Goal: Communication & Community: Participate in discussion

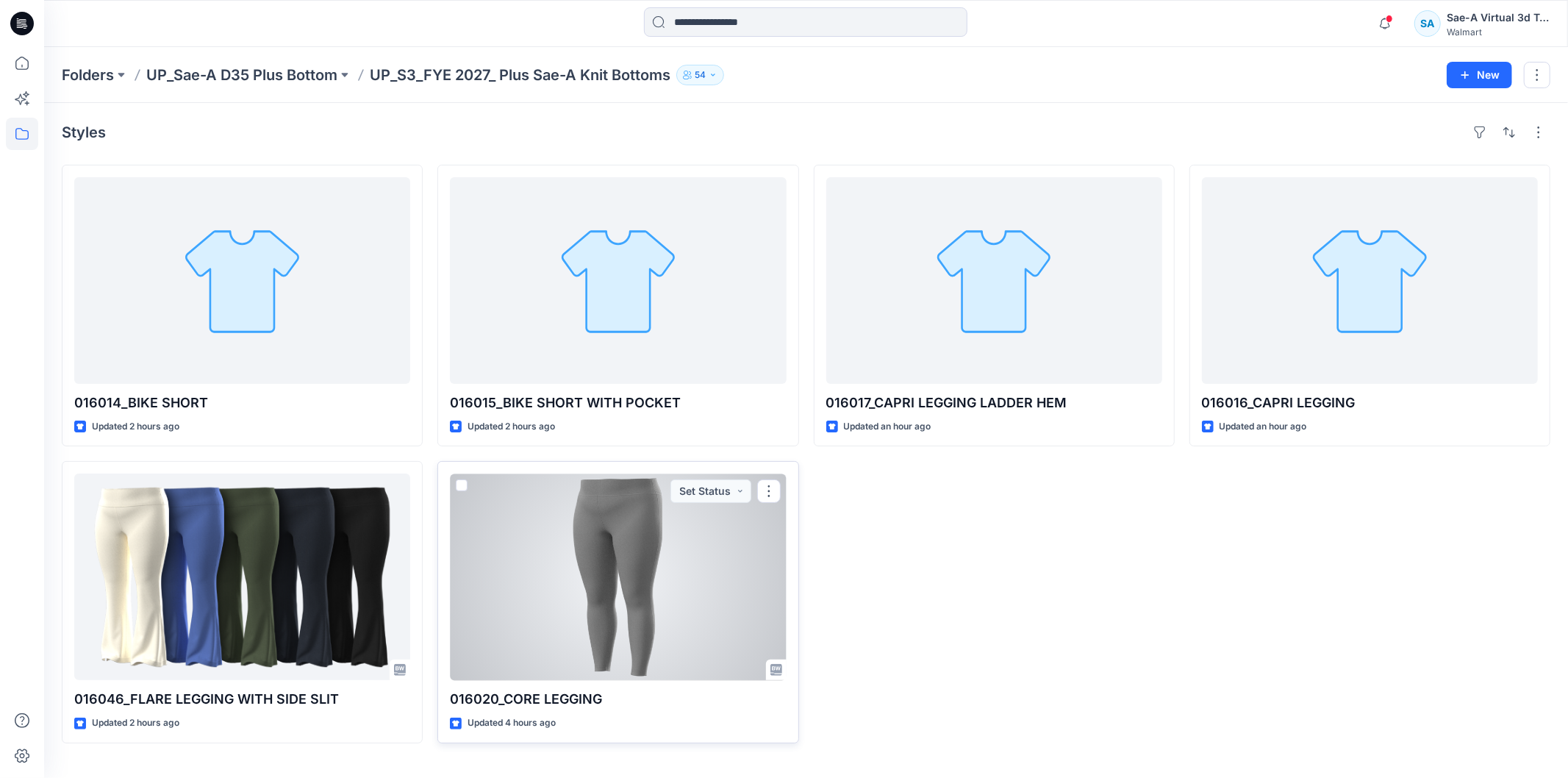
click at [530, 613] on div at bounding box center [618, 577] width 336 height 206
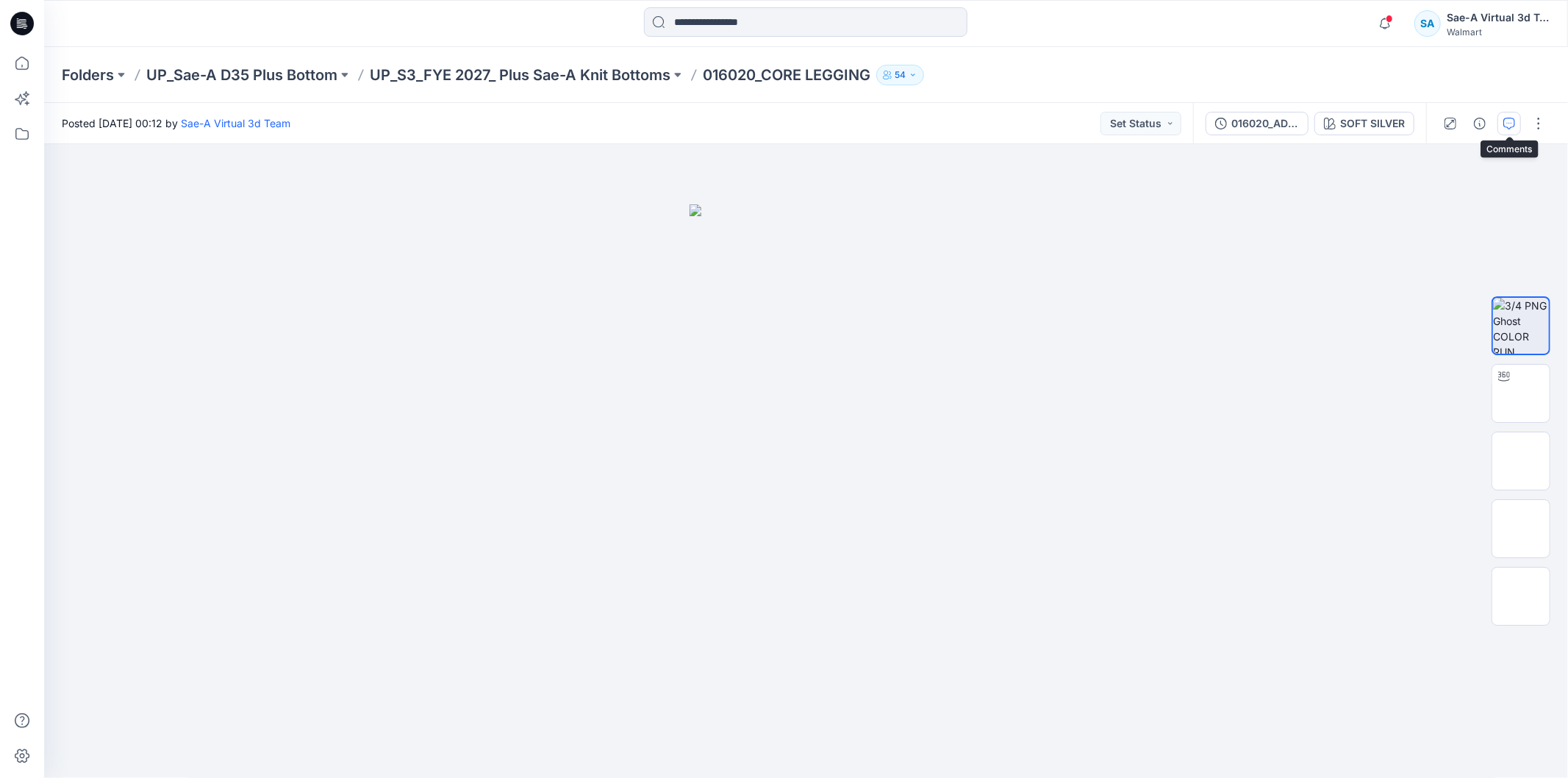
click at [1247, 126] on icon "button" at bounding box center [1509, 123] width 12 height 12
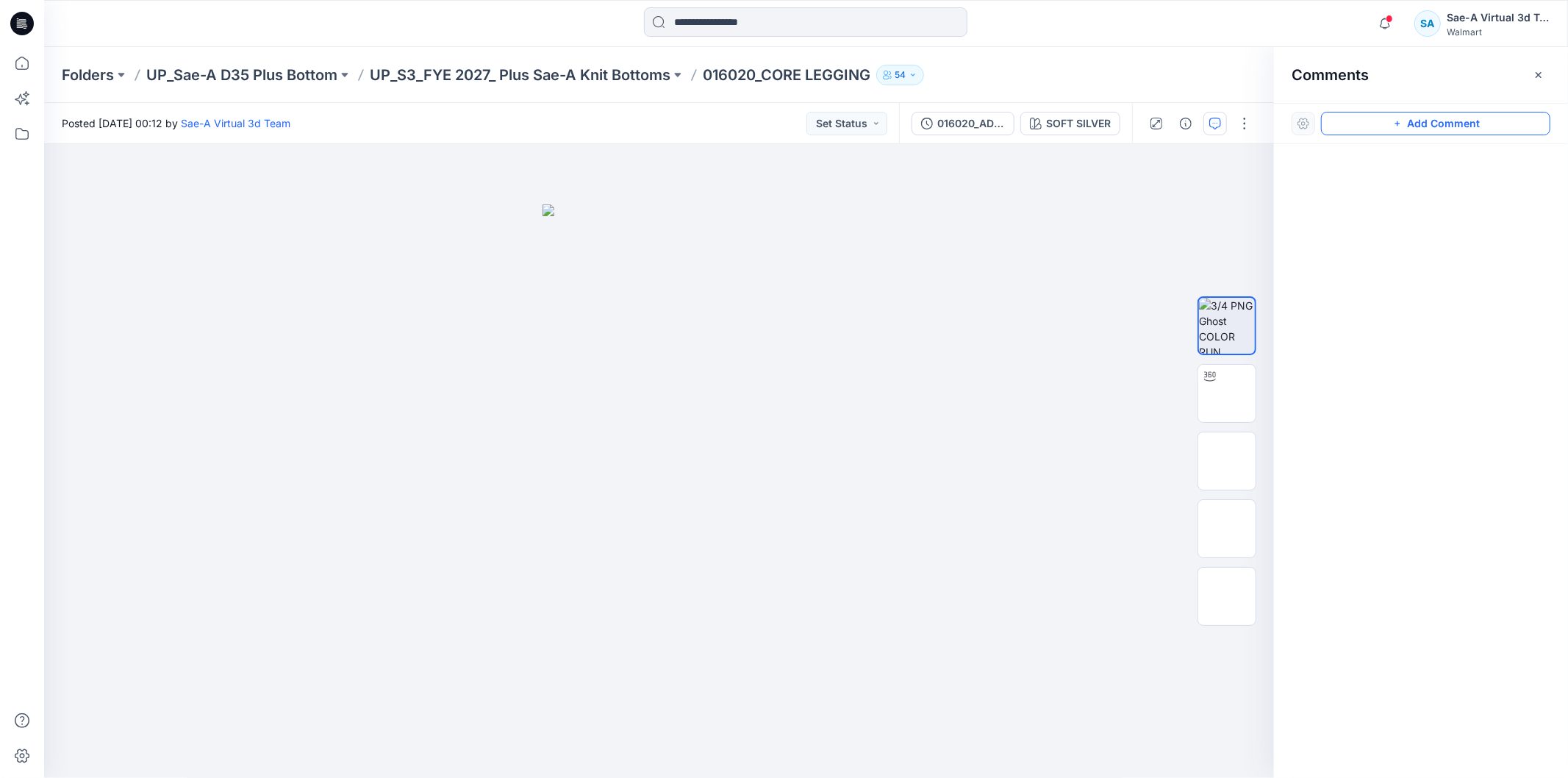
click at [1247, 129] on button "Add Comment" at bounding box center [1435, 123] width 229 height 23
click at [745, 258] on div "1" at bounding box center [659, 461] width 1230 height 634
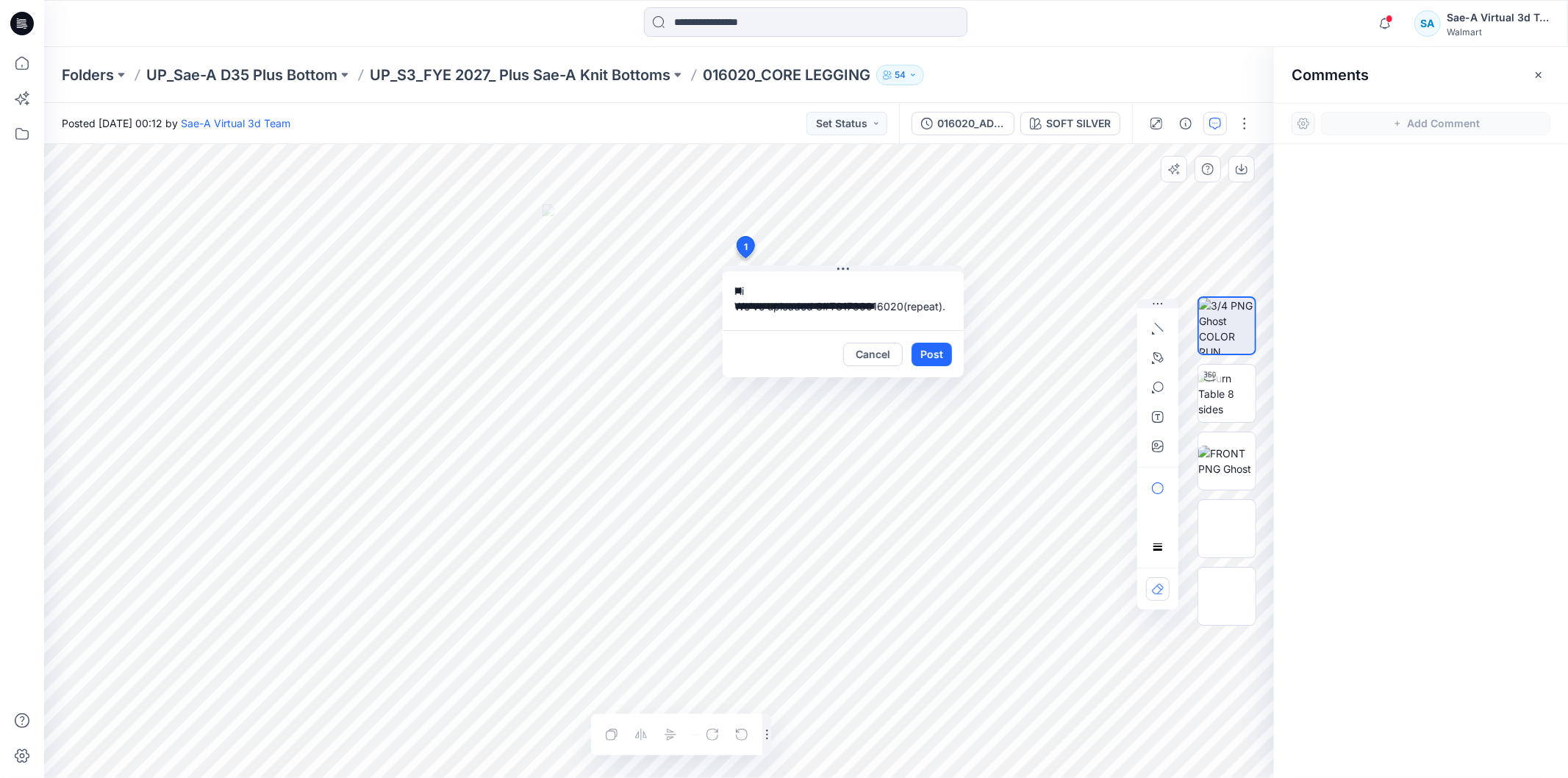
click at [766, 318] on textarea "**********" at bounding box center [843, 300] width 241 height 59
type textarea "**********"
click at [936, 356] on button "Post" at bounding box center [932, 354] width 40 height 23
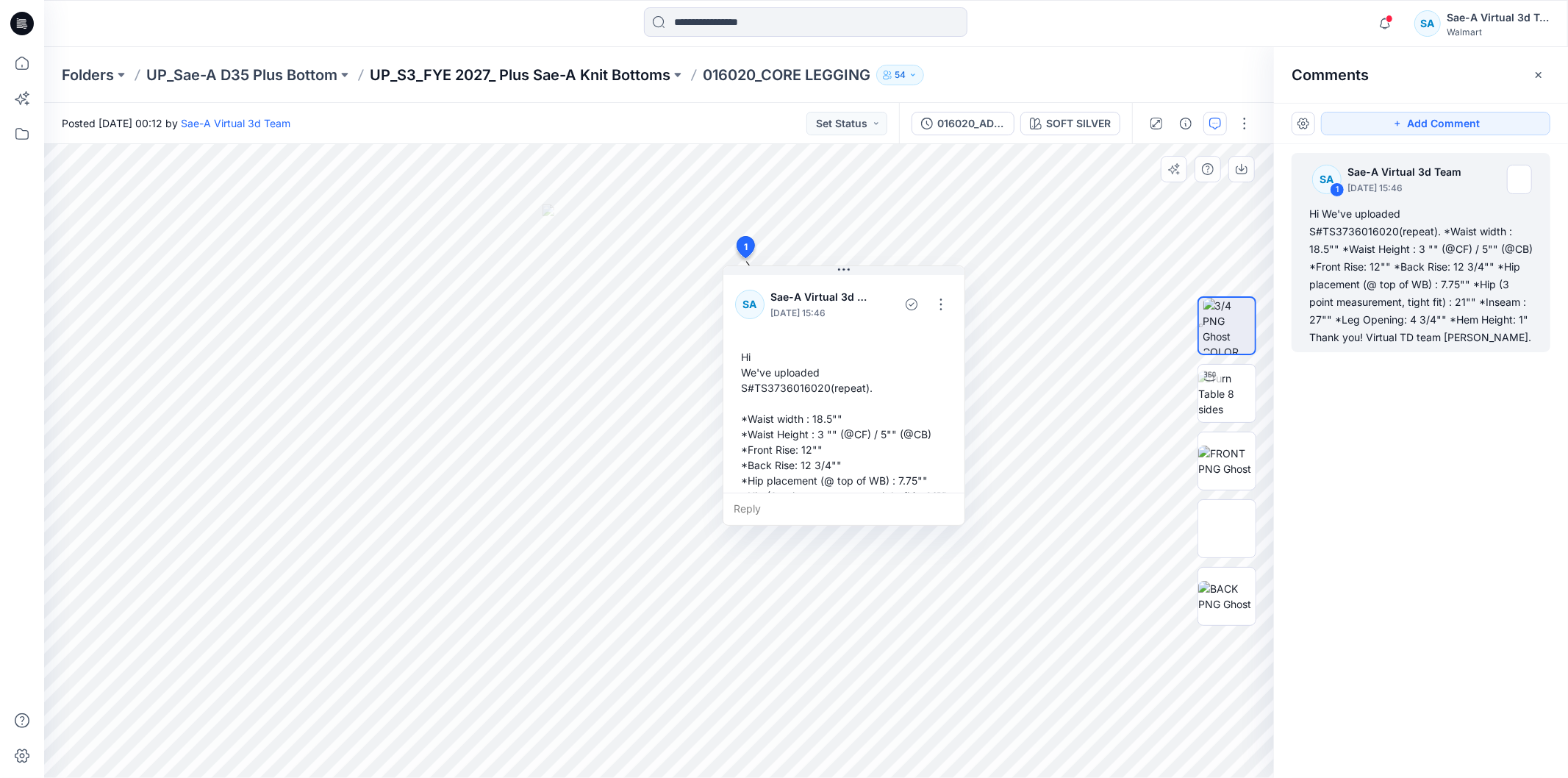
click at [557, 75] on p "UP_S3_FYE 2027_ Plus Sae-A Knit Bottoms" at bounding box center [520, 75] width 300 height 21
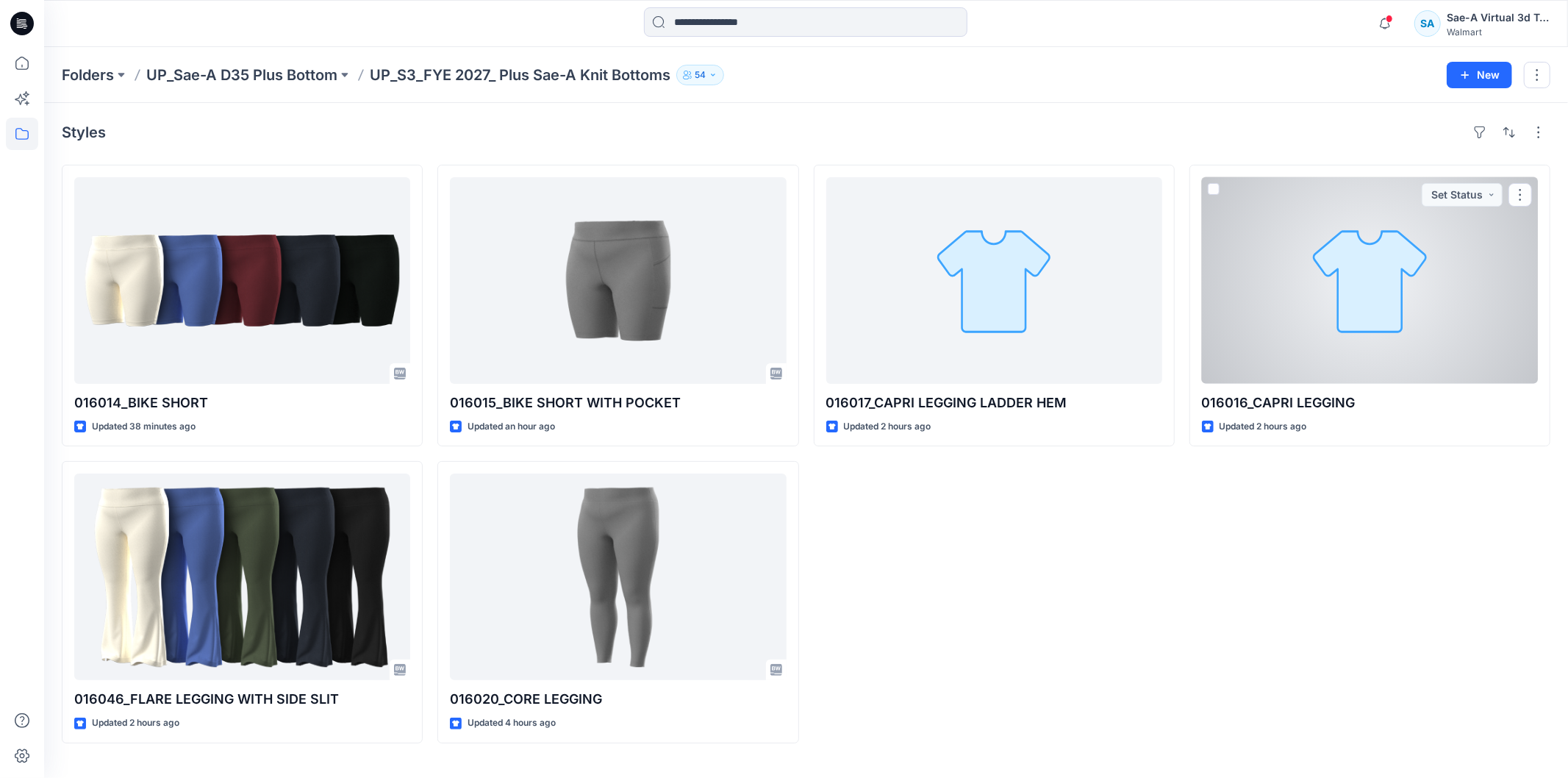
click at [1247, 342] on div at bounding box center [1370, 280] width 336 height 206
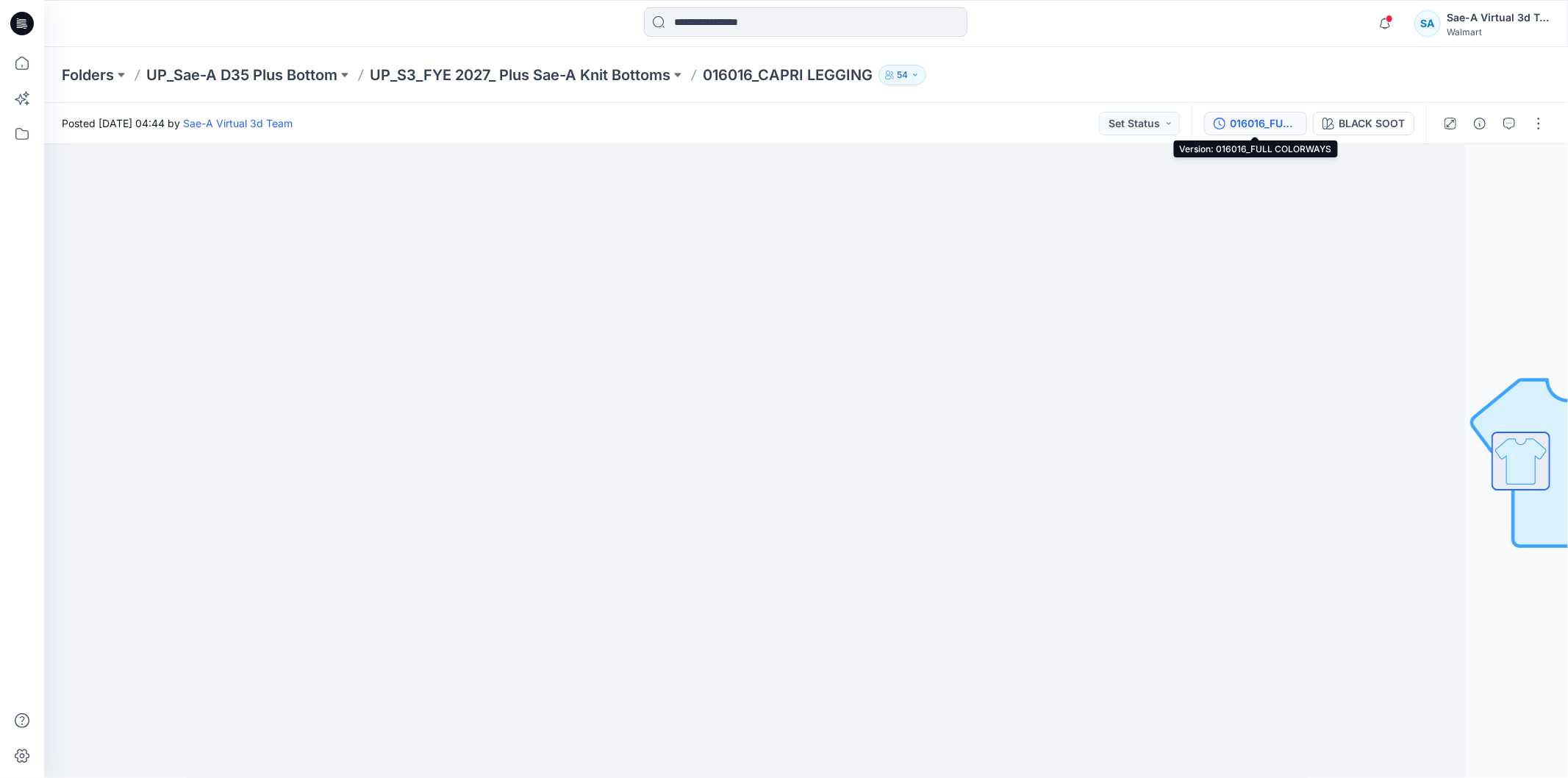
click at [1247, 121] on div "016016_FULL COLORWAYS" at bounding box center [1263, 123] width 68 height 16
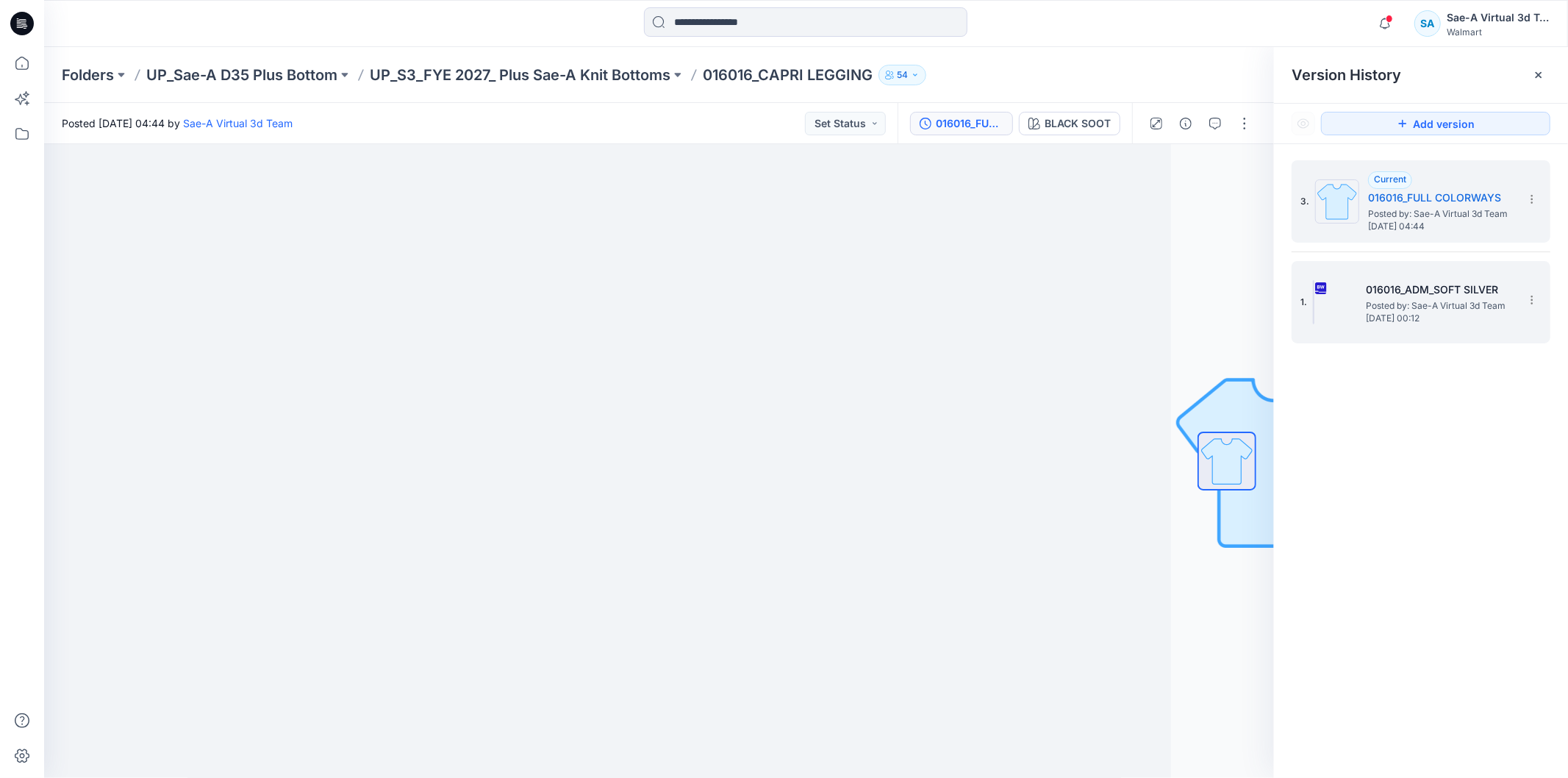
click at [1247, 281] on h5 "016016_ADM_SOFT SILVER" at bounding box center [1439, 290] width 147 height 18
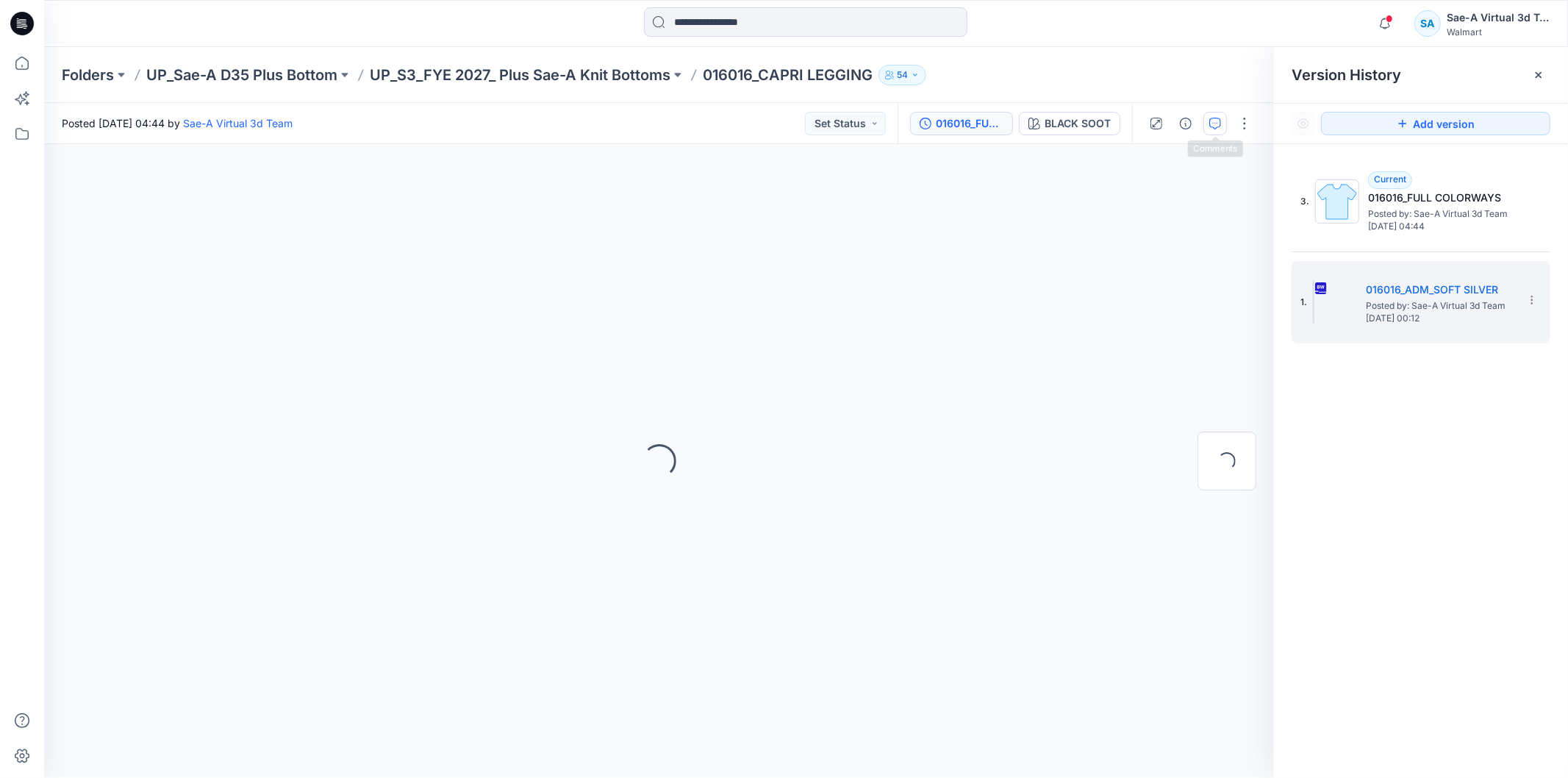
click at [1217, 114] on button "button" at bounding box center [1215, 123] width 23 height 23
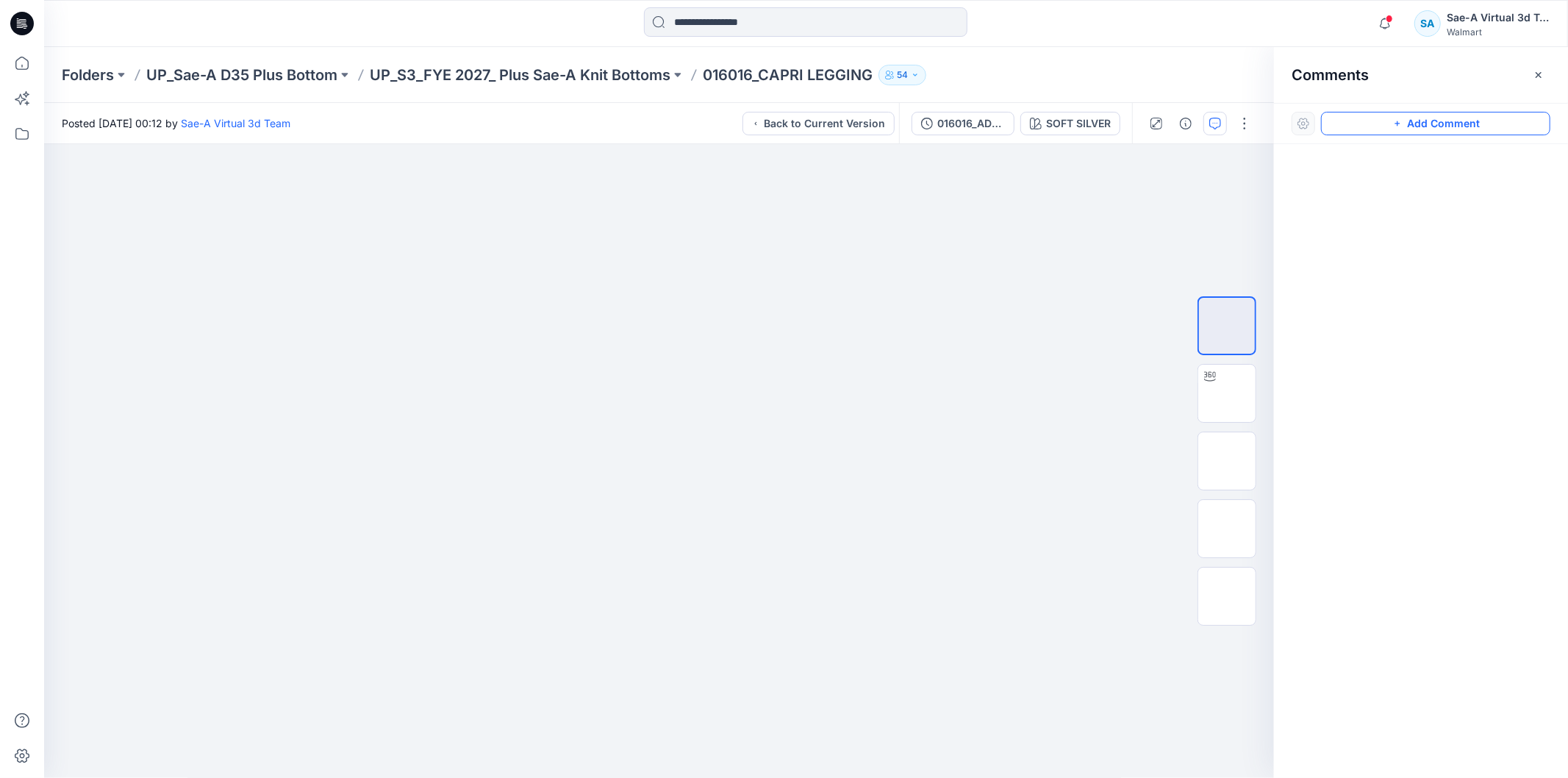
click at [1247, 130] on button "Add Comment" at bounding box center [1435, 123] width 229 height 23
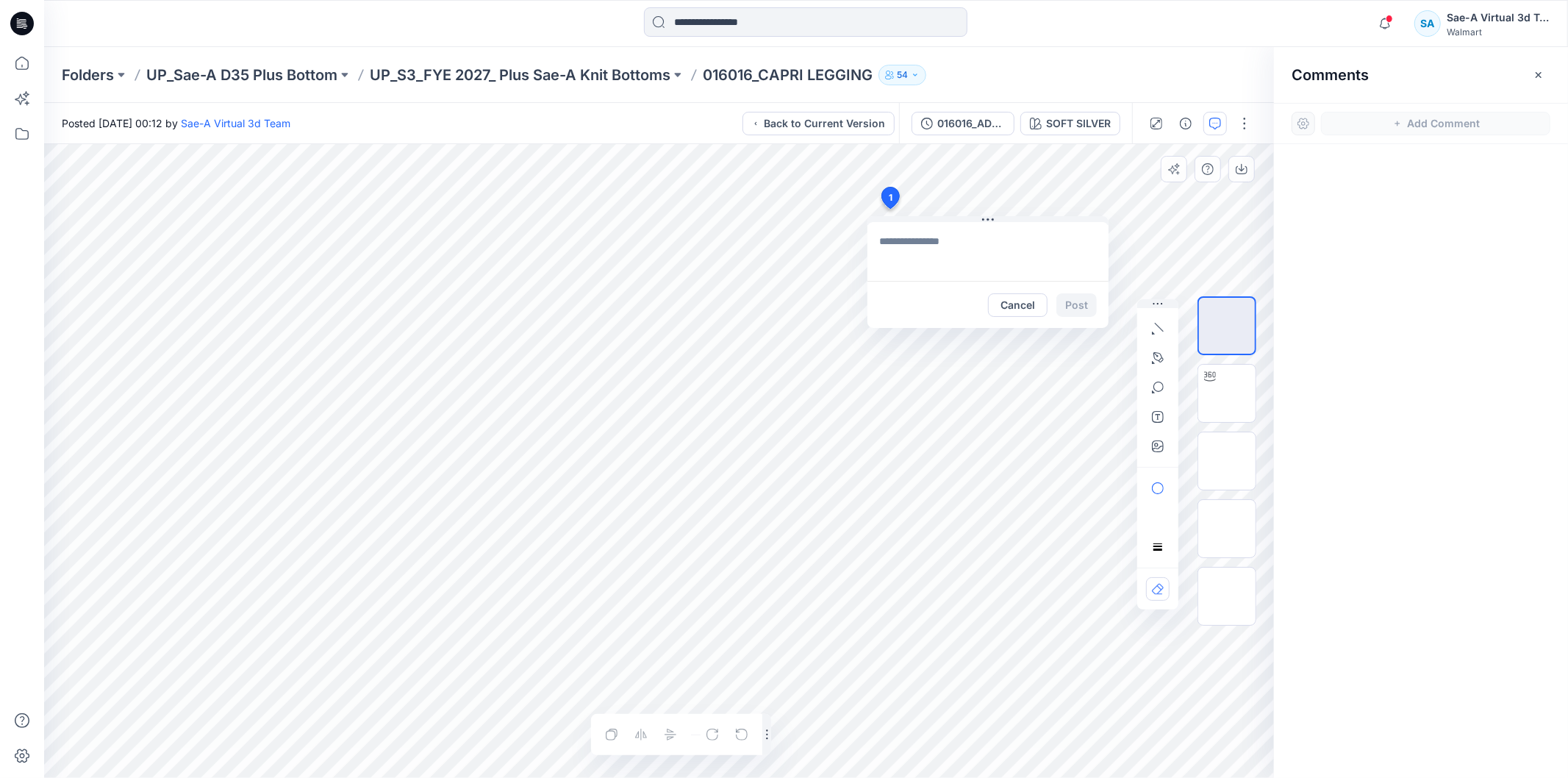
click at [890, 209] on div "1 Cancel Post Layer 1" at bounding box center [659, 461] width 1230 height 634
click at [991, 256] on textarea "**********" at bounding box center [988, 251] width 241 height 59
type textarea "**********"
drag, startPoint x: 1079, startPoint y: 310, endPoint x: 1070, endPoint y: 304, distance: 10.8
click at [1079, 310] on button "Post" at bounding box center [1076, 305] width 40 height 23
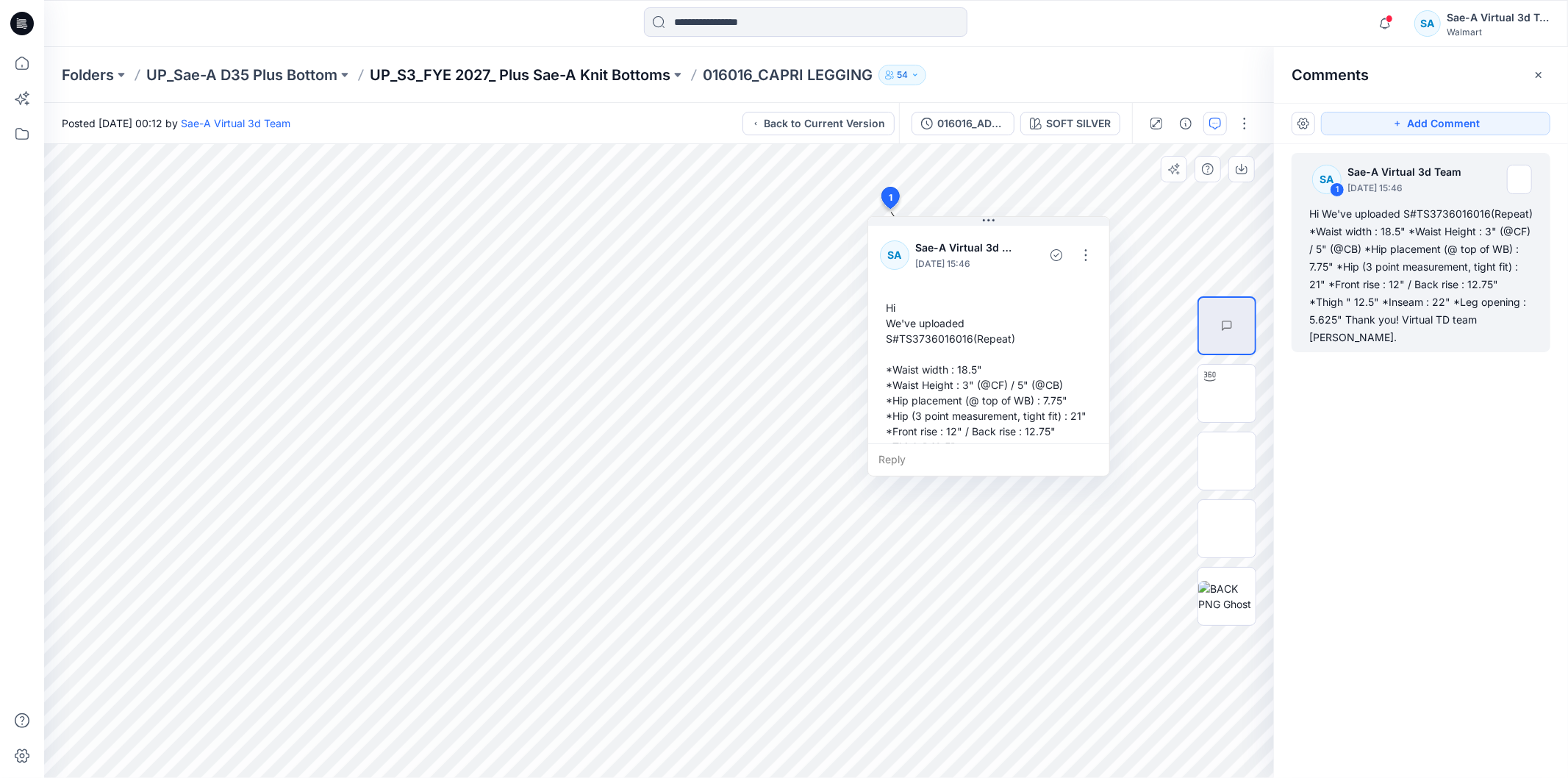
click at [626, 72] on p "UP_S3_FYE 2027_ Plus Sae-A Knit Bottoms" at bounding box center [520, 75] width 300 height 21
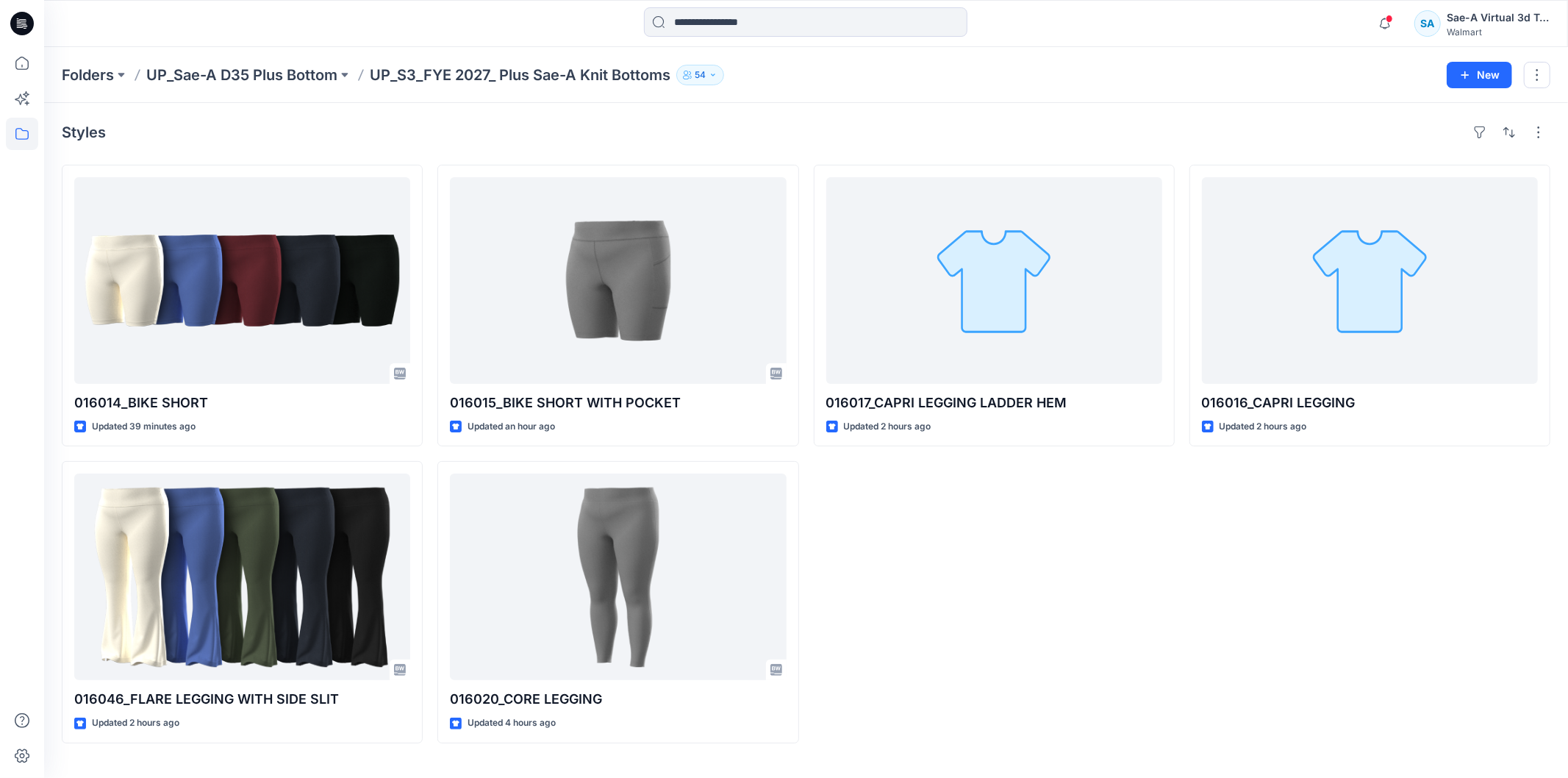
drag, startPoint x: 1272, startPoint y: 591, endPoint x: 1511, endPoint y: 507, distance: 253.3
click at [1247, 591] on div "016016_CAPRI LEGGING Updated 2 hours ago" at bounding box center [1369, 454] width 361 height 578
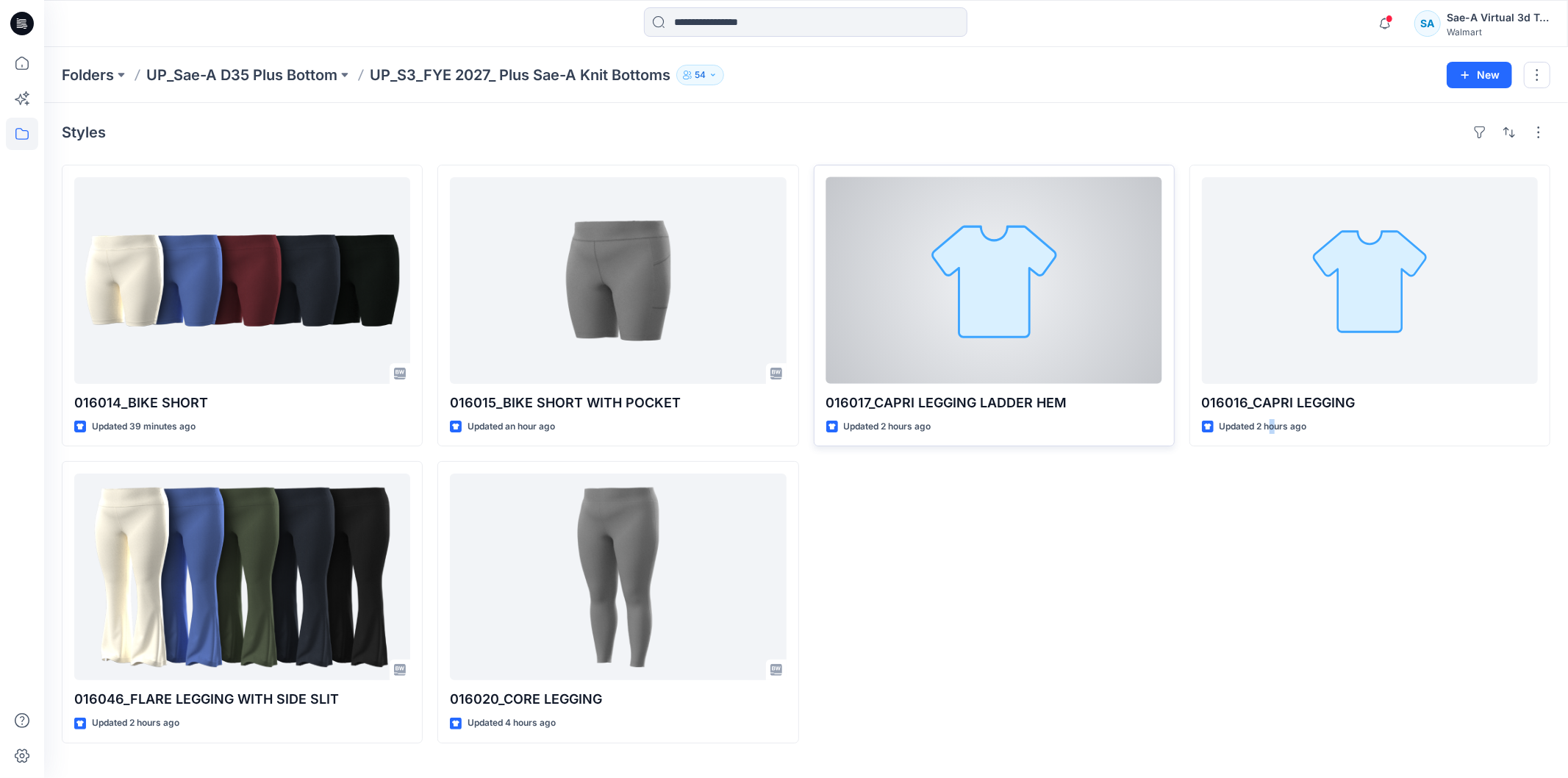
click at [881, 327] on div at bounding box center [994, 280] width 336 height 206
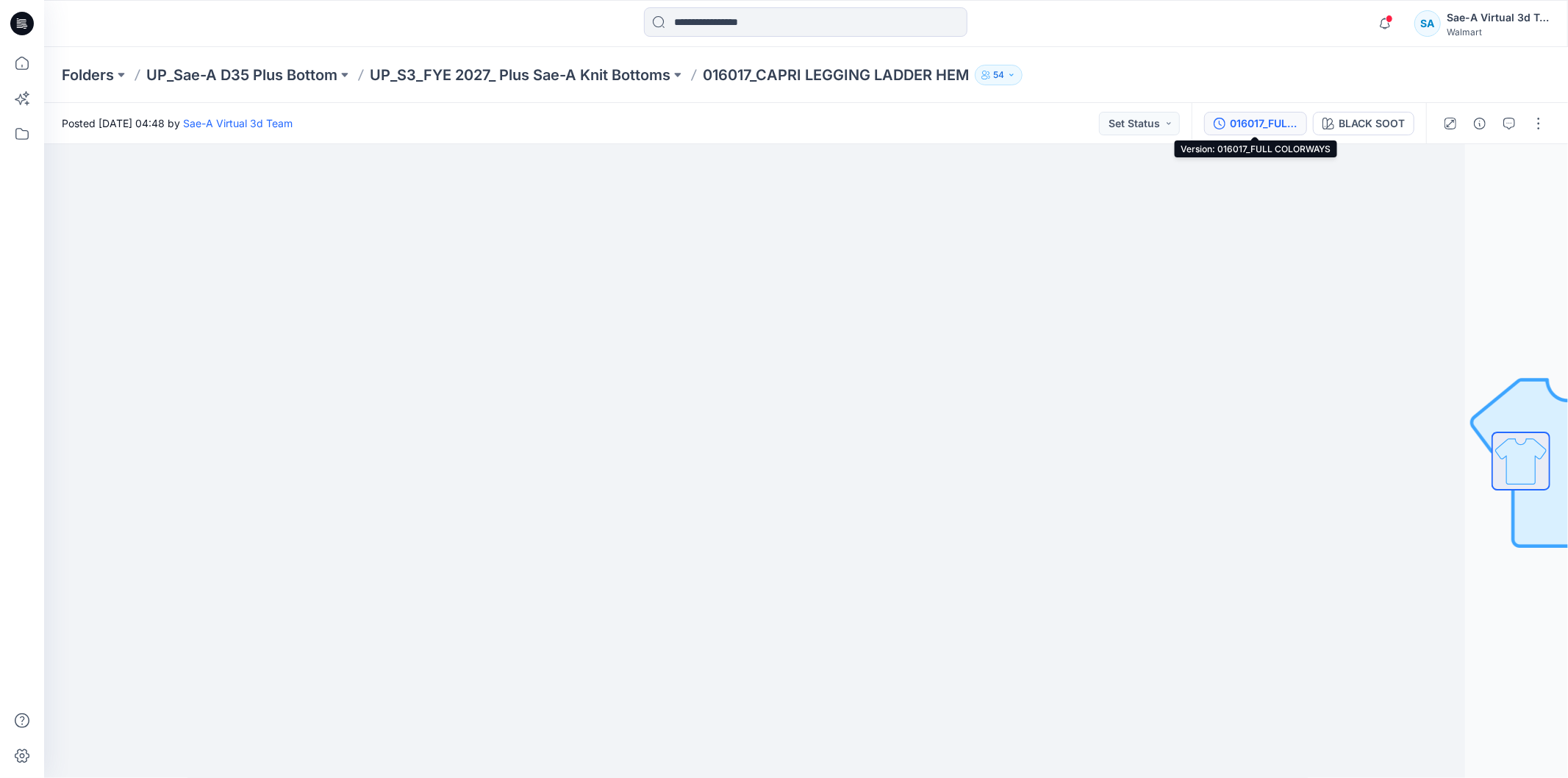
click at [1240, 126] on div "016017_FULL COLORWAYS" at bounding box center [1263, 123] width 68 height 16
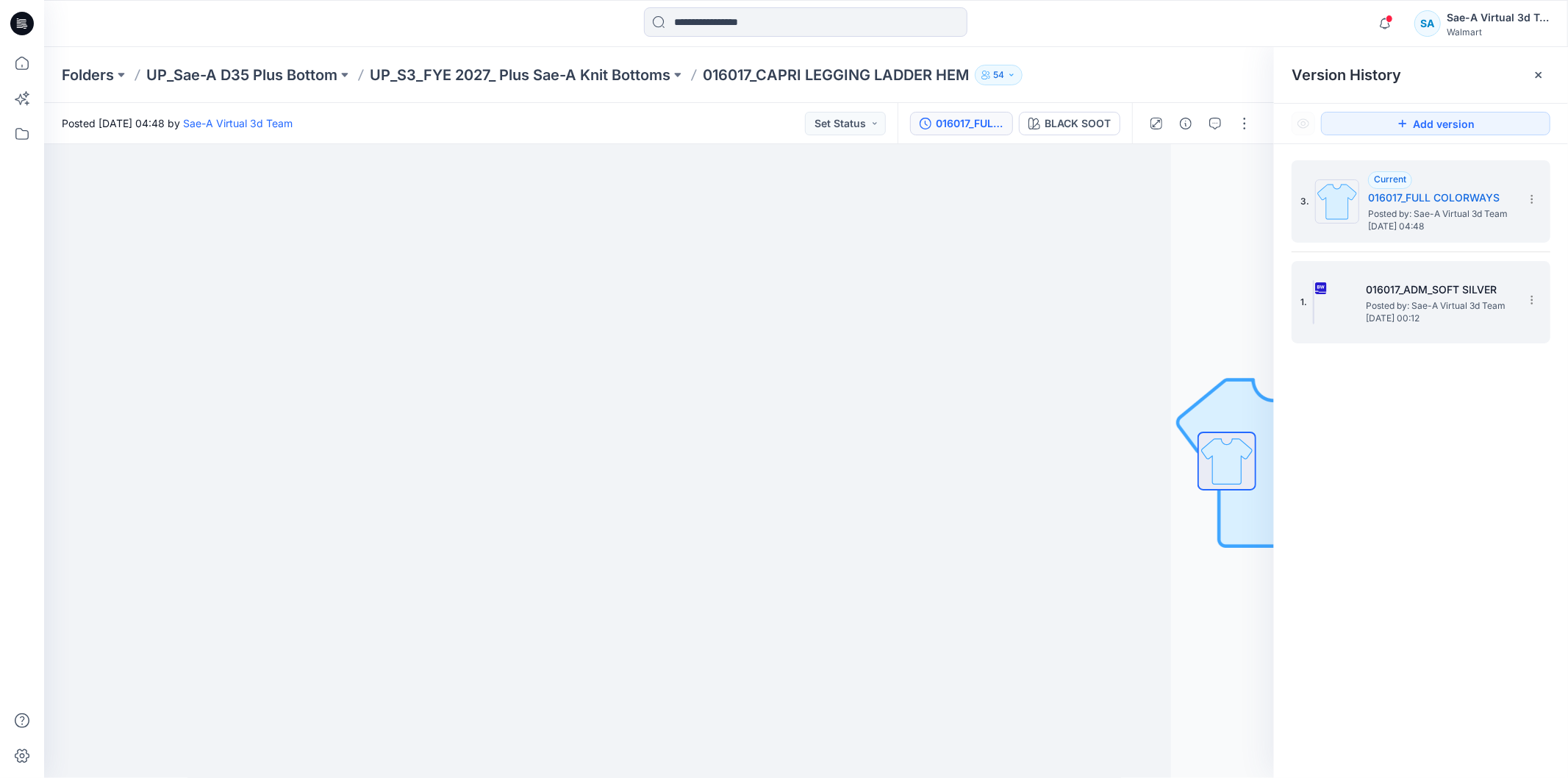
click at [1247, 298] on span "Posted by: Sae-A Virtual 3d Team" at bounding box center [1439, 306] width 147 height 15
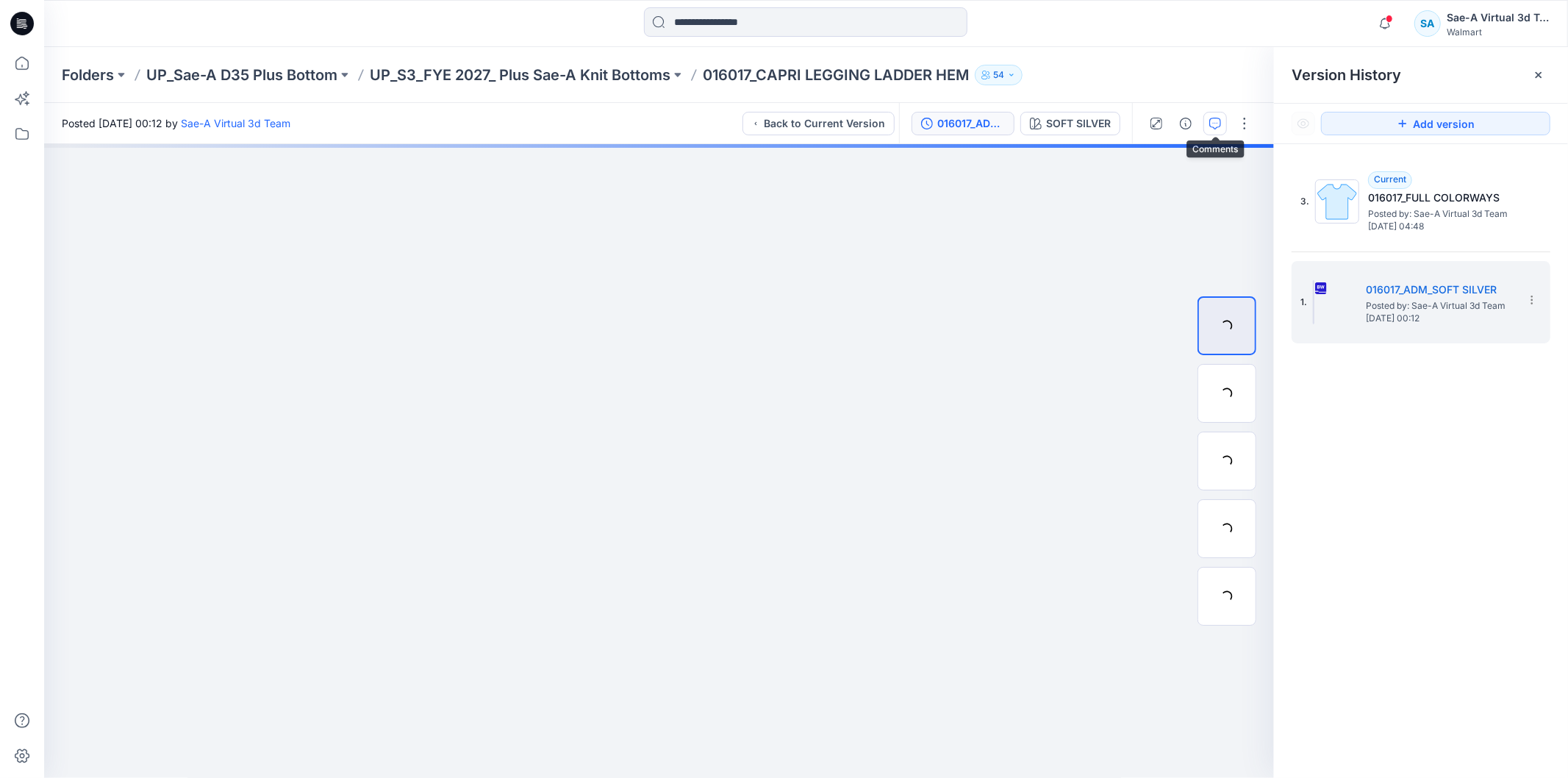
click at [1214, 126] on icon "button" at bounding box center [1215, 123] width 12 height 12
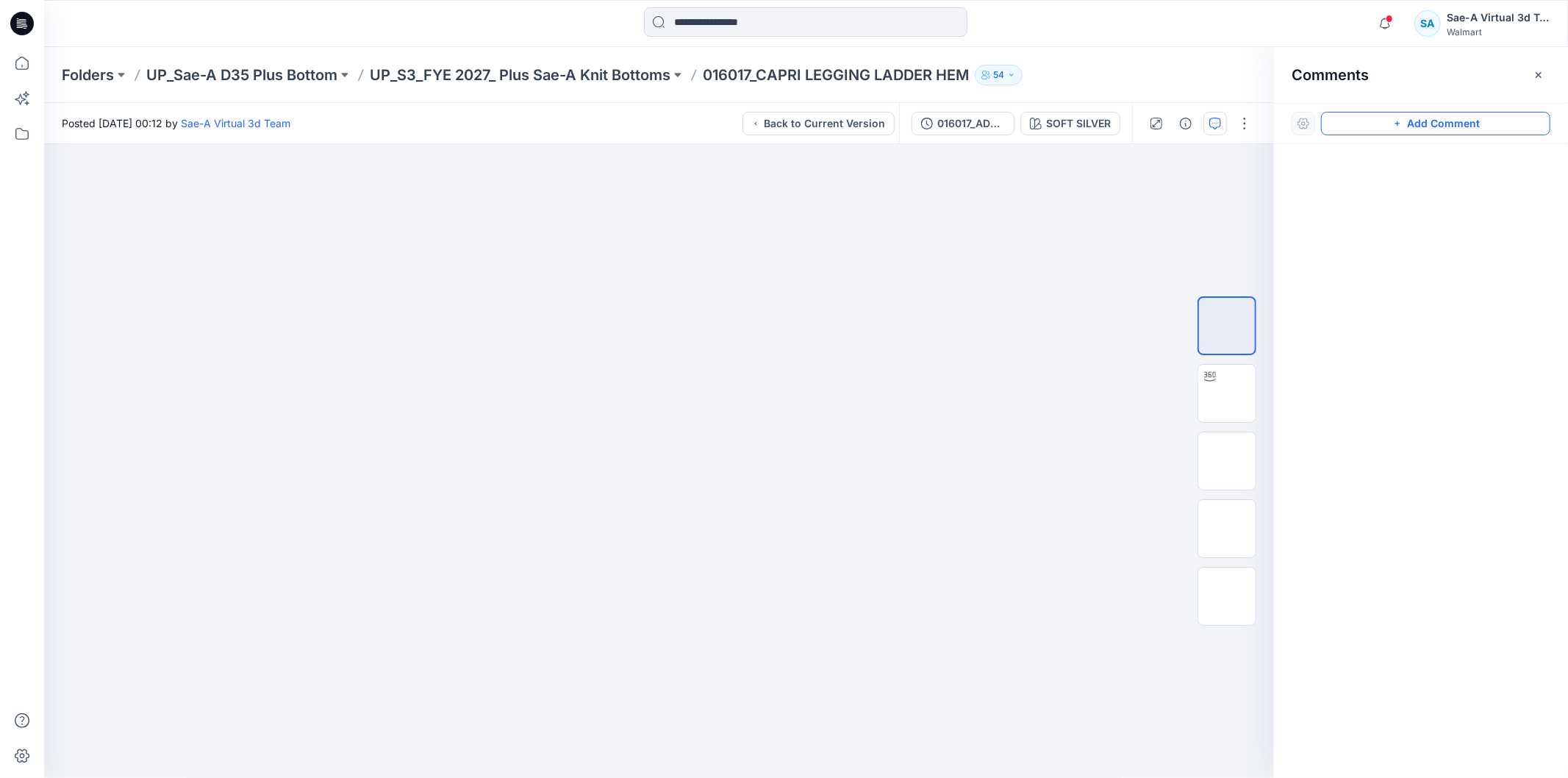
click at [1247, 122] on button "Add Comment" at bounding box center [1435, 123] width 229 height 23
click at [854, 238] on div "1" at bounding box center [659, 461] width 1230 height 634
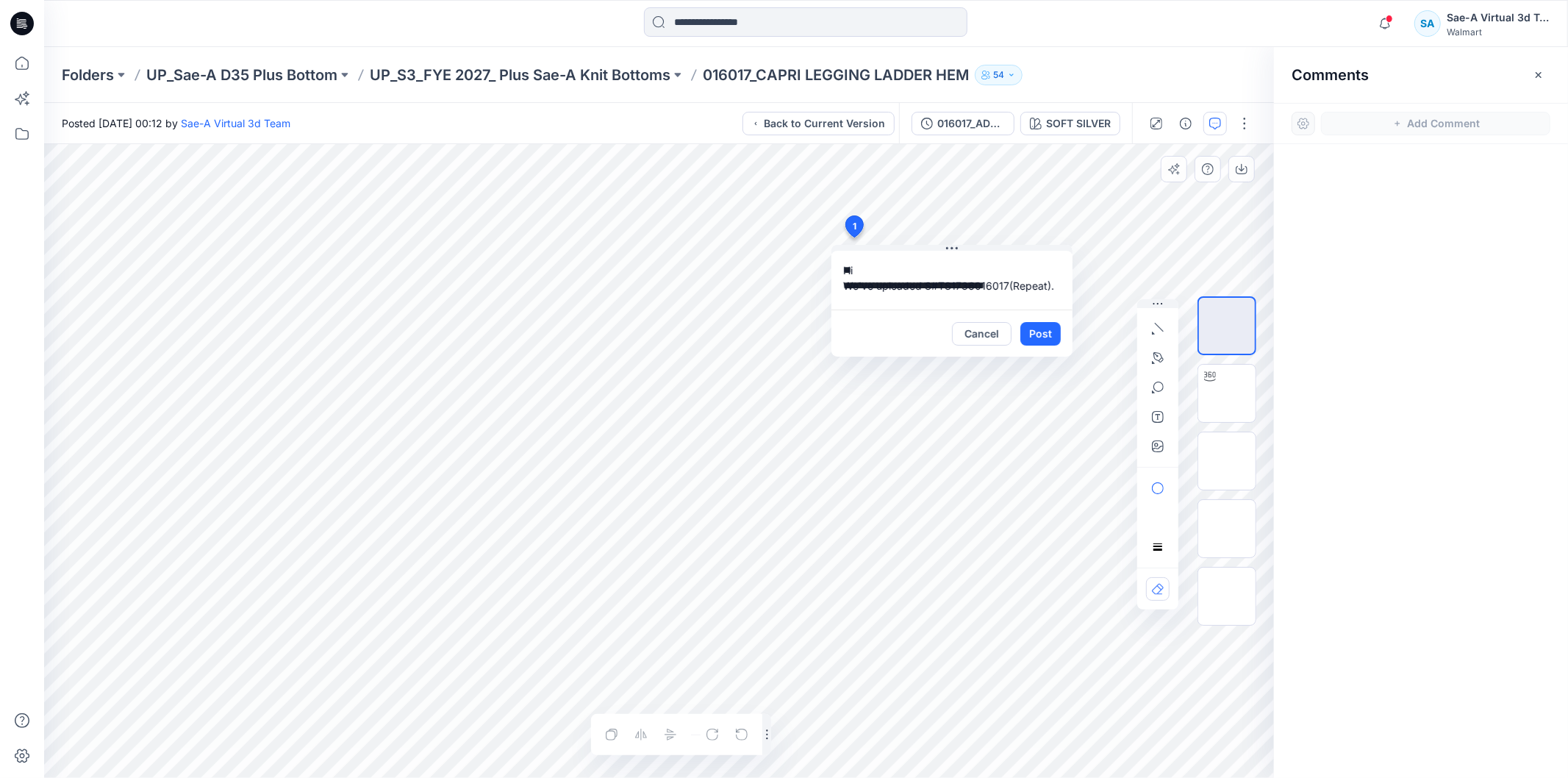
click at [870, 301] on textarea "**********" at bounding box center [952, 280] width 241 height 59
type textarea "**********"
drag, startPoint x: 1029, startPoint y: 327, endPoint x: 1068, endPoint y: 316, distance: 40.5
click at [1030, 327] on button "Post" at bounding box center [1041, 333] width 40 height 23
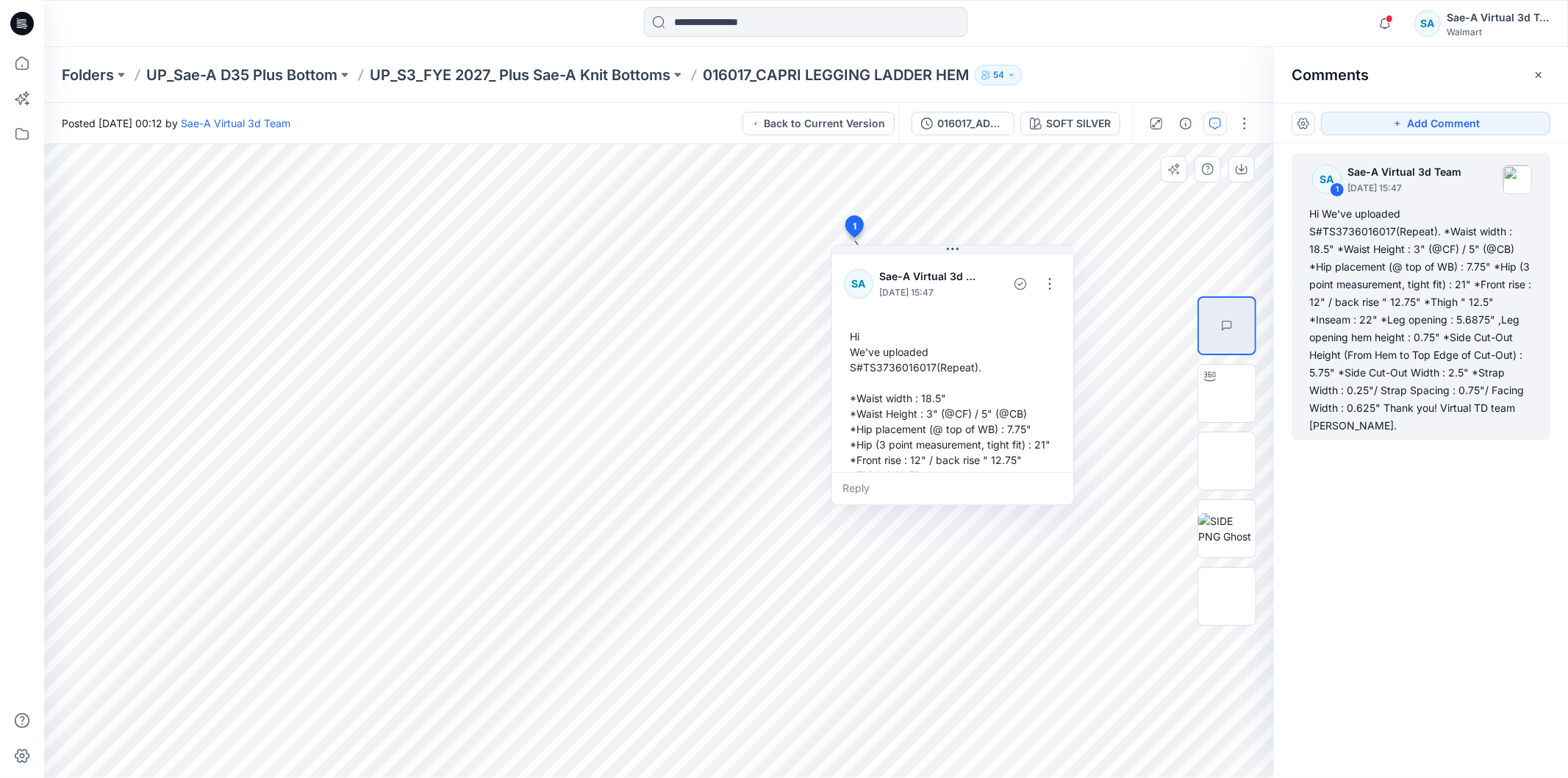
drag, startPoint x: 1187, startPoint y: 87, endPoint x: 563, endPoint y: 138, distance: 626.1
click at [1186, 85] on div "Folders UP_Sae-A D35 Plus Bottom UP_S3_FYE 2027_ Plus Sae-A Knit Bottoms 016017…" at bounding box center [806, 75] width 1524 height 56
click at [598, 84] on p "UP_S3_FYE 2027_ Plus Sae-A Knit Bottoms" at bounding box center [520, 75] width 300 height 21
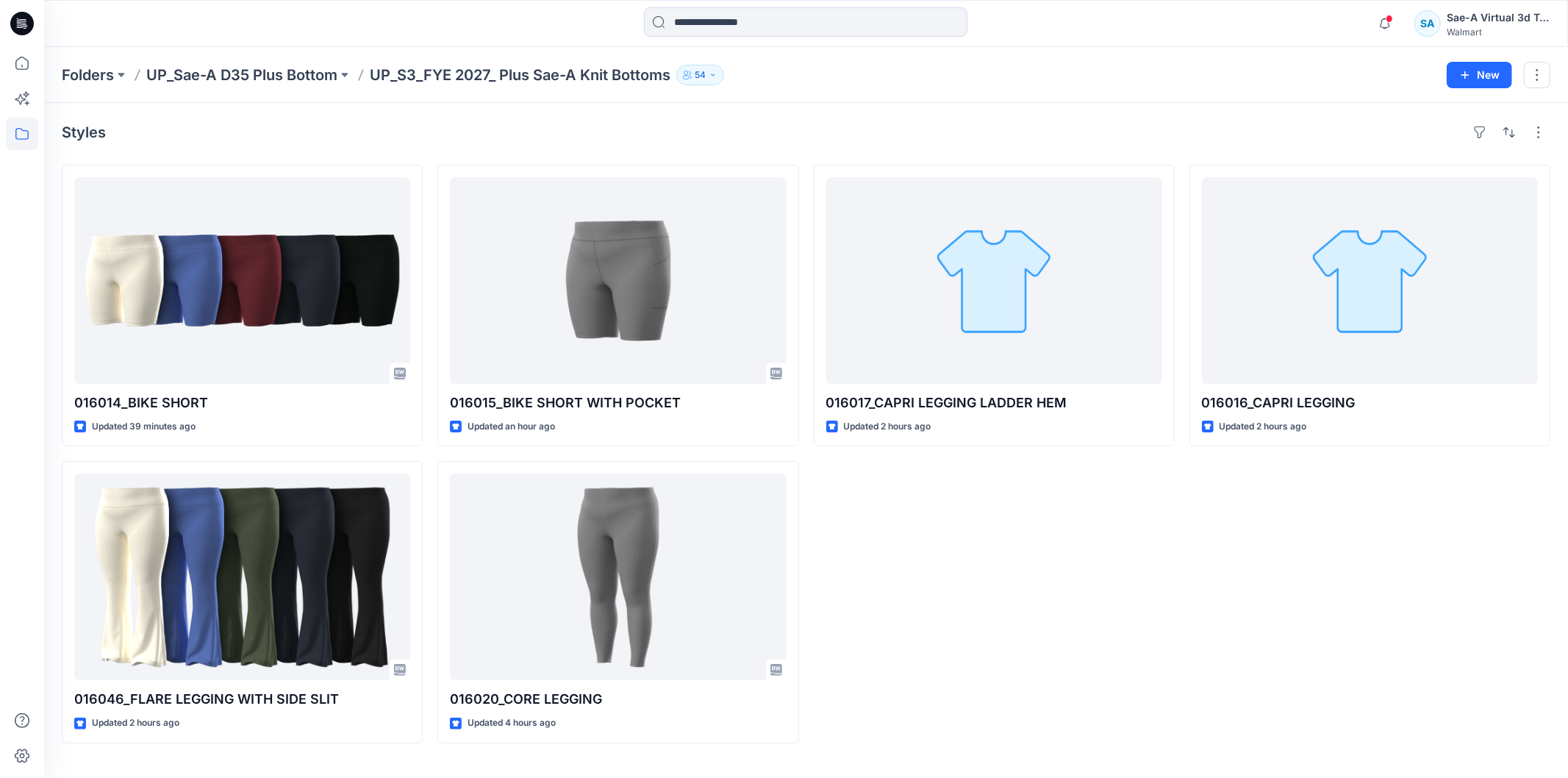
click at [958, 664] on div "016017_CAPRI LEGGING LADDER HEM Updated 2 hours ago" at bounding box center [994, 454] width 361 height 578
drag, startPoint x: 1138, startPoint y: 612, endPoint x: 1097, endPoint y: 599, distance: 43.0
click at [1138, 612] on div "016017_CAPRI LEGGING LADDER HEM Updated 2 hours ago" at bounding box center [994, 454] width 361 height 578
click at [1026, 471] on div "016017_CAPRI LEGGING LADDER HEM Updated 2 hours ago" at bounding box center [994, 454] width 361 height 578
click at [10, 35] on div at bounding box center [22, 23] width 47 height 47
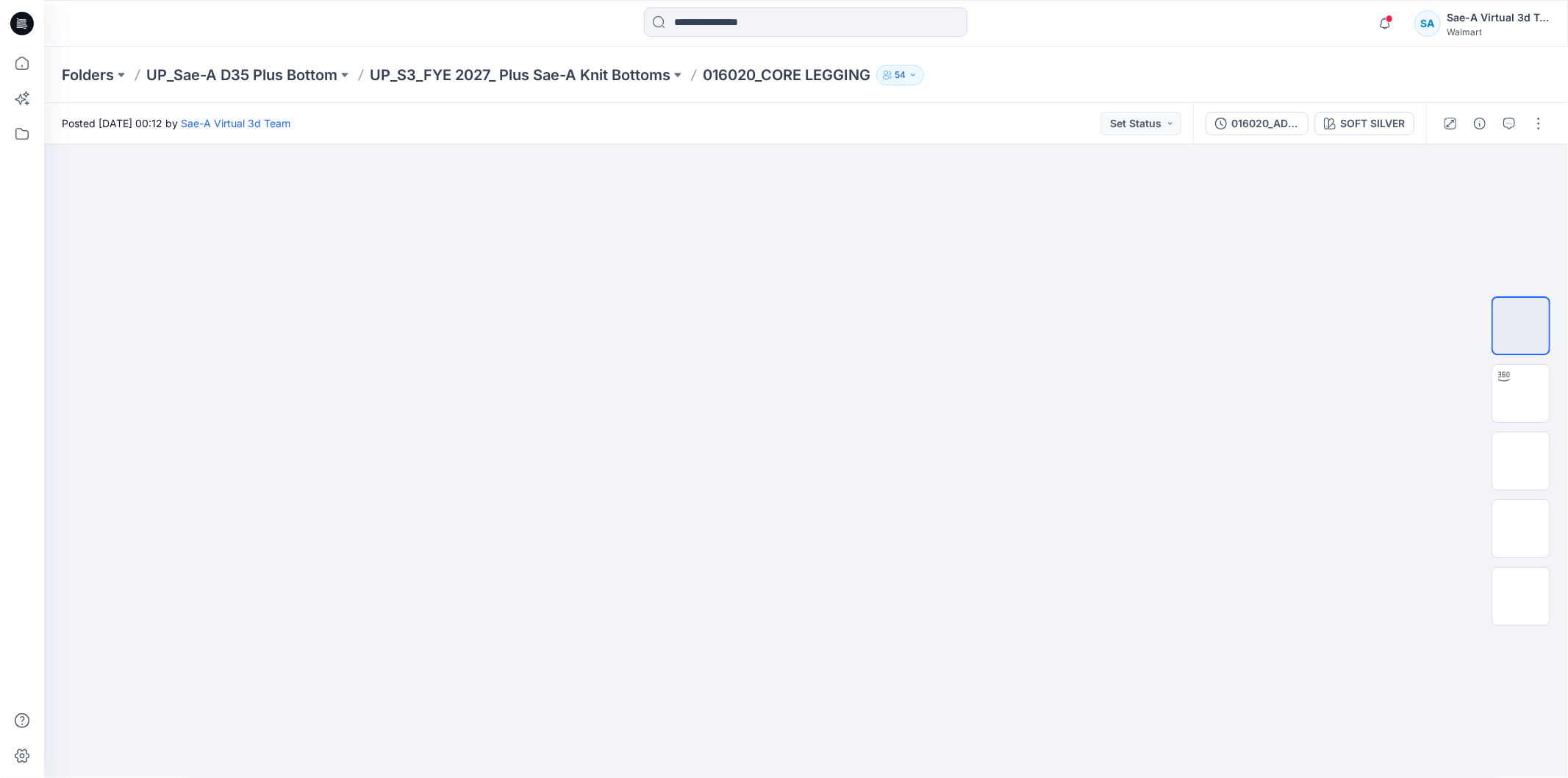
click at [265, 87] on div "Folders UP_Sae-A D35 Plus Bottom UP_S3_FYE 2027_ Plus Sae-A Knit Bottoms 016020…" at bounding box center [806, 75] width 1524 height 56
click at [273, 75] on p "UP_Sae-A D35 Plus Bottom" at bounding box center [242, 75] width 191 height 21
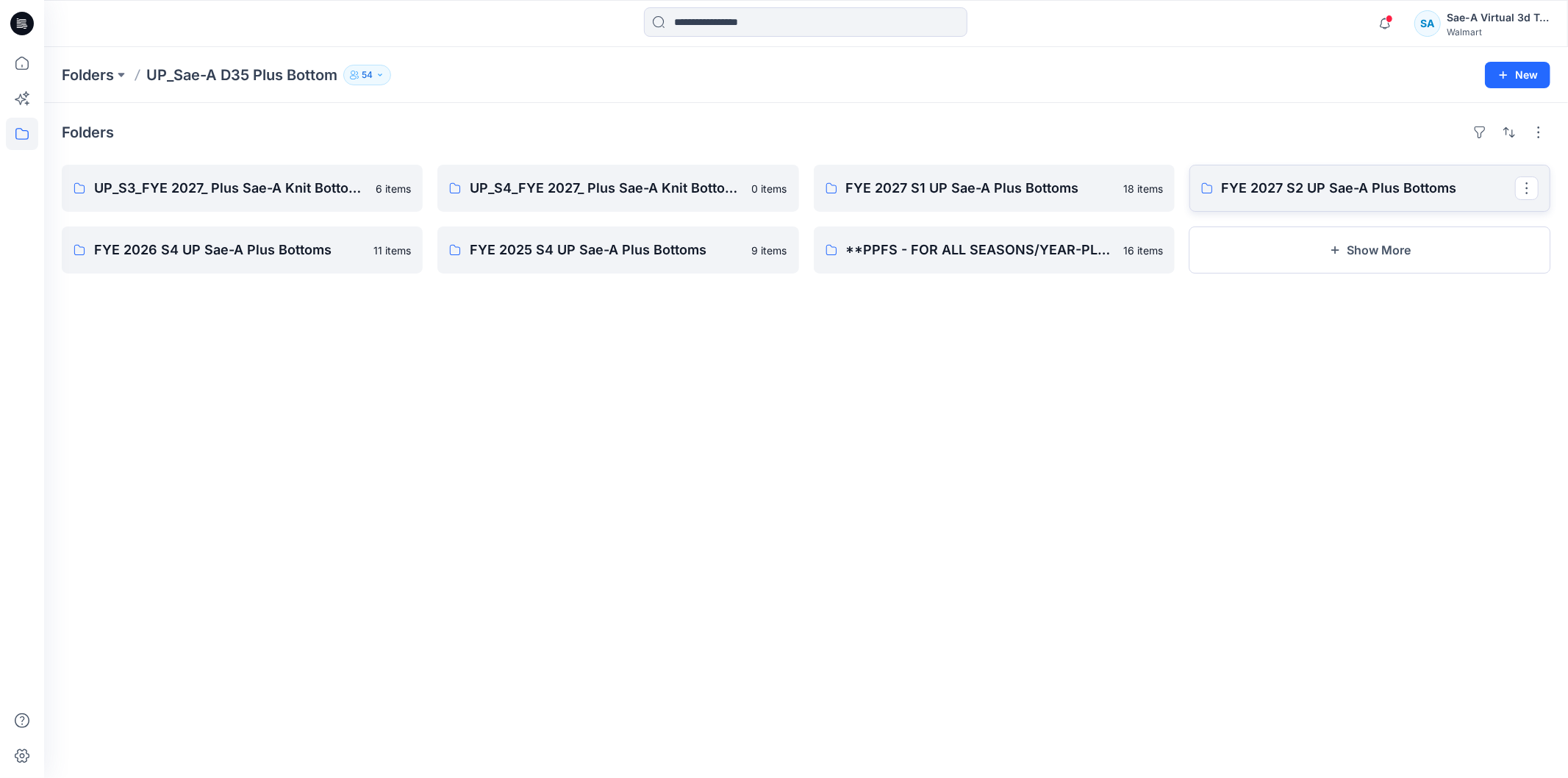
click at [1259, 195] on p "FYE 2027 S2 UP Sae-A Plus Bottoms" at bounding box center [1368, 188] width 294 height 21
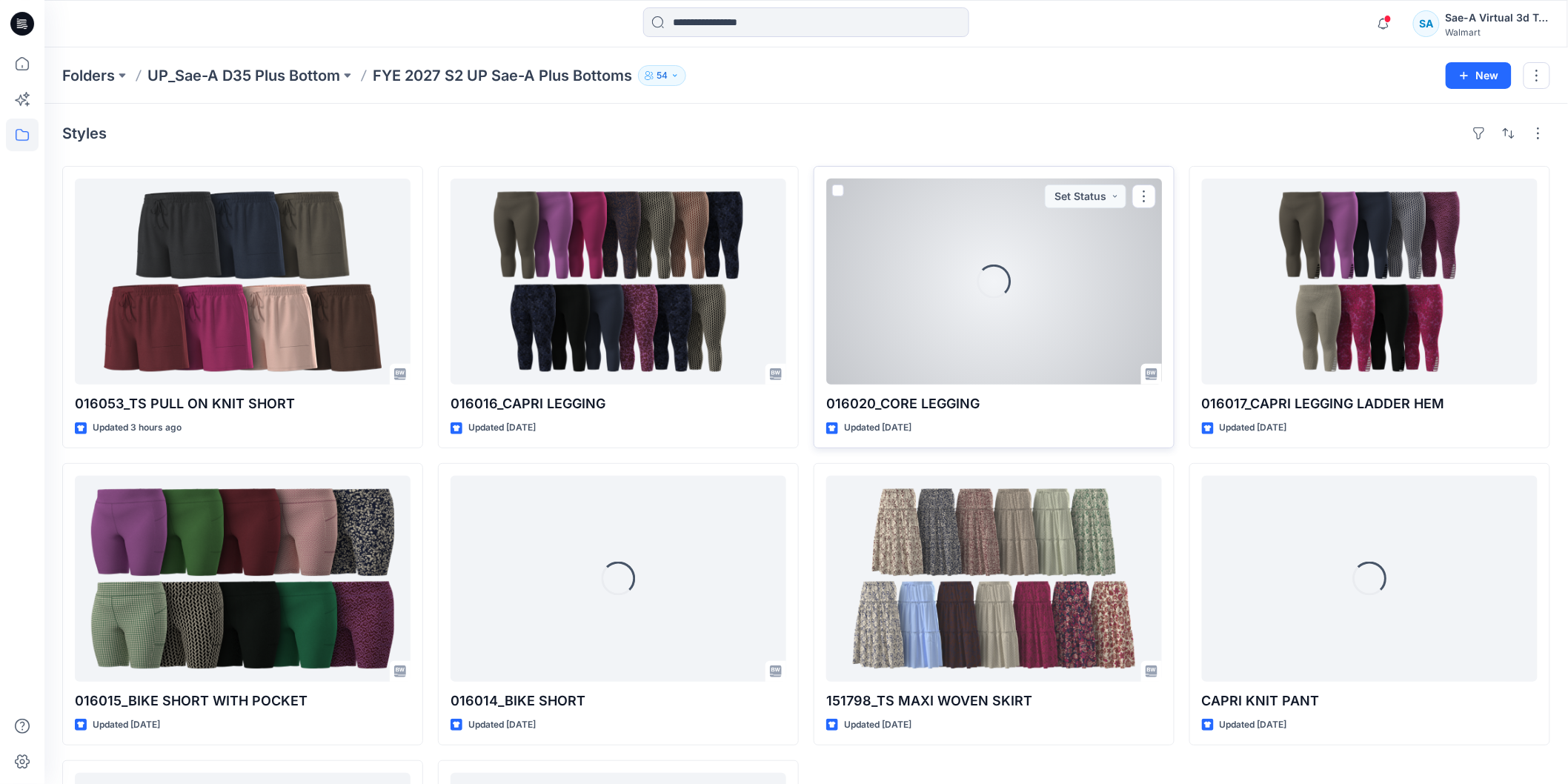
click at [1002, 270] on div "Loading..." at bounding box center [994, 281] width 34 height 34
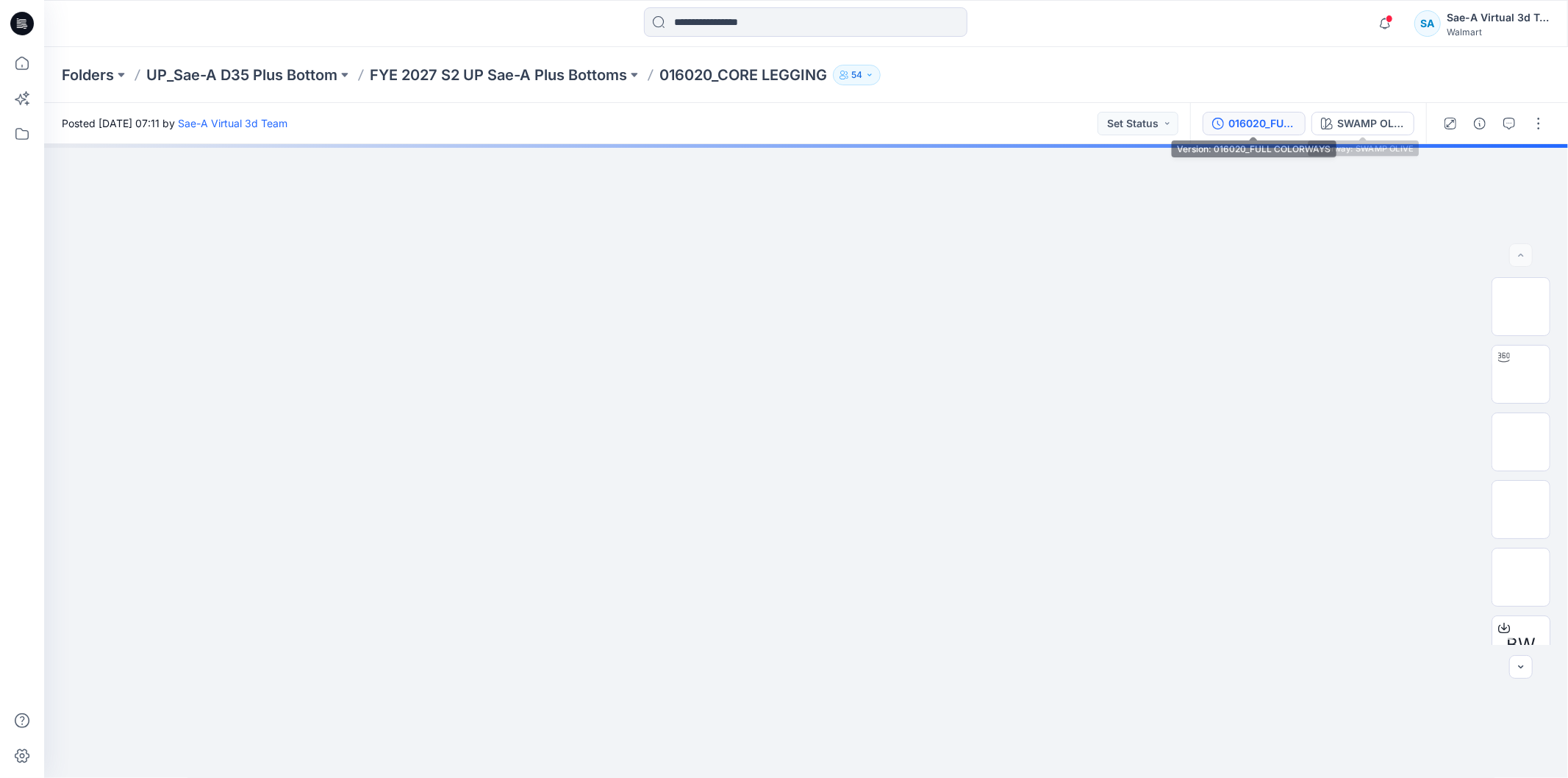
click at [1262, 113] on button "016020_FULL COLORWAYS" at bounding box center [1254, 123] width 103 height 23
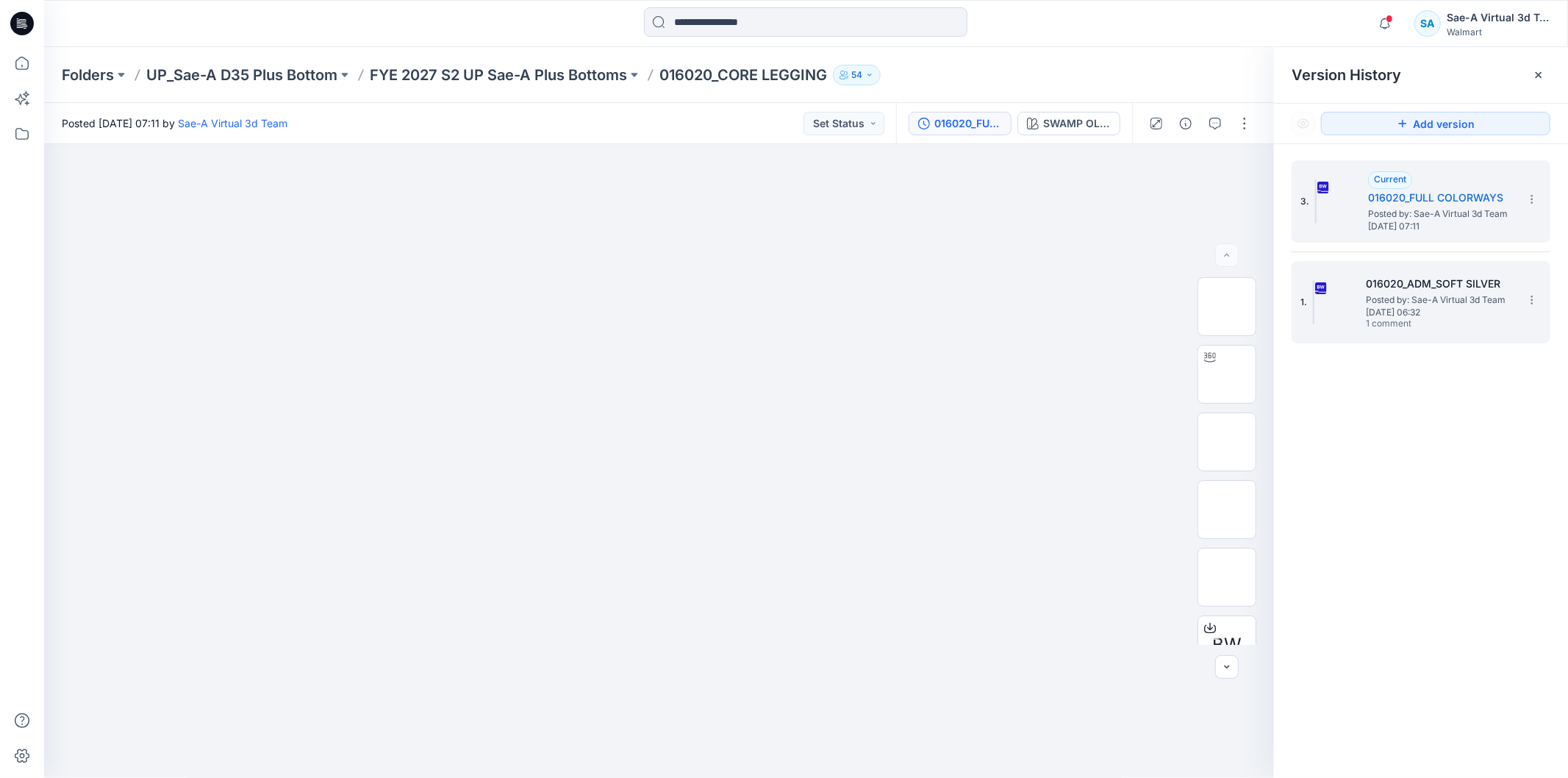
click at [1419, 294] on span "Posted by: Sae-A Virtual 3d Team" at bounding box center [1439, 300] width 147 height 15
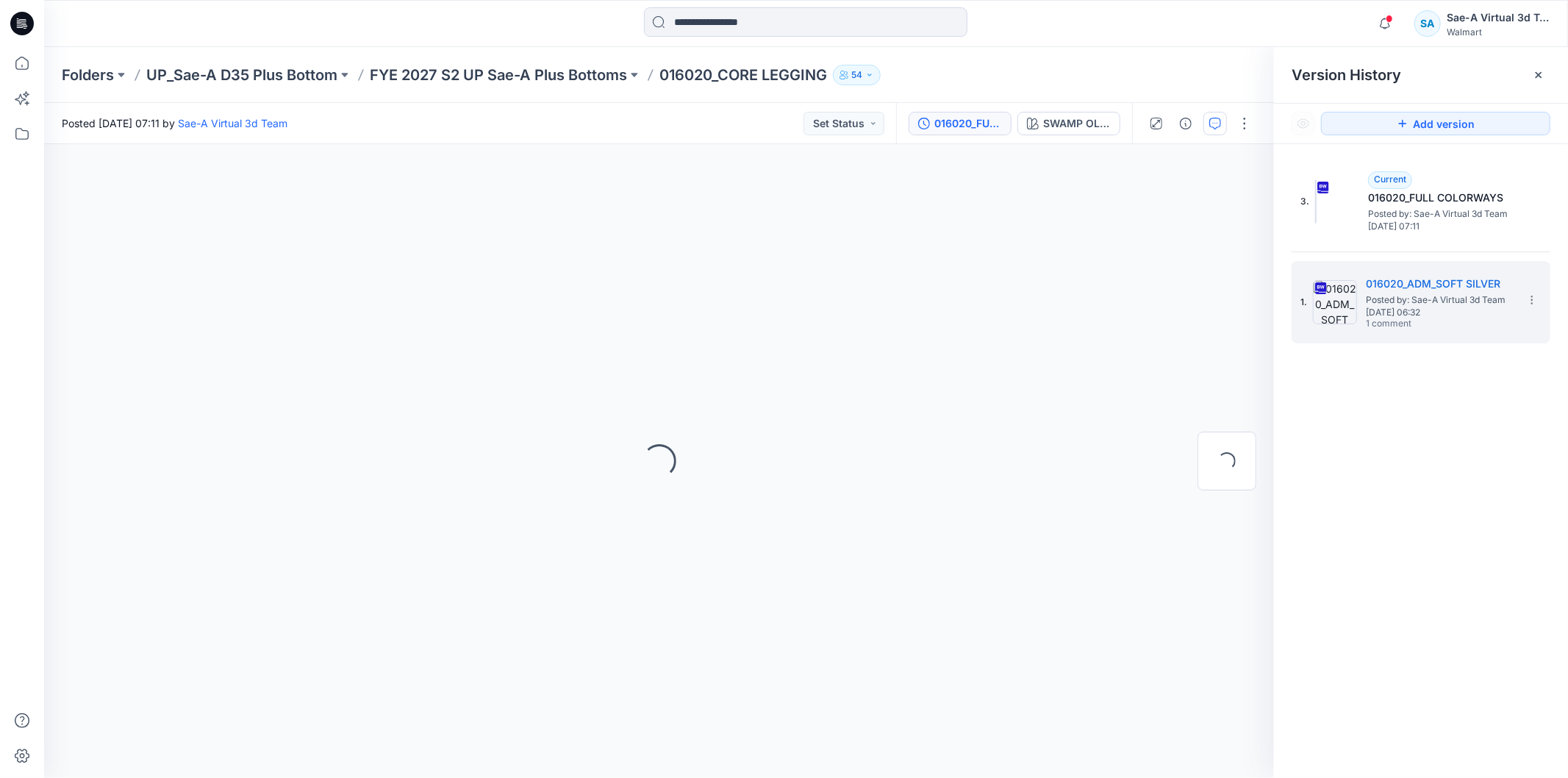
click at [1218, 126] on icon "button" at bounding box center [1215, 123] width 12 height 12
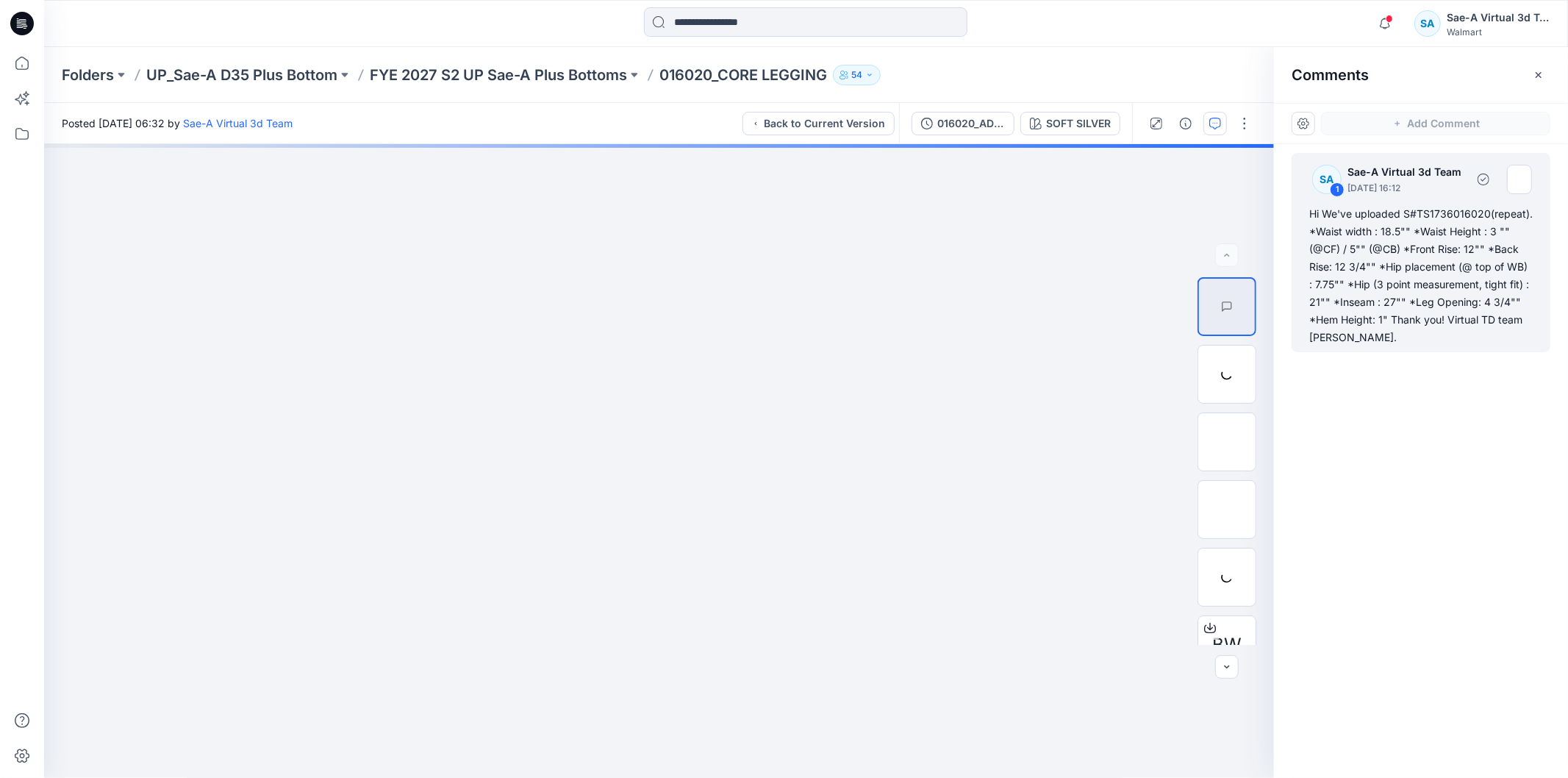
click at [1439, 259] on div "Hi We've uploaded S#TS1736016020(repeat). *Waist width : 18.5"" *Waist Height :…" at bounding box center [1420, 276] width 223 height 141
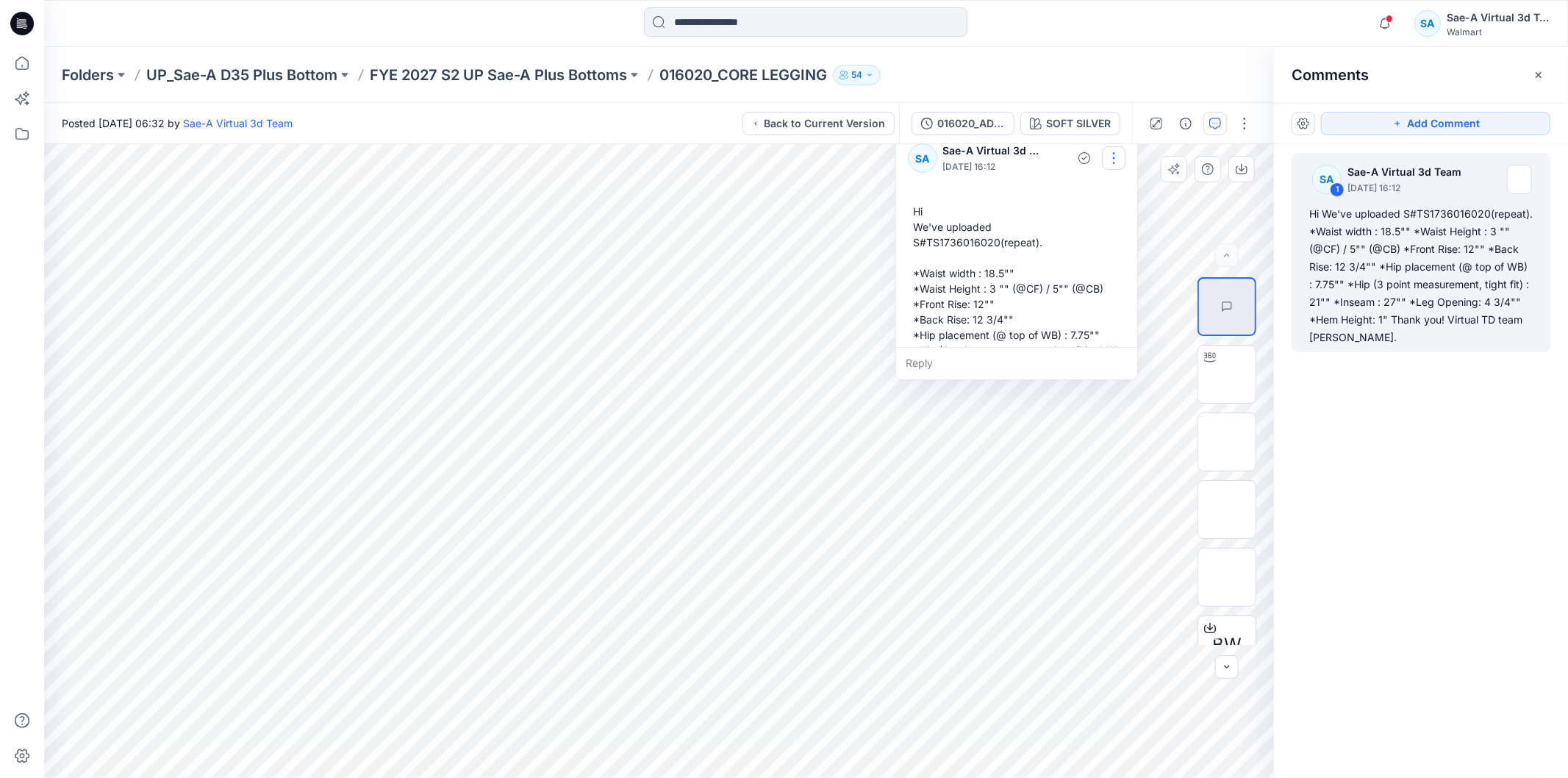
click at [1113, 162] on button "button" at bounding box center [1113, 158] width 23 height 23
click at [1088, 188] on p "Edit comment" at bounding box center [1116, 193] width 66 height 16
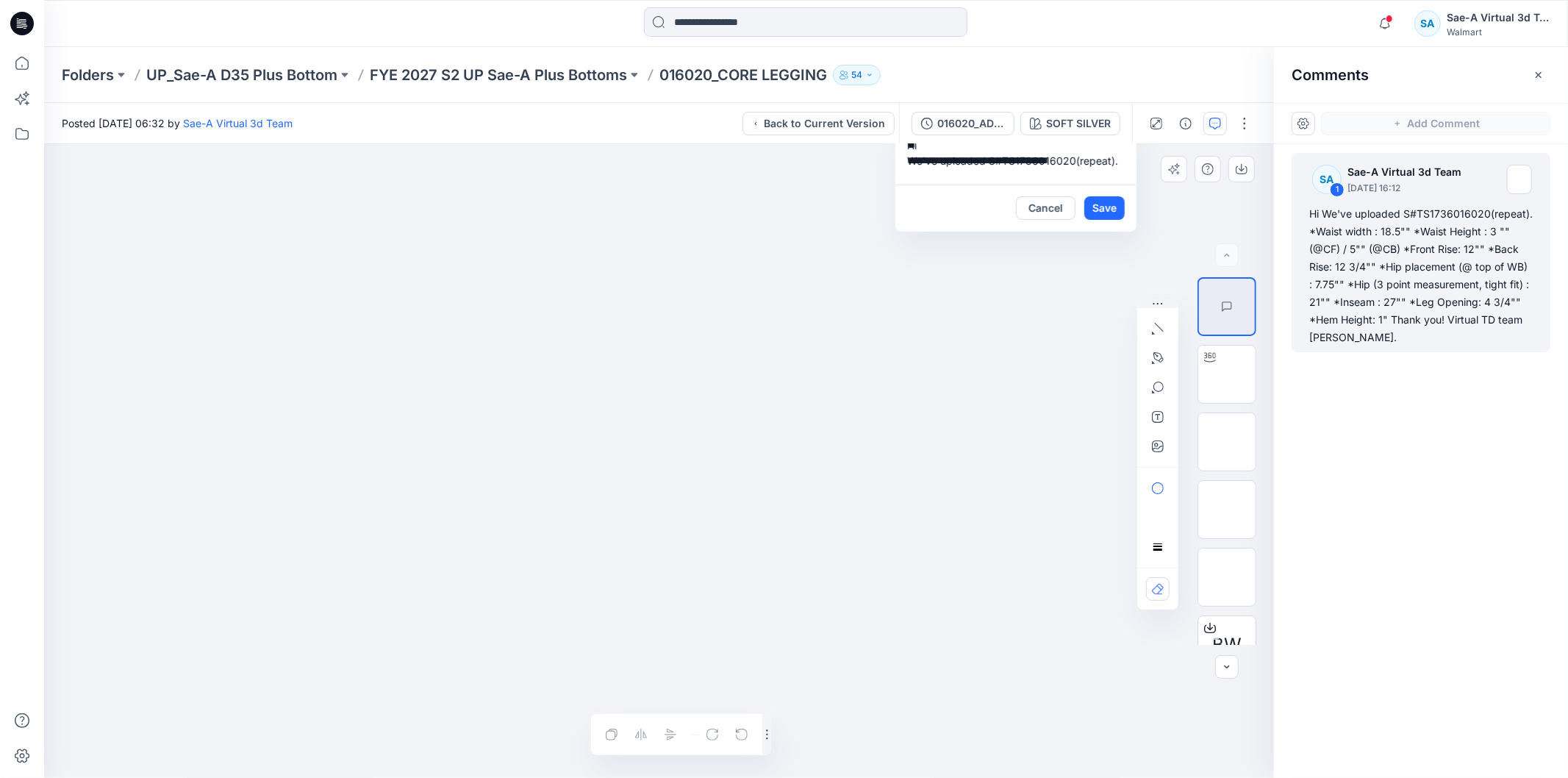
scroll to position [196, 0]
click at [1036, 209] on button "Cancel" at bounding box center [1046, 208] width 60 height 23
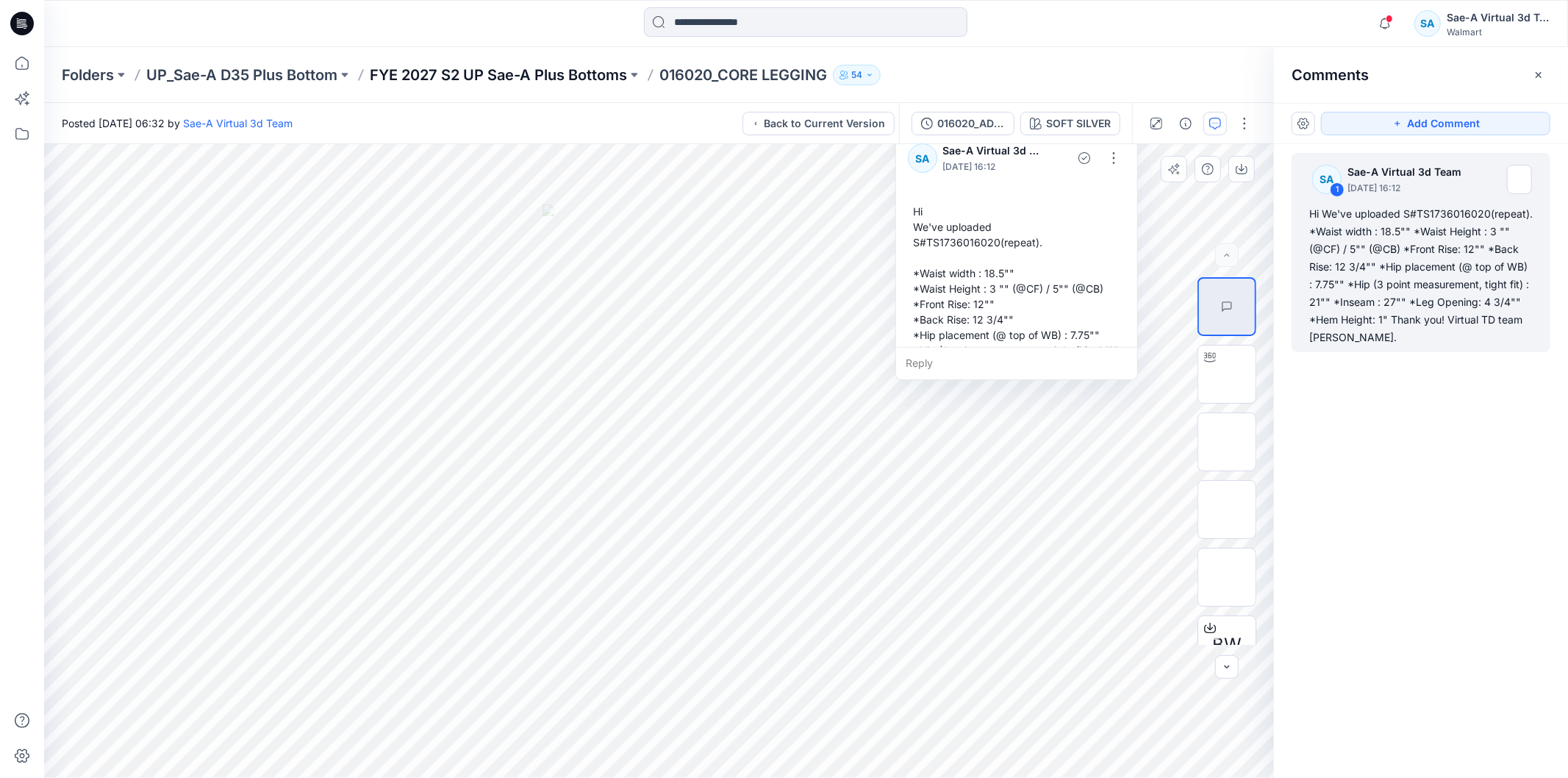
click at [501, 72] on p "FYE 2027 S2 UP Sae-A Plus Bottoms" at bounding box center [498, 75] width 257 height 21
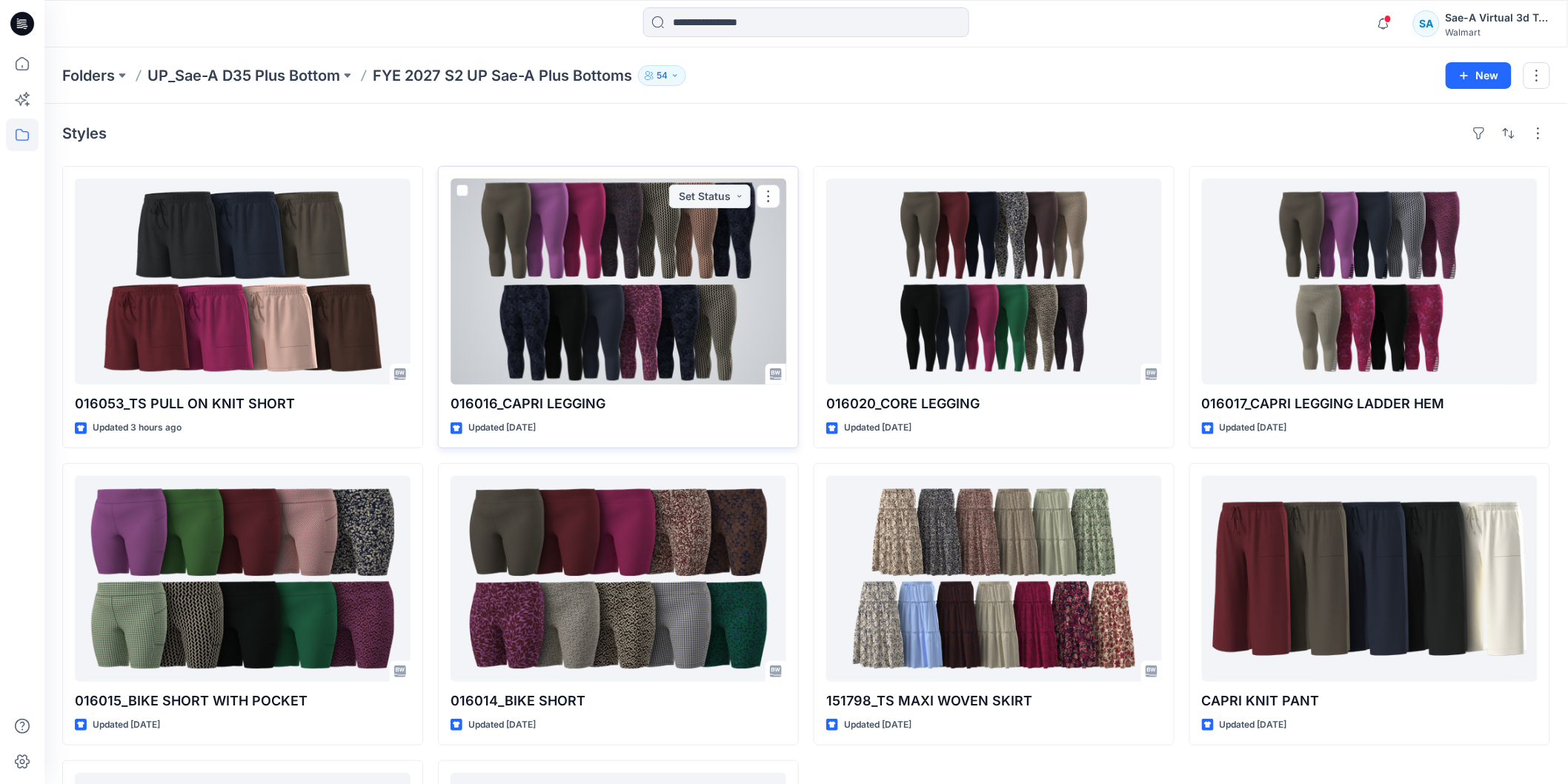
click at [638, 343] on div at bounding box center [618, 282] width 336 height 206
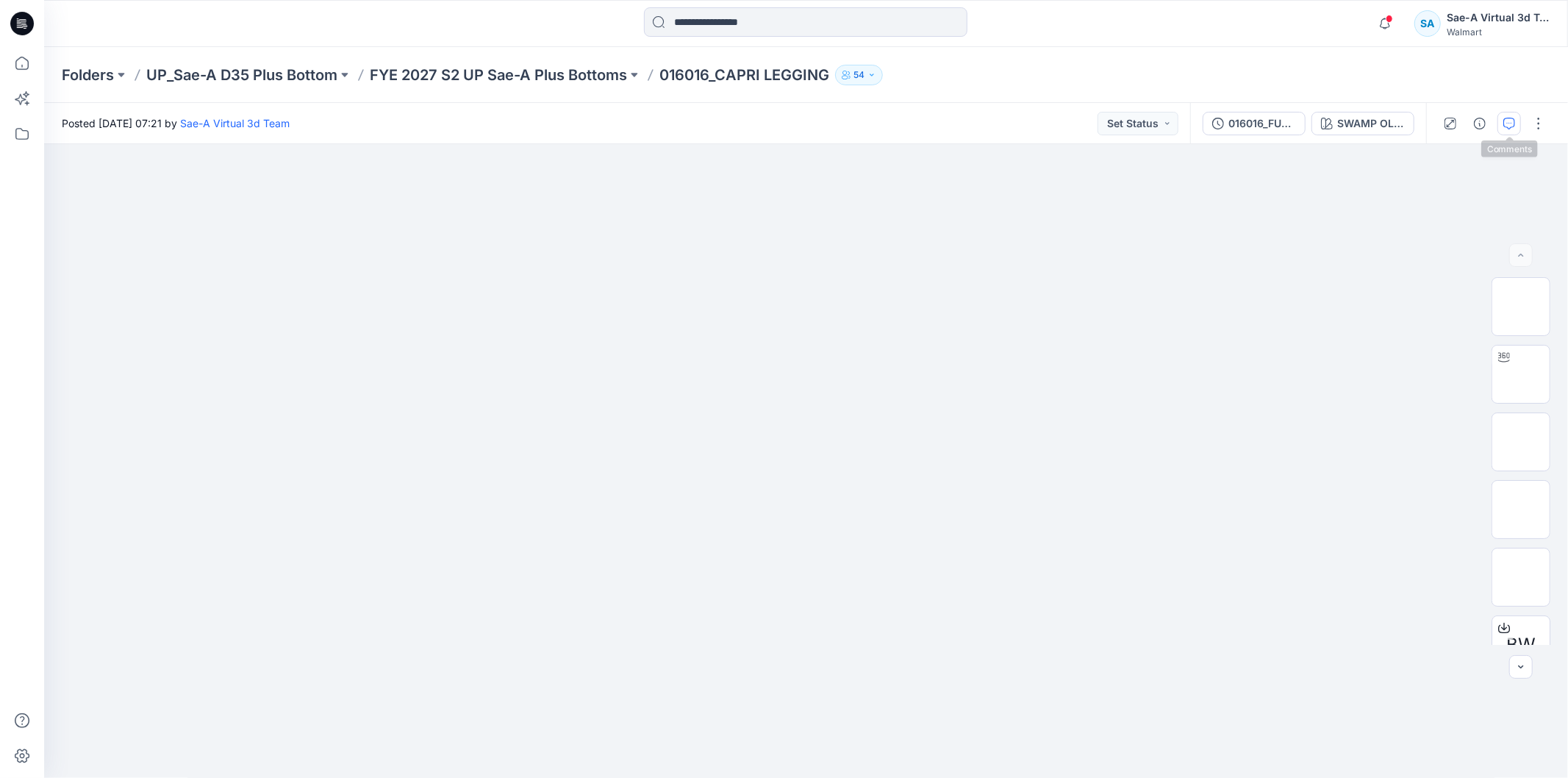
click at [1503, 117] on icon "button" at bounding box center [1509, 123] width 12 height 12
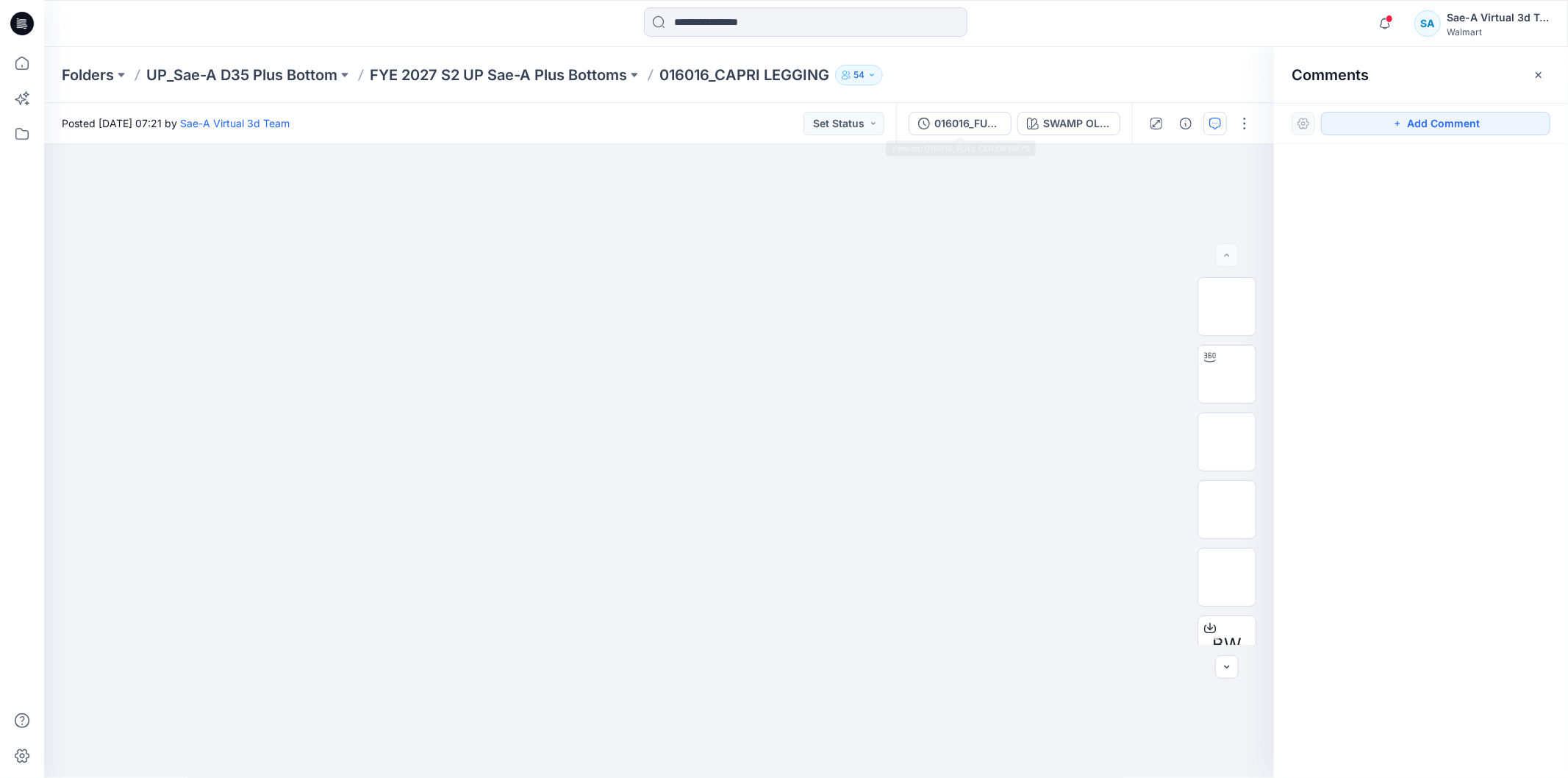
click at [958, 111] on div "016016_FULL COLORWAYS SWAMP OLIVE" at bounding box center [1014, 123] width 236 height 41
click at [958, 121] on div "016016_FULL COLORWAYS" at bounding box center [968, 123] width 68 height 16
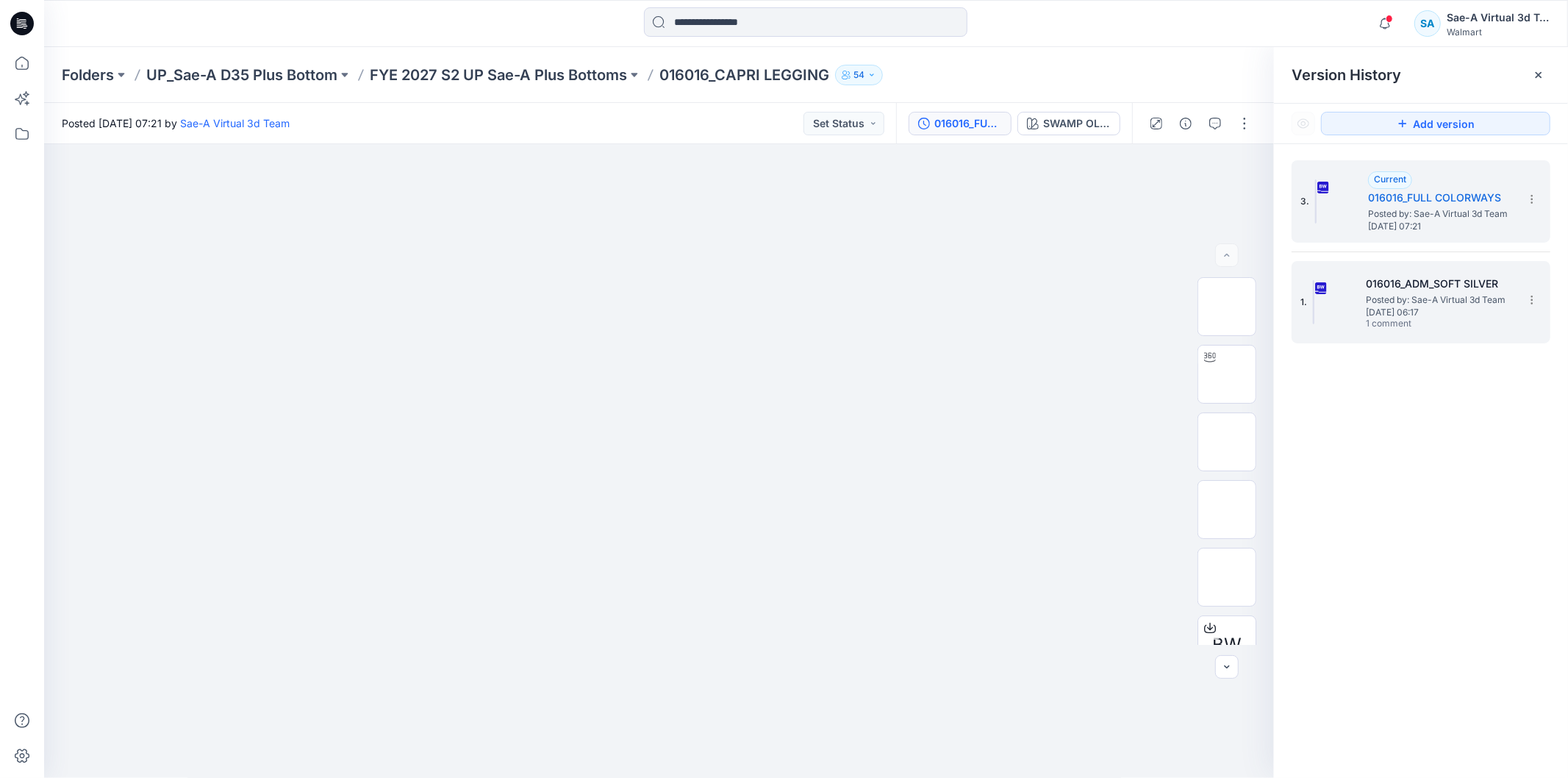
click at [1499, 290] on h5 "016016_ADM_SOFT SILVER" at bounding box center [1439, 284] width 147 height 18
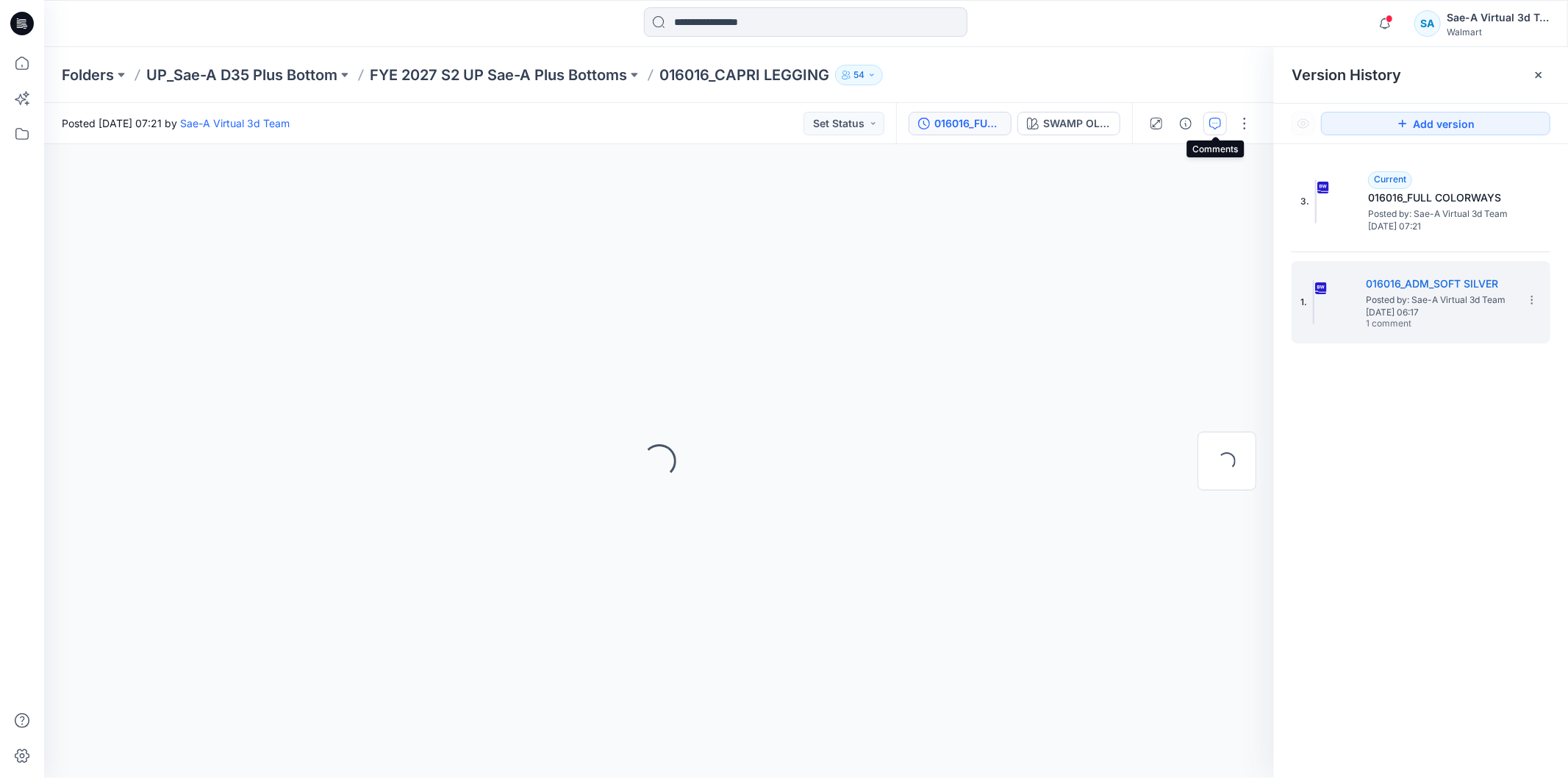
drag, startPoint x: 1224, startPoint y: 116, endPoint x: 1255, endPoint y: 125, distance: 32.3
click at [1223, 116] on button "button" at bounding box center [1215, 123] width 23 height 23
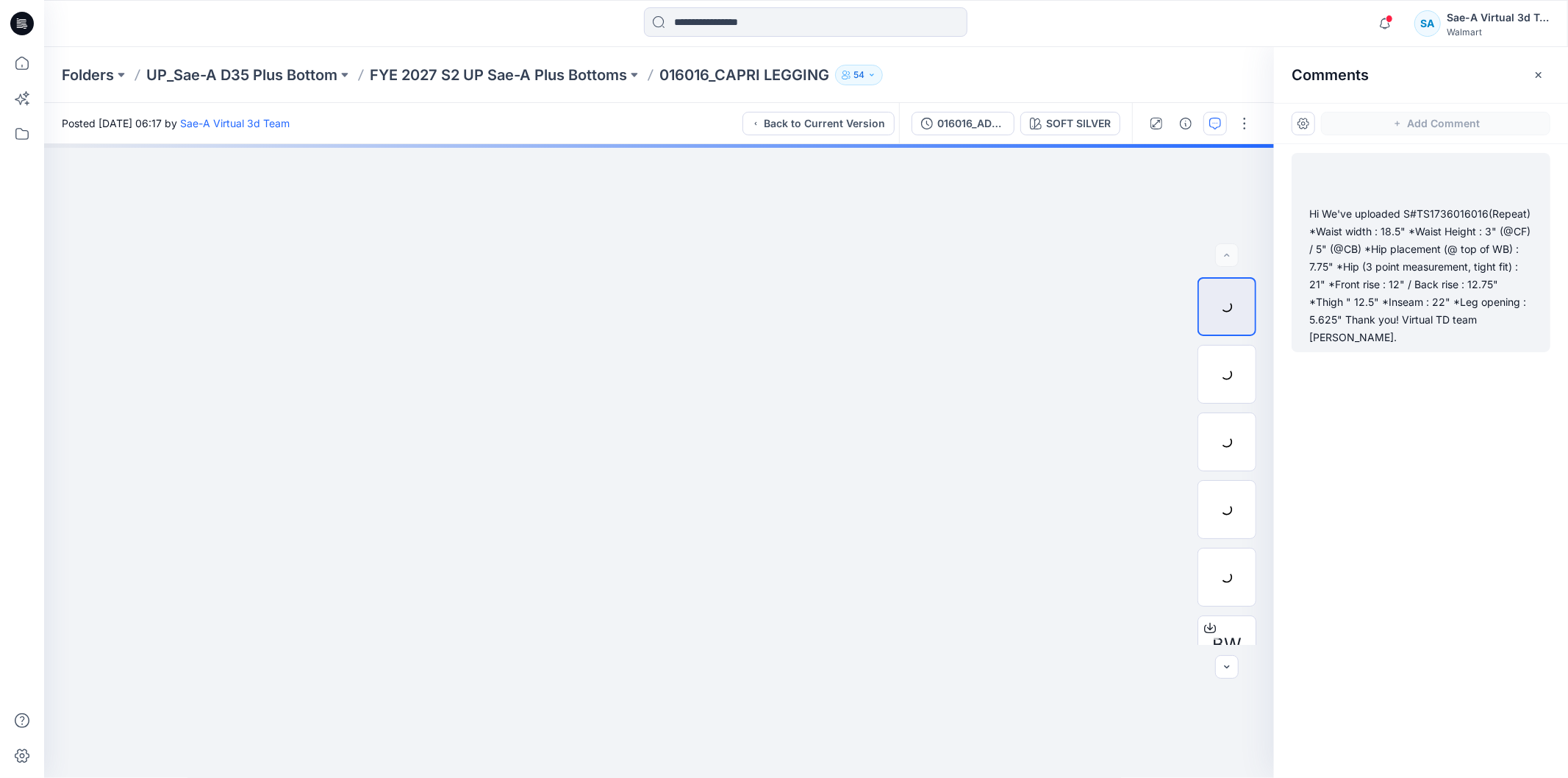
click at [1463, 255] on div "Hi We've uploaded S#TS1736016016(Repeat) *Waist width : 18.5" *Waist Height : 3…" at bounding box center [1420, 276] width 223 height 141
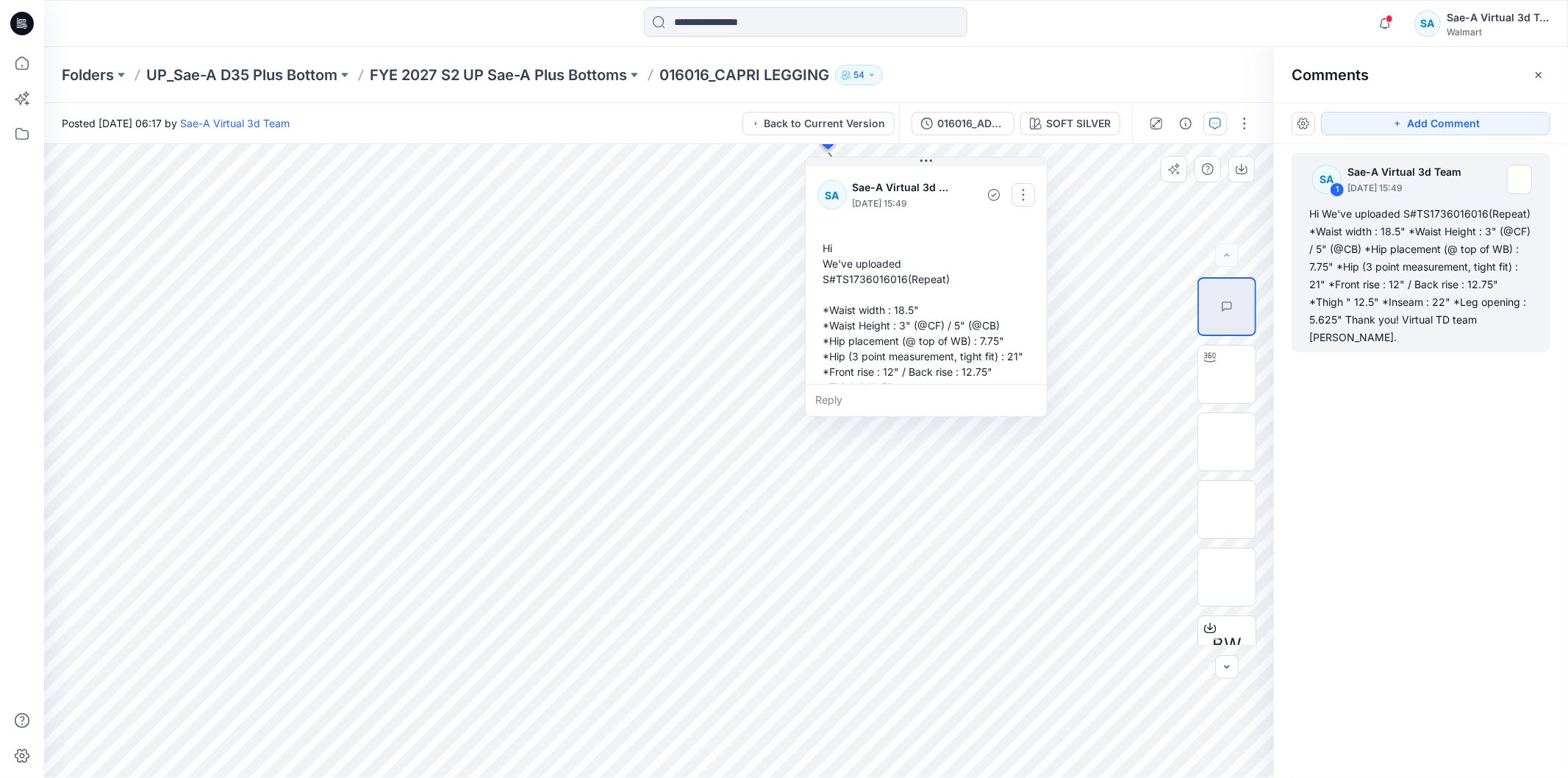
click at [1020, 196] on button "button" at bounding box center [1023, 194] width 23 height 23
click at [1016, 229] on p "Edit comment" at bounding box center [1026, 229] width 66 height 16
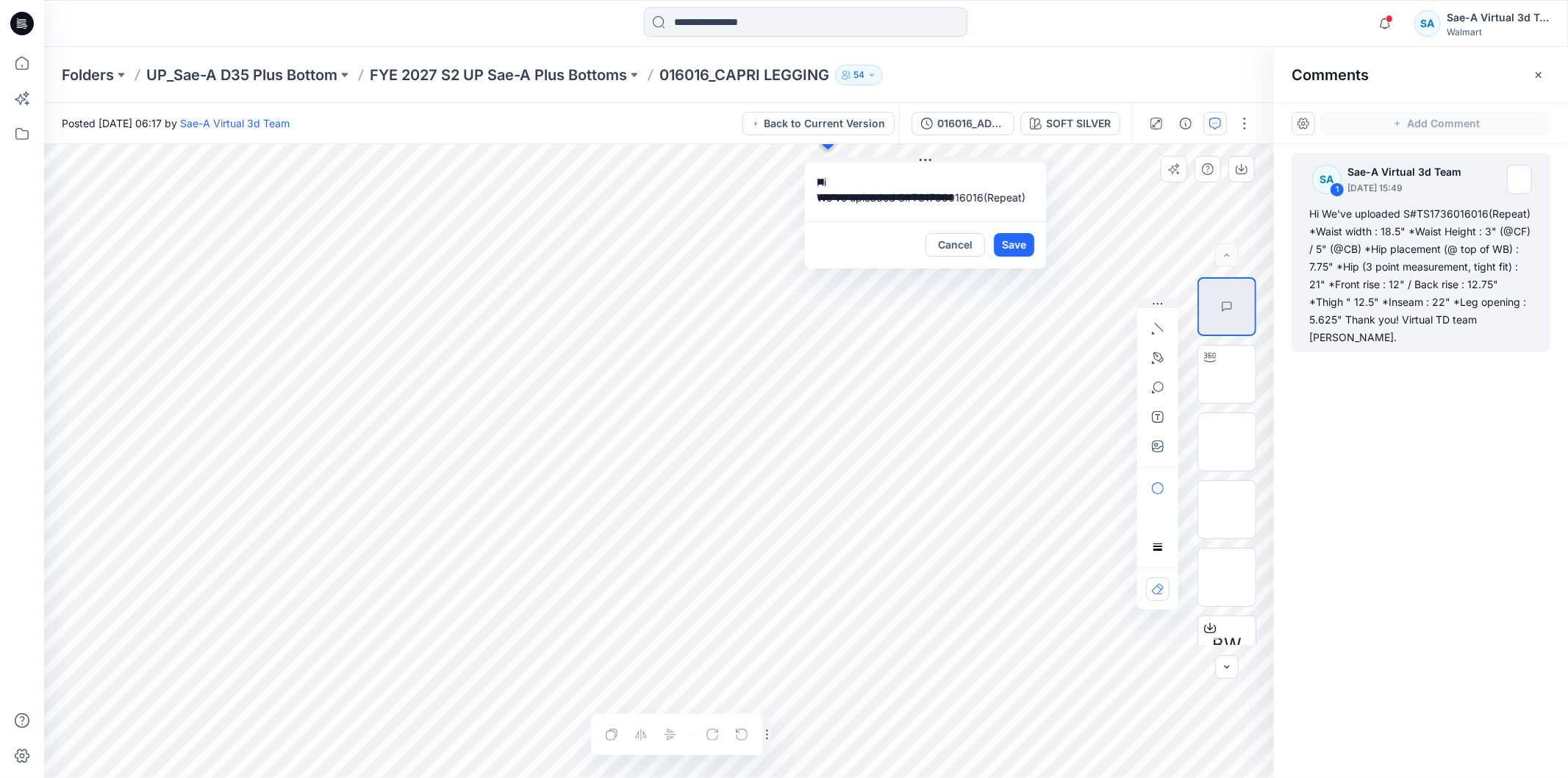
scroll to position [164, 0]
click at [961, 249] on button "Cancel" at bounding box center [955, 244] width 60 height 23
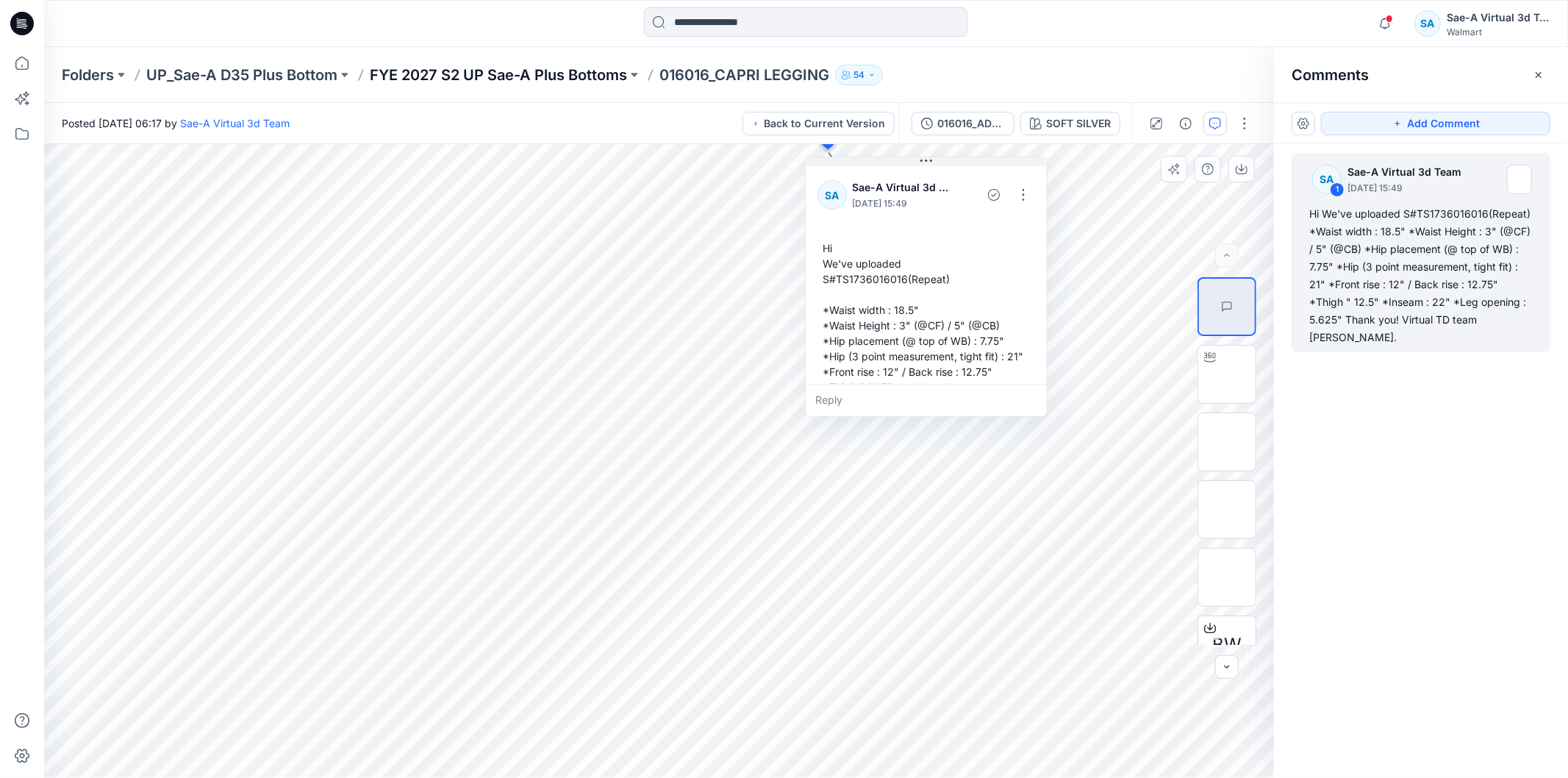
click at [534, 74] on p "FYE 2027 S2 UP Sae-A Plus Bottoms" at bounding box center [498, 75] width 257 height 21
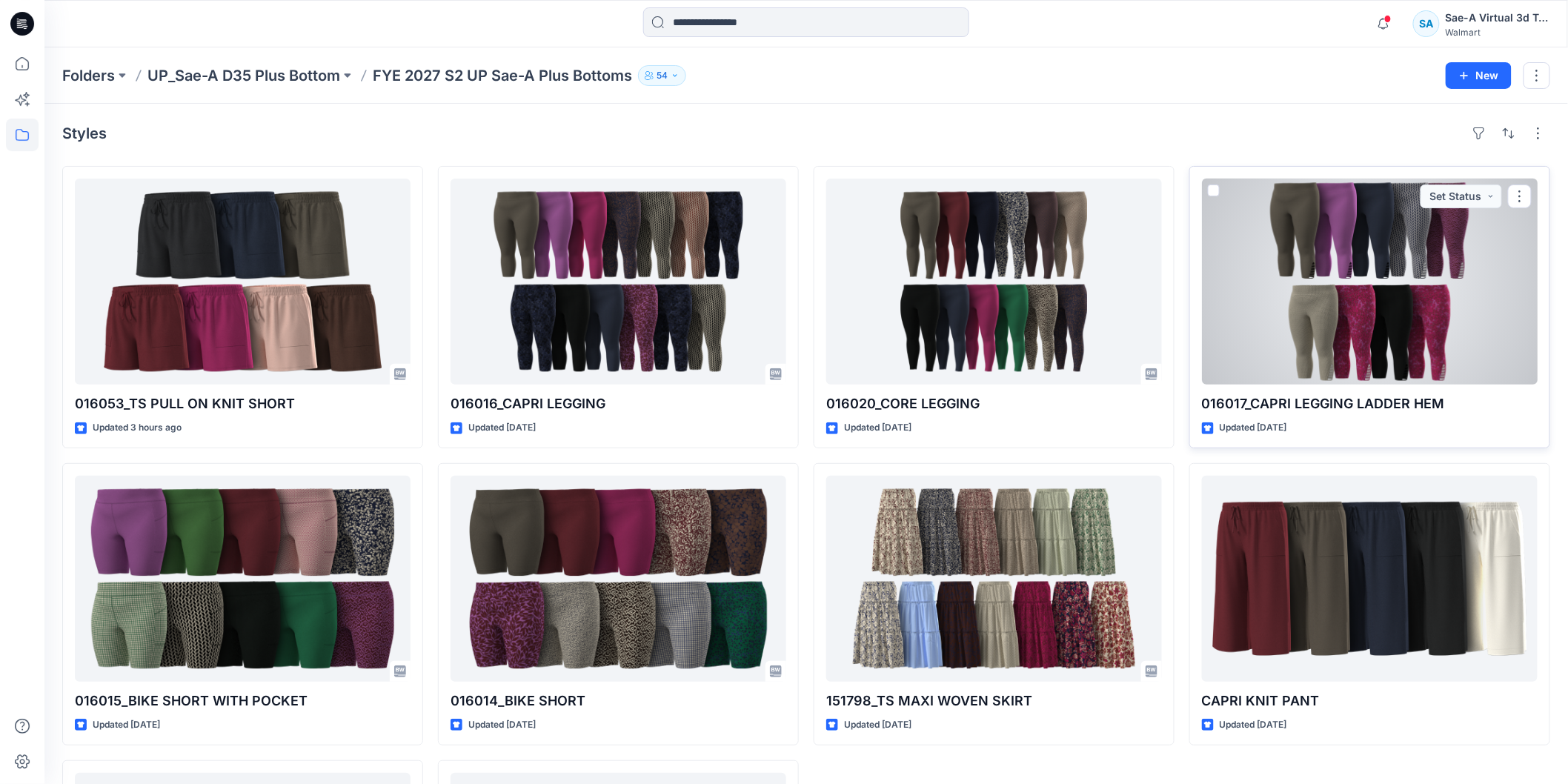
click at [1388, 336] on div at bounding box center [1370, 282] width 336 height 206
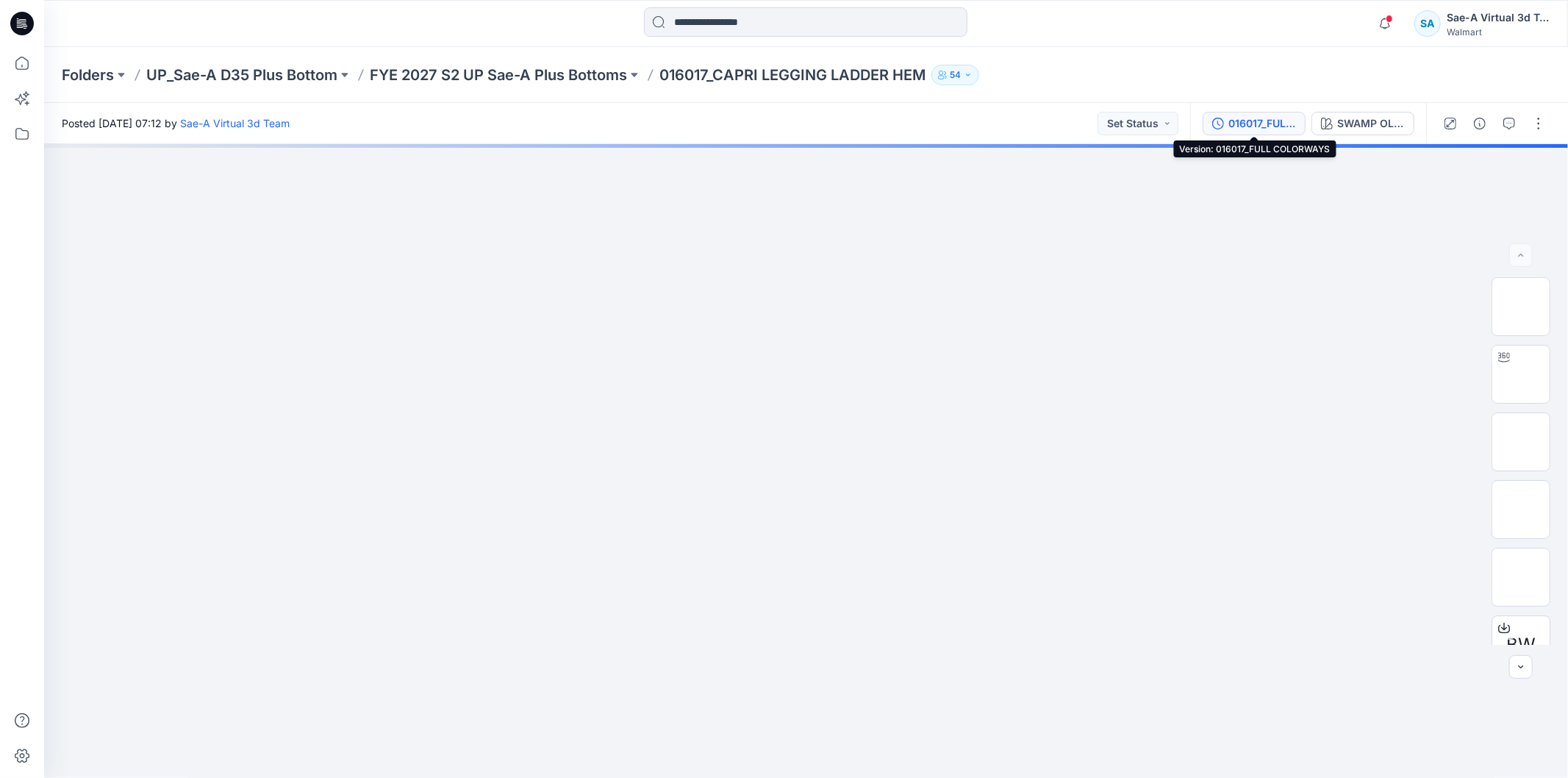
click at [1255, 122] on div "016017_FULL COLORWAYS" at bounding box center [1262, 123] width 68 height 16
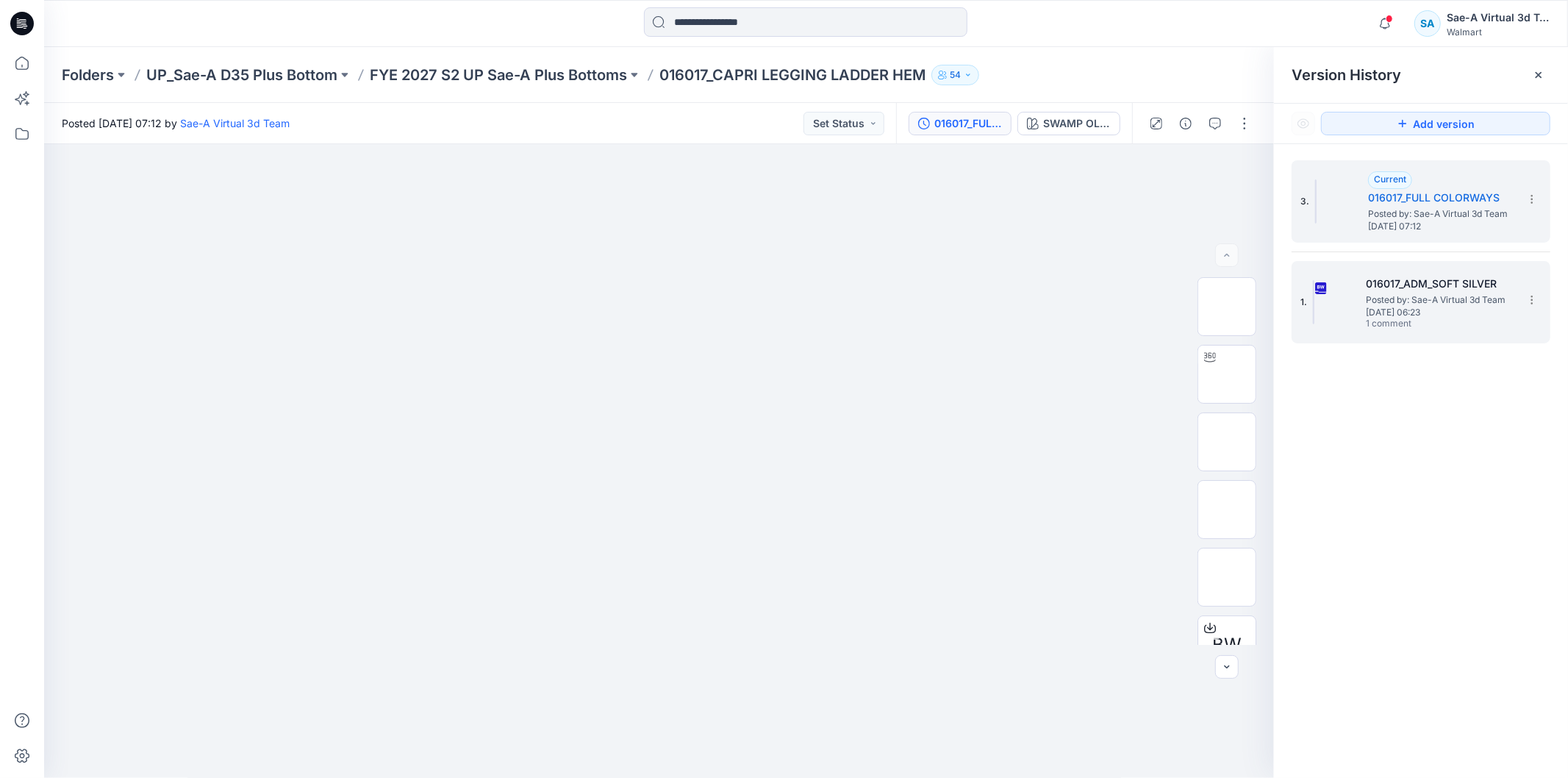
drag, startPoint x: 1445, startPoint y: 284, endPoint x: 1347, endPoint y: 191, distance: 135.1
click at [1445, 285] on h5 "016017_ADM_SOFT SILVER" at bounding box center [1439, 284] width 147 height 18
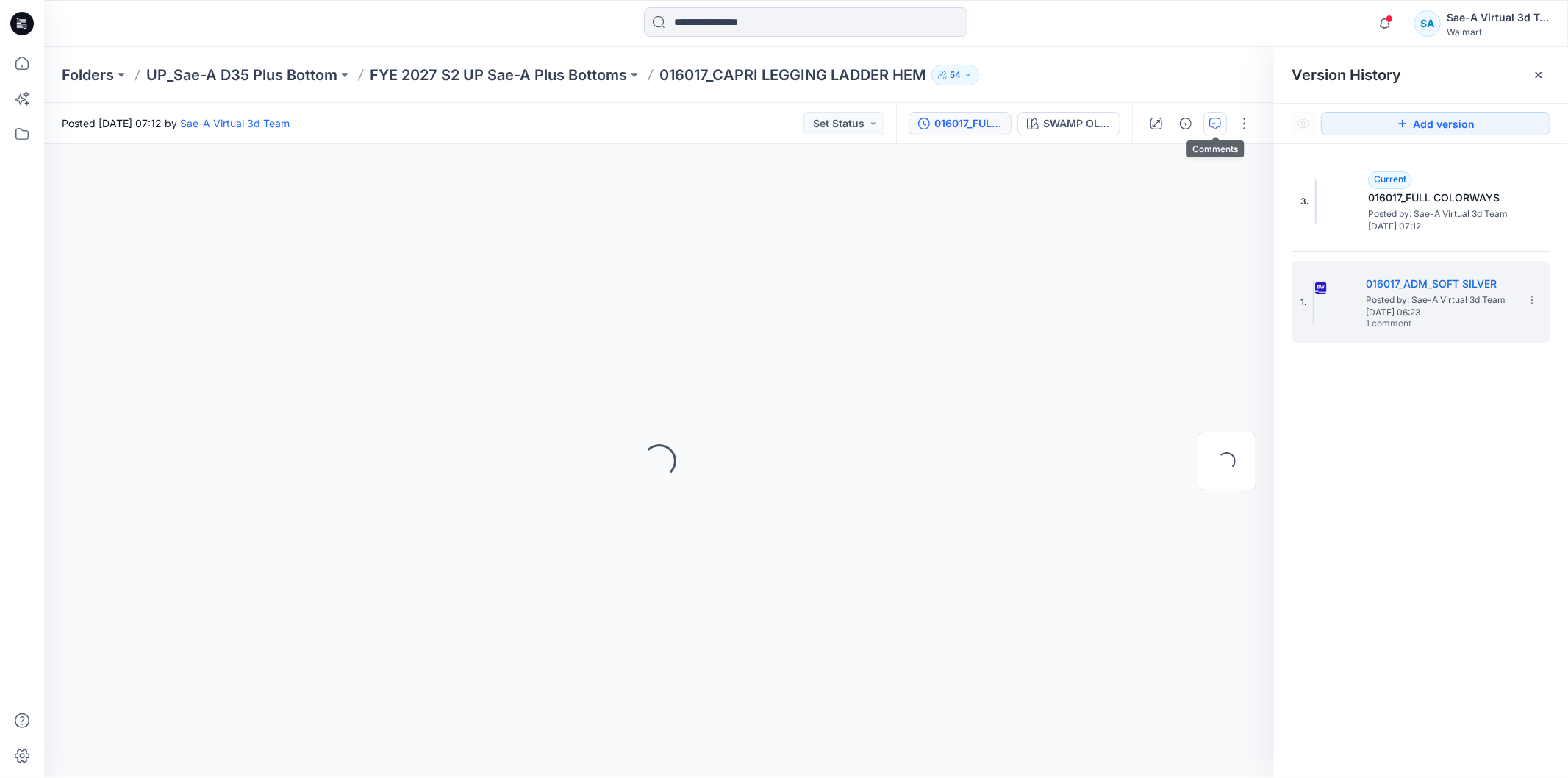
click at [1223, 126] on button "button" at bounding box center [1215, 123] width 23 height 23
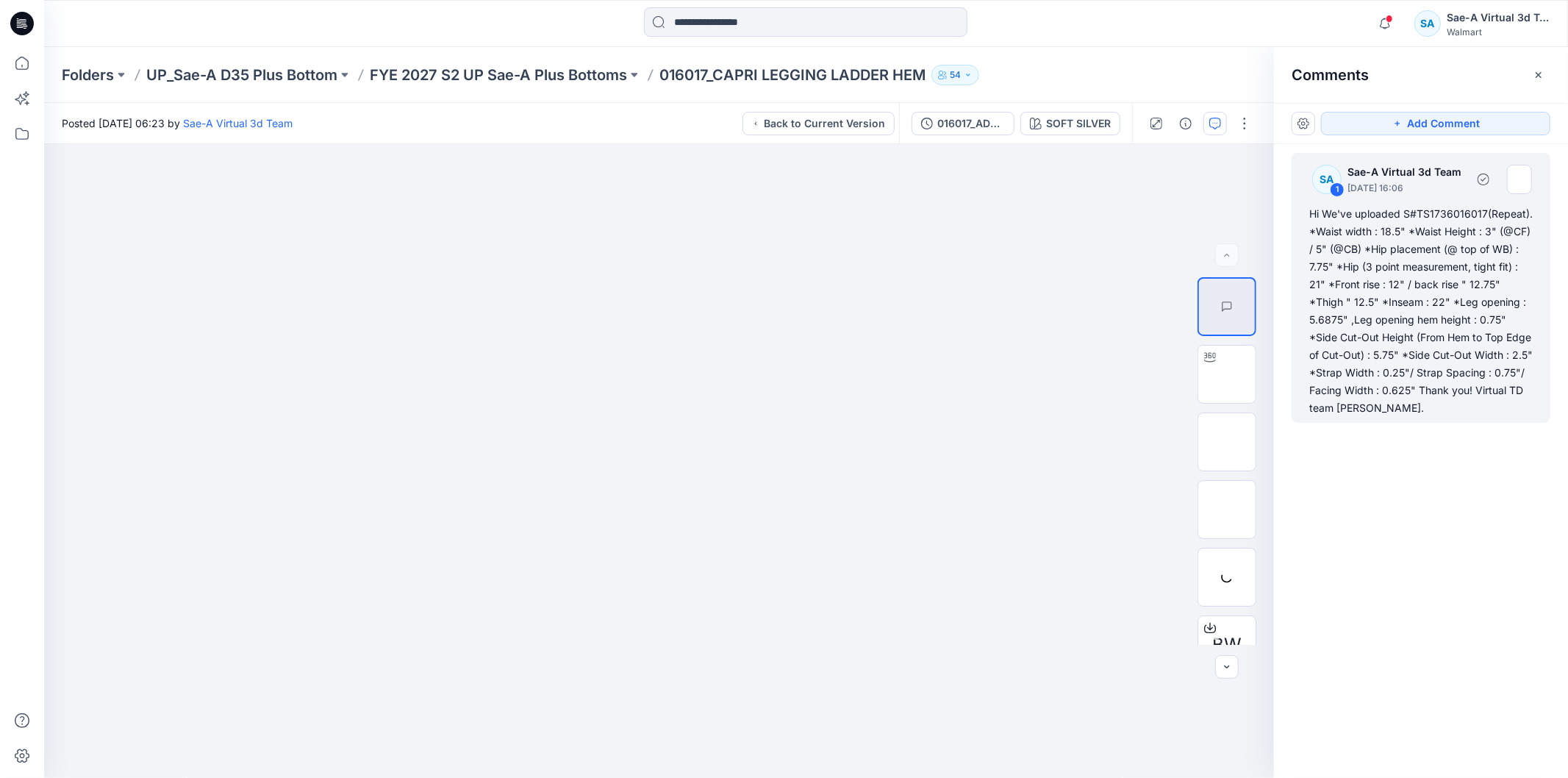
click at [1442, 268] on div "Hi We've uploaded S#TS1736016017(Repeat). *Waist width : 18.5" *Waist Height : …" at bounding box center [1420, 311] width 223 height 212
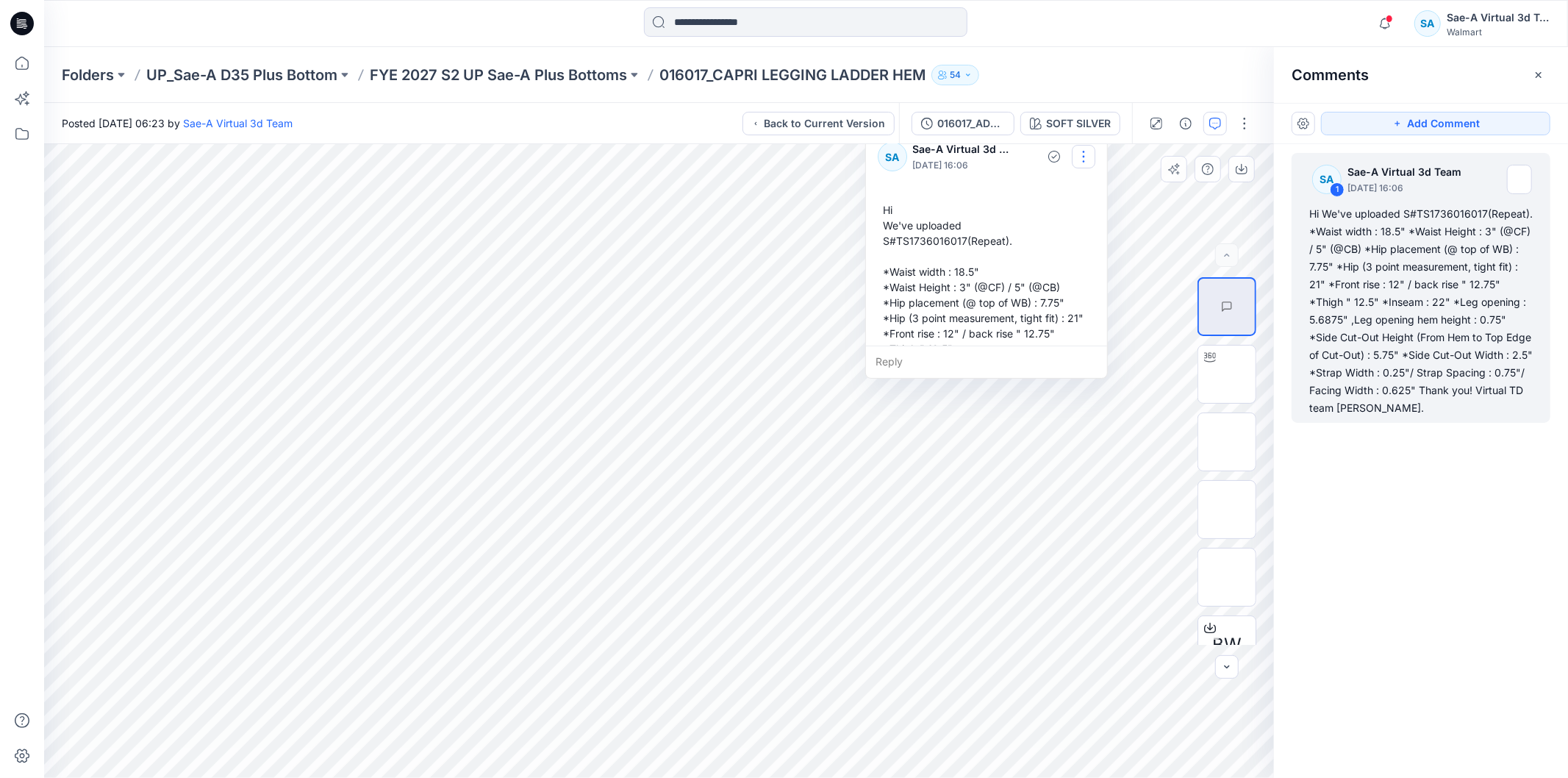
click at [1082, 160] on button "button" at bounding box center [1083, 156] width 23 height 23
click at [1067, 189] on p "Edit comment" at bounding box center [1086, 191] width 66 height 16
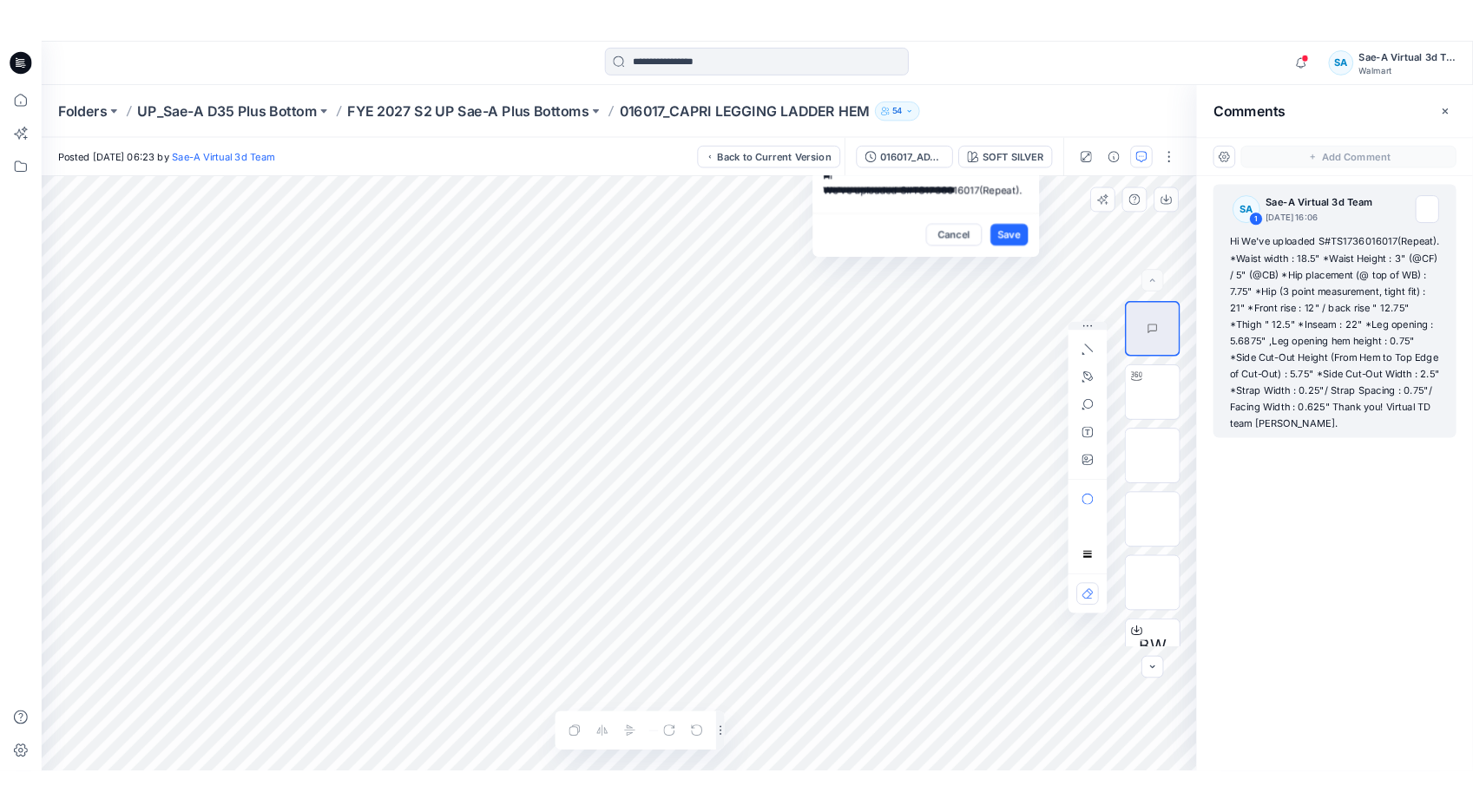
scroll to position [304, 0]
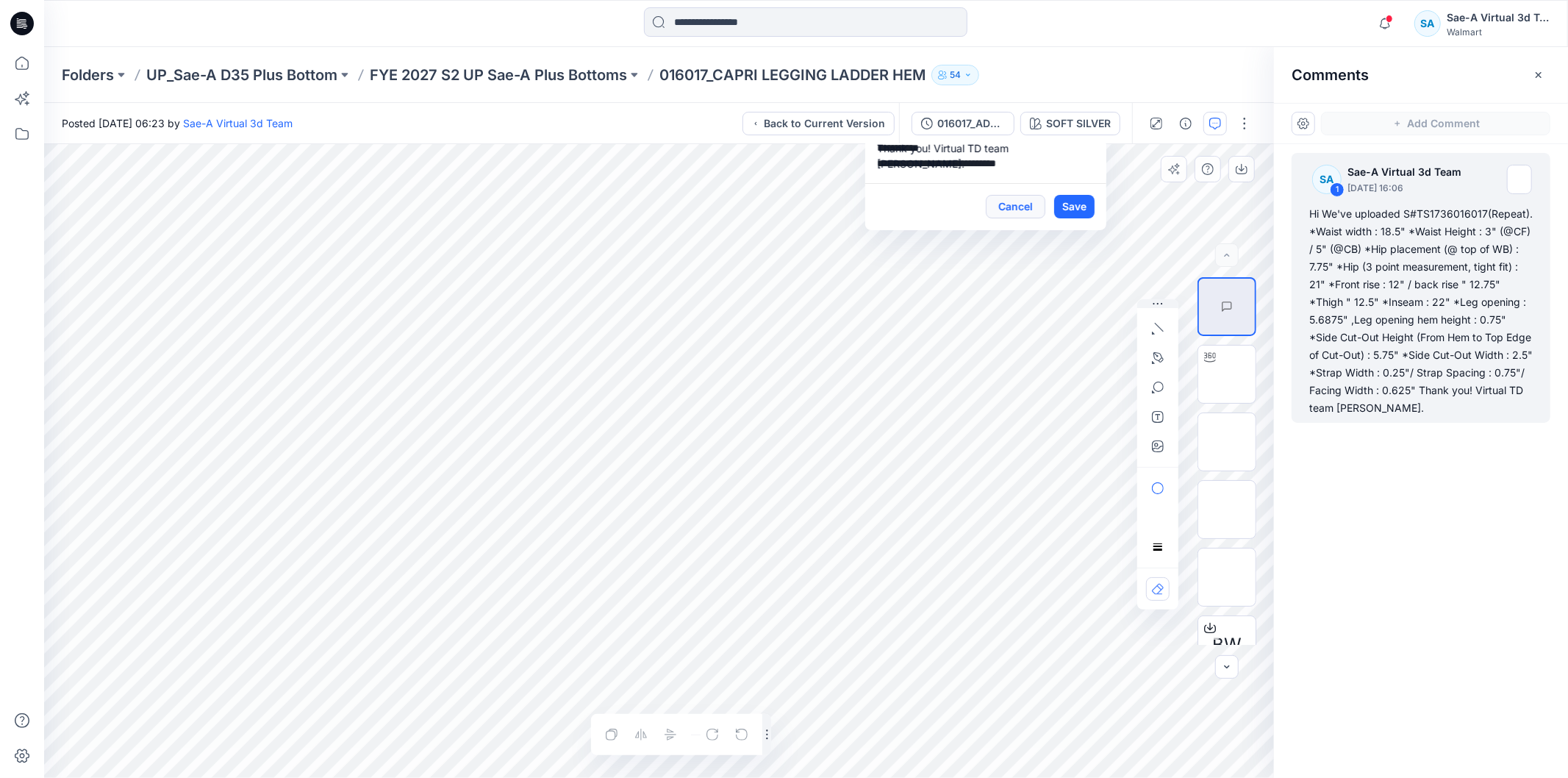
click at [1031, 209] on button "Cancel" at bounding box center [1015, 206] width 60 height 23
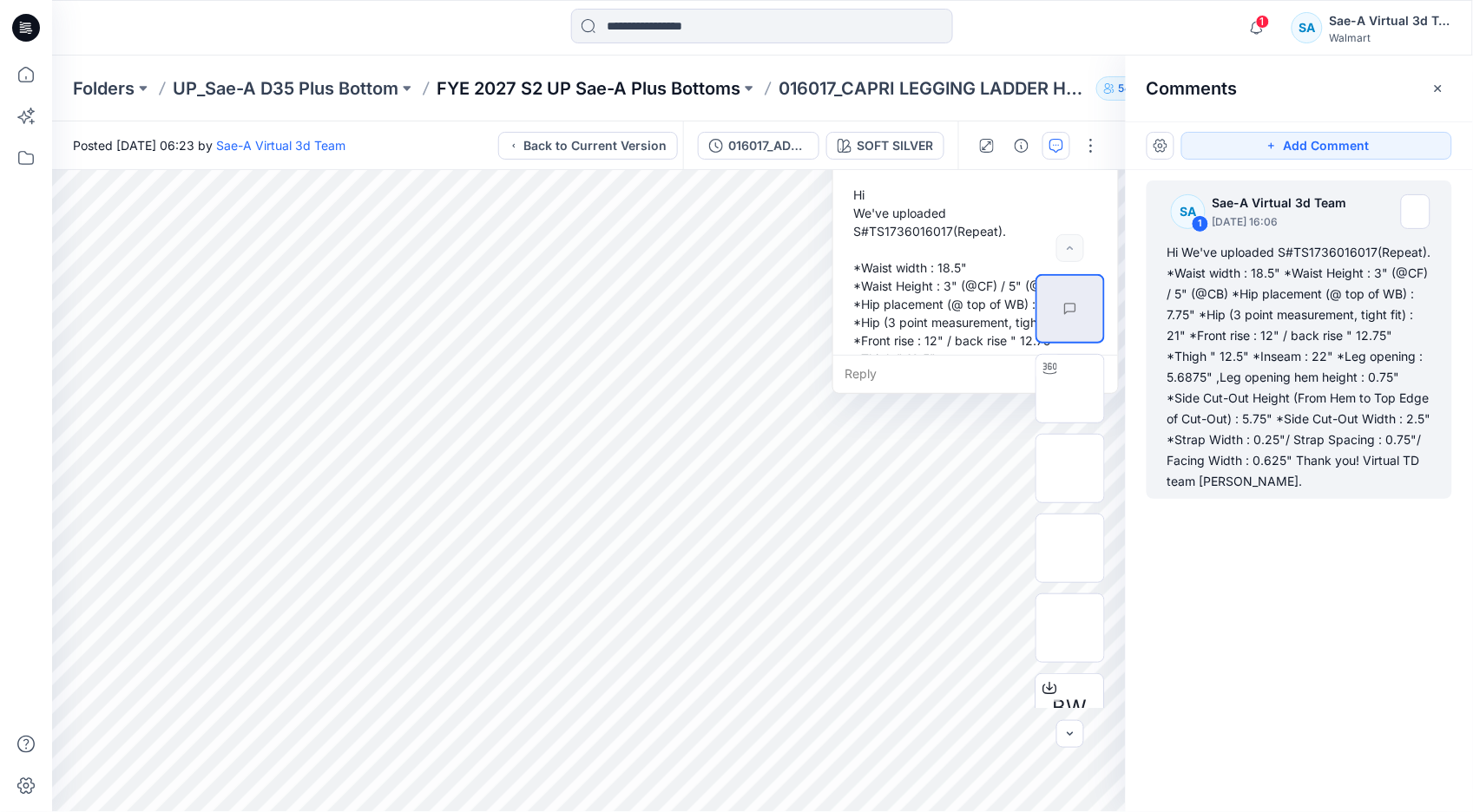
click at [570, 84] on p "FYE 2027 S2 UP Sae-A Plus Bottoms" at bounding box center [588, 89] width 303 height 25
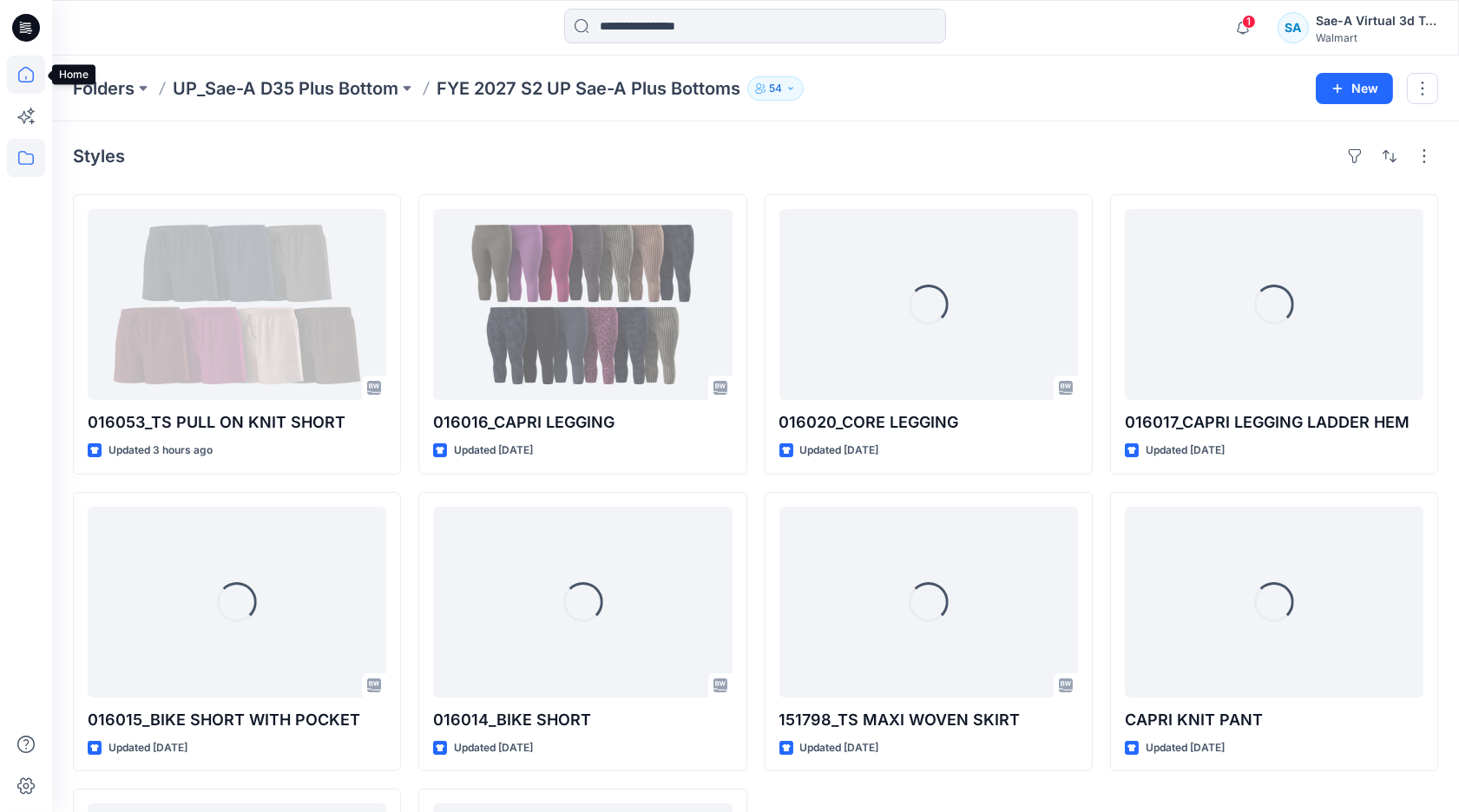
click at [28, 80] on icon at bounding box center [26, 74] width 38 height 38
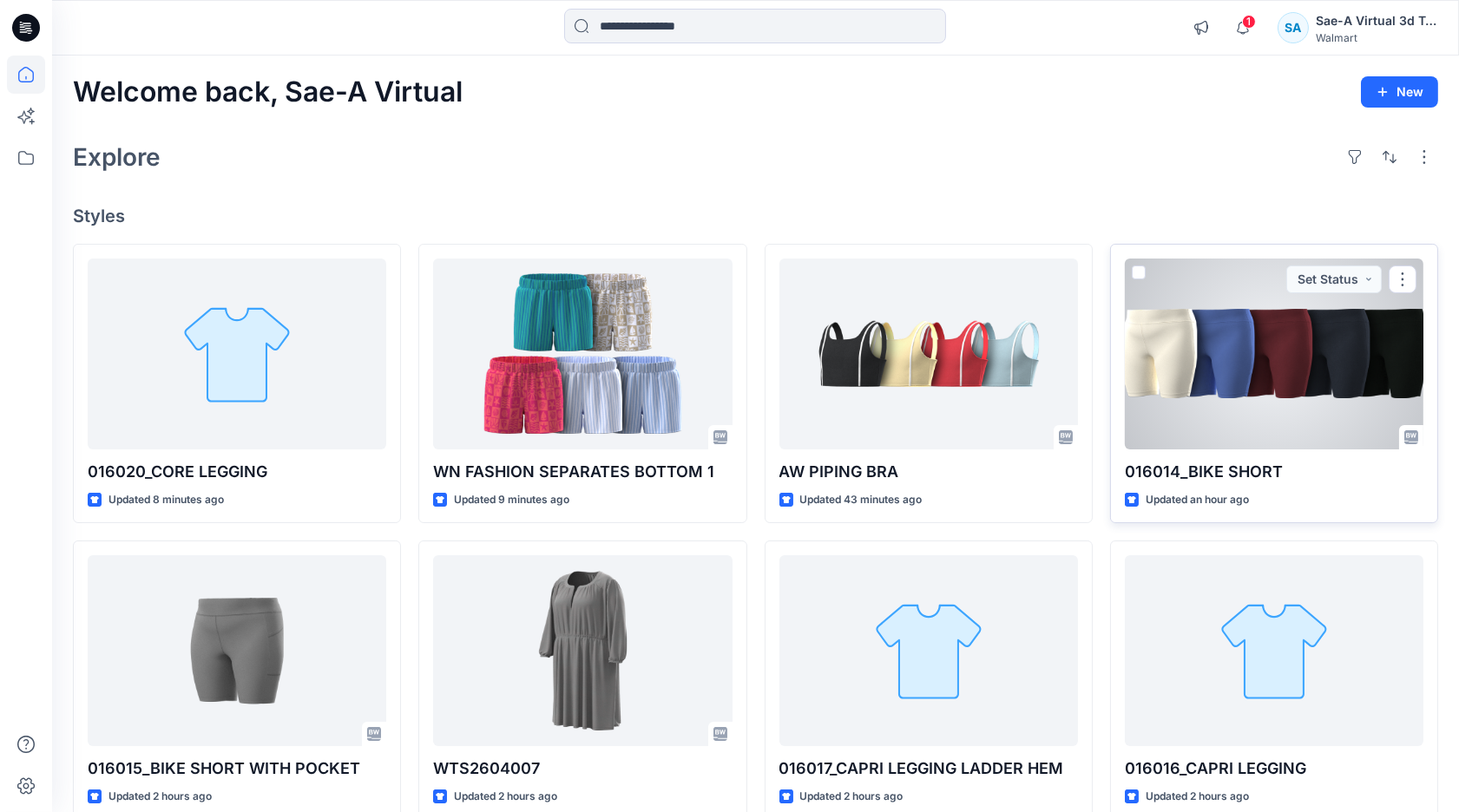
click at [1334, 373] on div at bounding box center [1274, 354] width 298 height 190
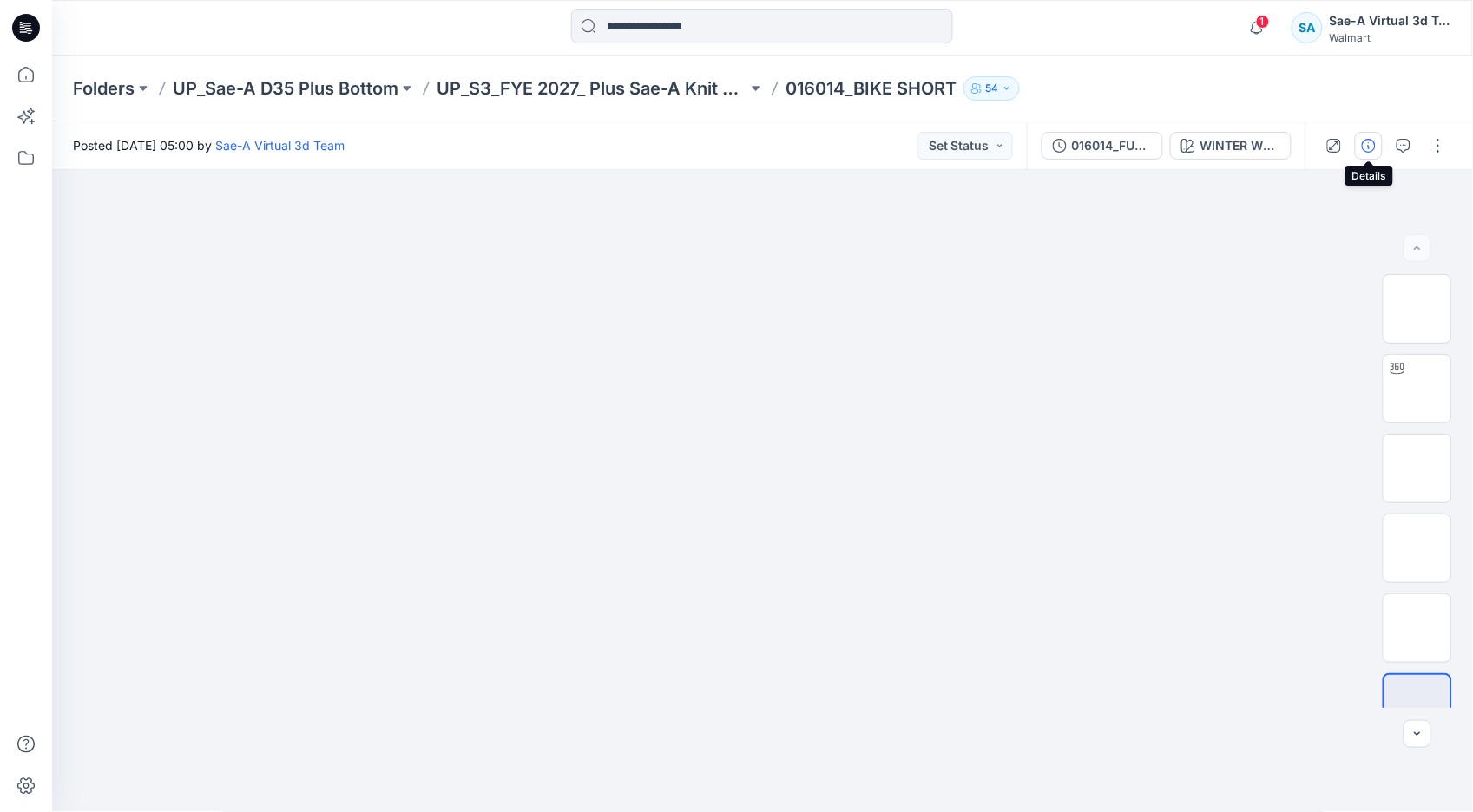
click at [1374, 153] on button "button" at bounding box center [1368, 145] width 27 height 27
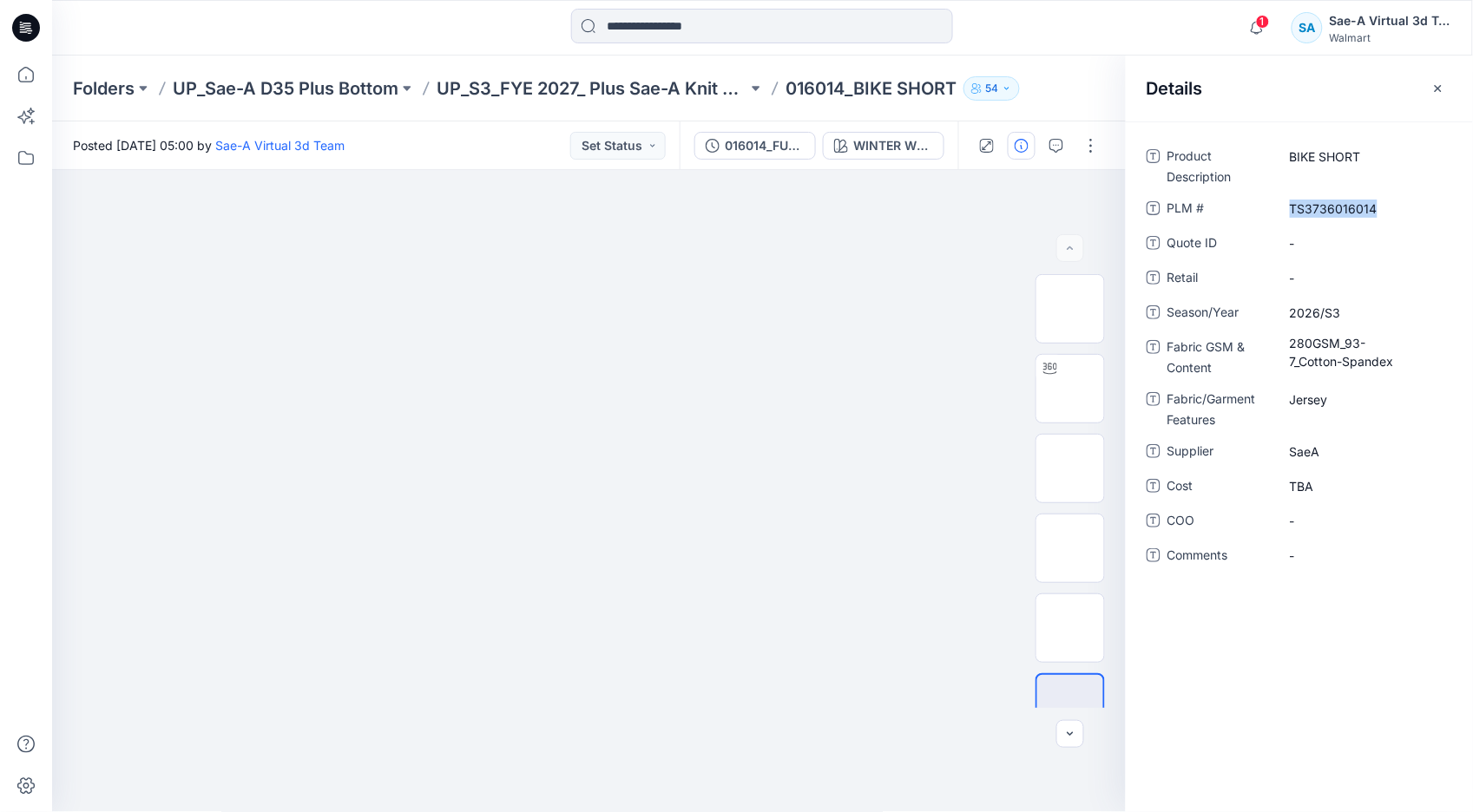
drag, startPoint x: 1397, startPoint y: 202, endPoint x: 1216, endPoint y: 203, distance: 181.0
click at [1216, 203] on div "PLM # TS3736016014" at bounding box center [1299, 207] width 305 height 27
copy div "TS3736016014"
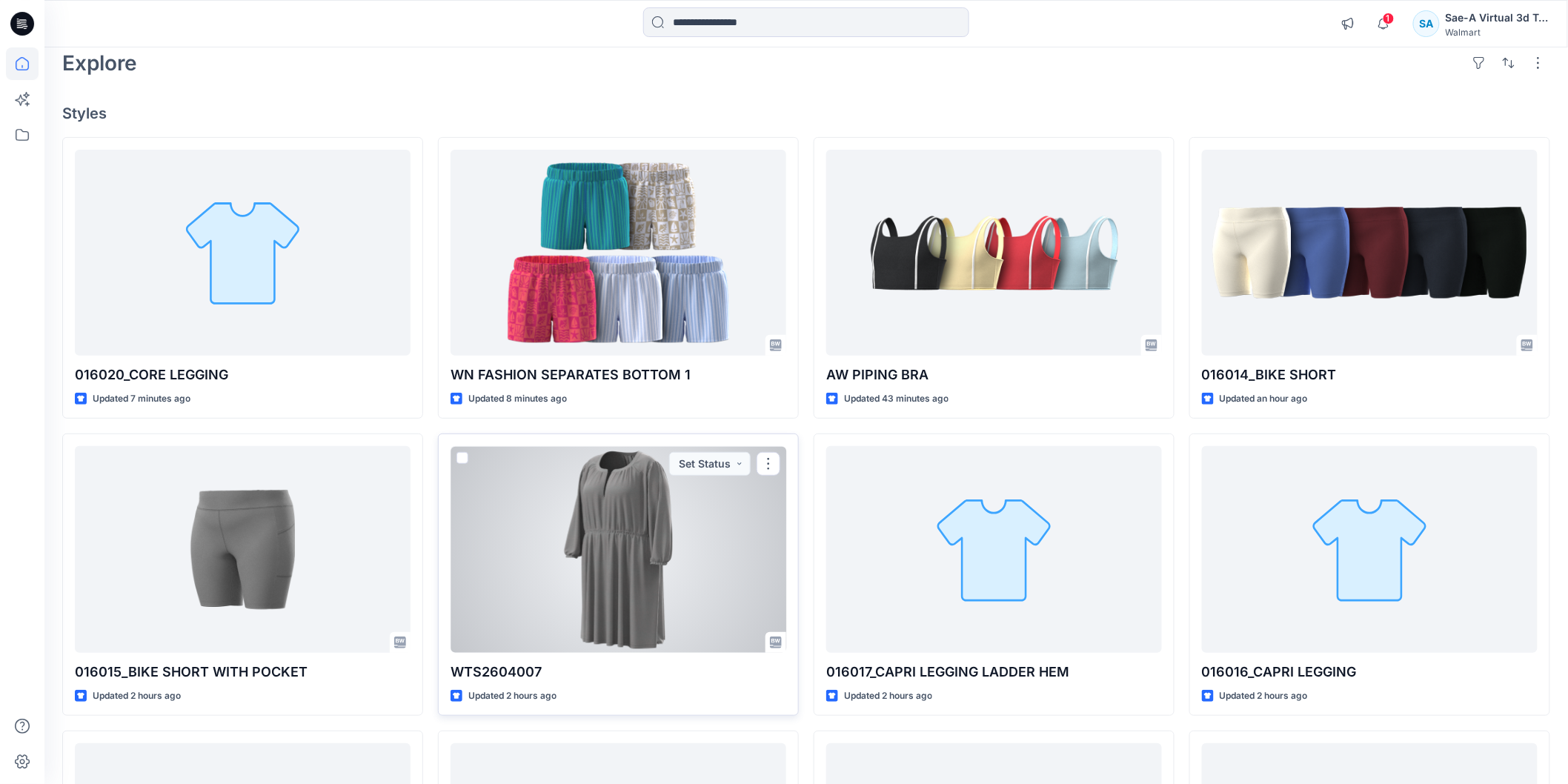
scroll to position [164, 0]
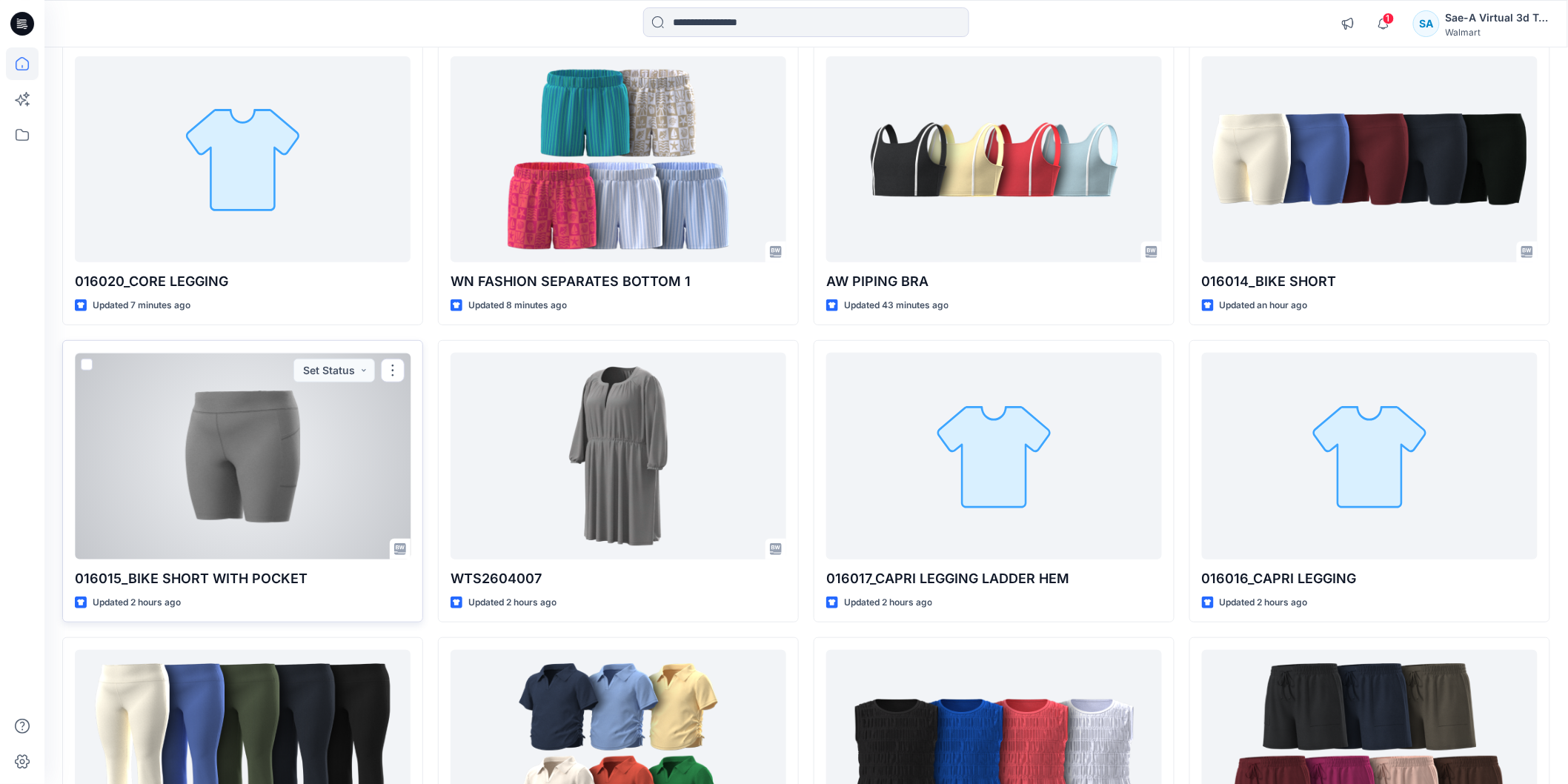
click at [295, 505] on div at bounding box center [243, 456] width 336 height 206
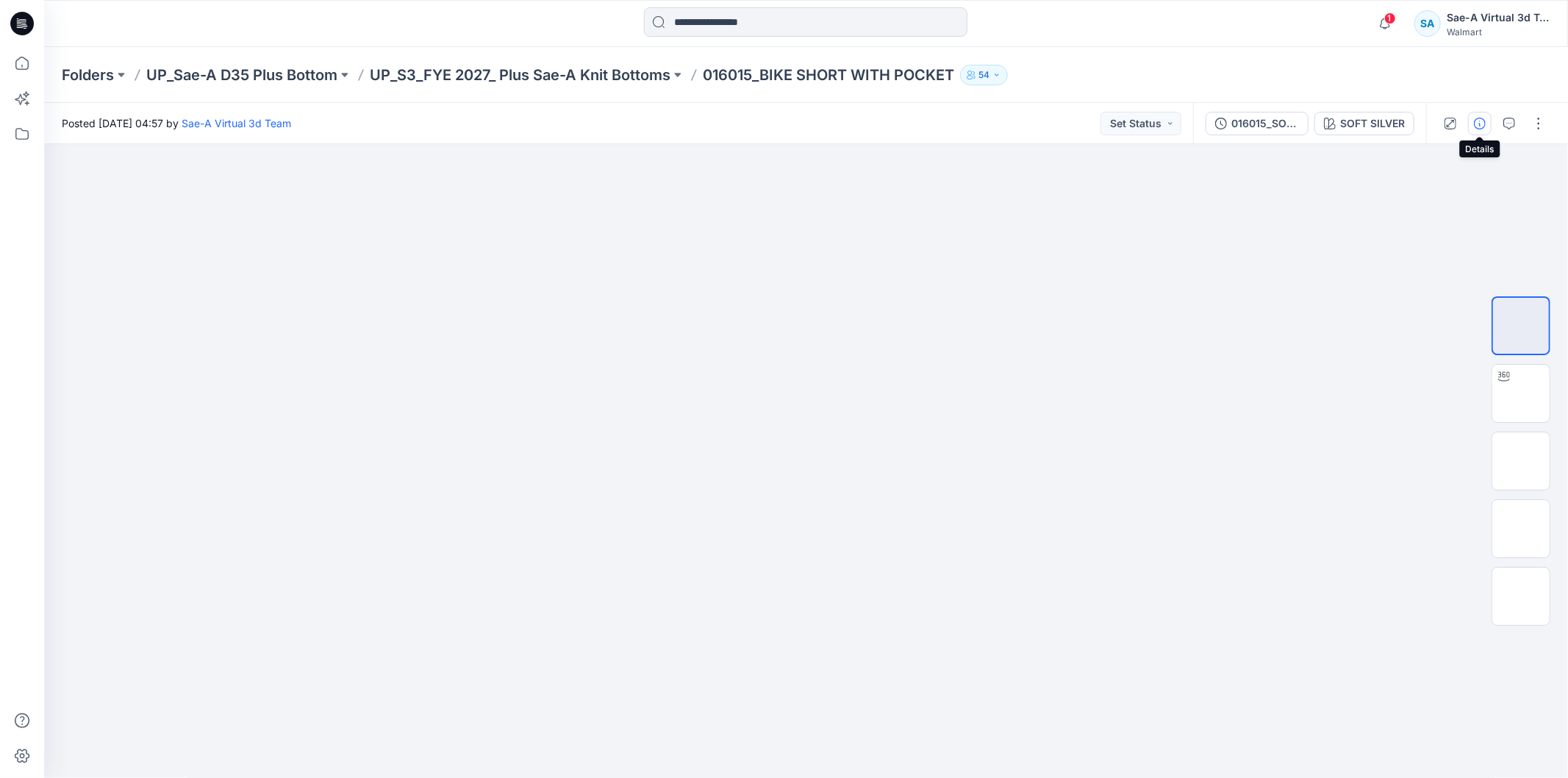
click at [1475, 120] on icon "button" at bounding box center [1480, 123] width 12 height 12
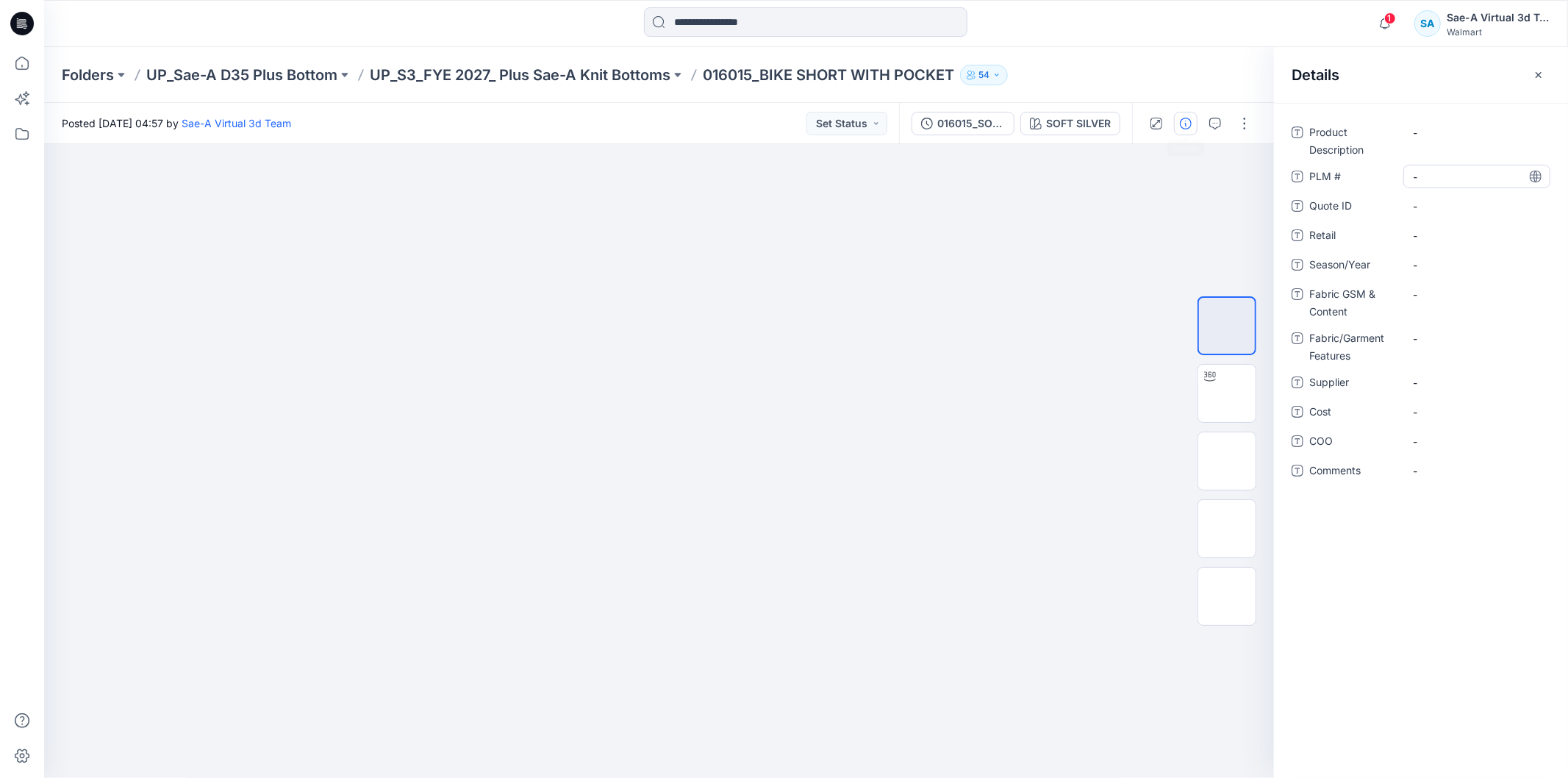
click at [1420, 176] on \ "-" at bounding box center [1476, 176] width 128 height 16
drag, startPoint x: 1487, startPoint y: 180, endPoint x: 1481, endPoint y: 184, distance: 7.2
click at [1481, 184] on textarea "**********" at bounding box center [1476, 176] width 147 height 23
type textarea "**********"
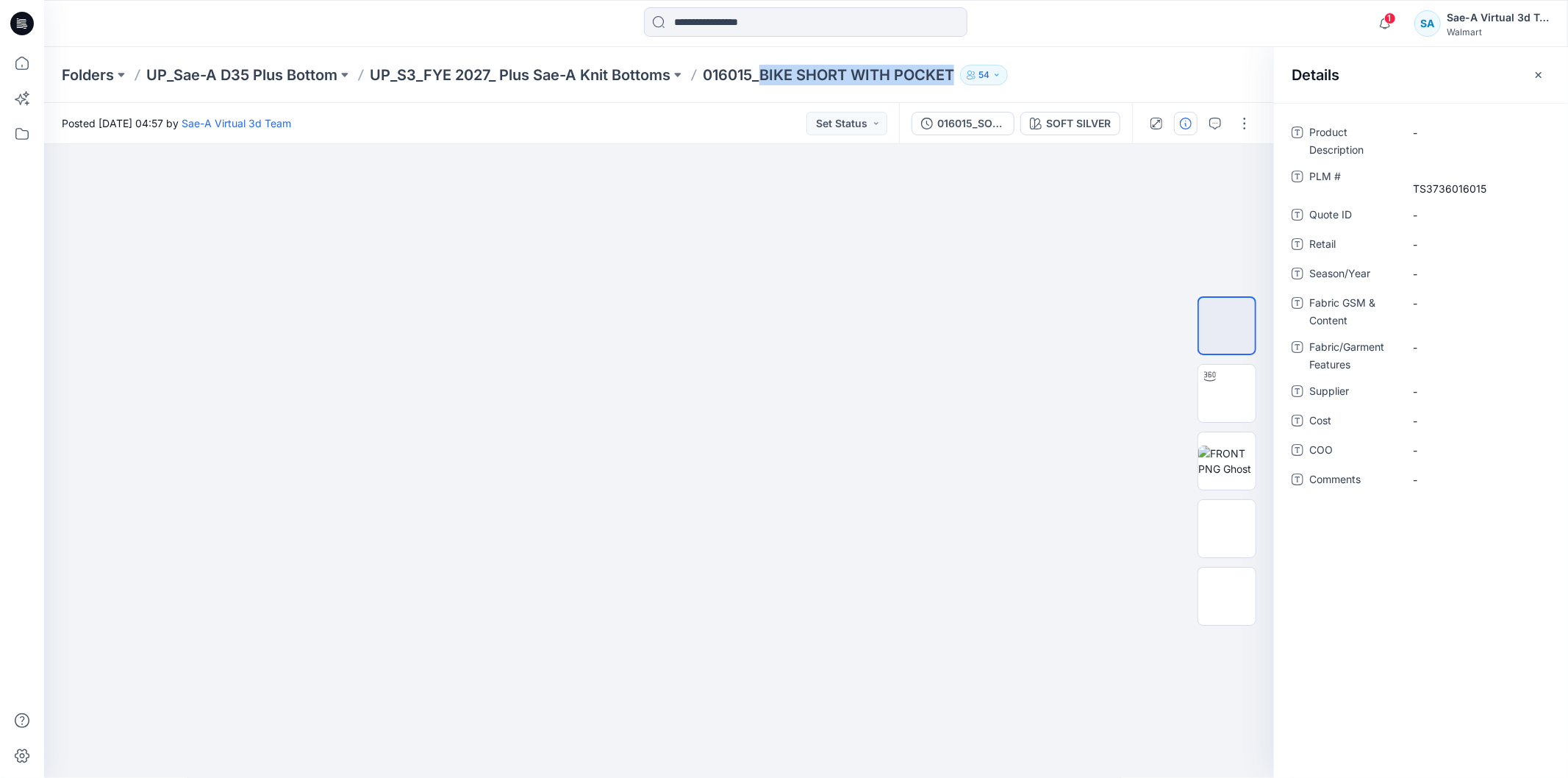
drag, startPoint x: 765, startPoint y: 72, endPoint x: 963, endPoint y: 85, distance: 198.4
click at [963, 85] on div "Folders UP_Sae-A D35 Plus Bottom UP_S3_FYE 2027_ Plus Sae-A Knit Bottoms 016015…" at bounding box center [806, 75] width 1524 height 56
copy div "BIKE SHORT WITH POCKET 54"
click at [1437, 134] on Description "-" at bounding box center [1476, 132] width 128 height 16
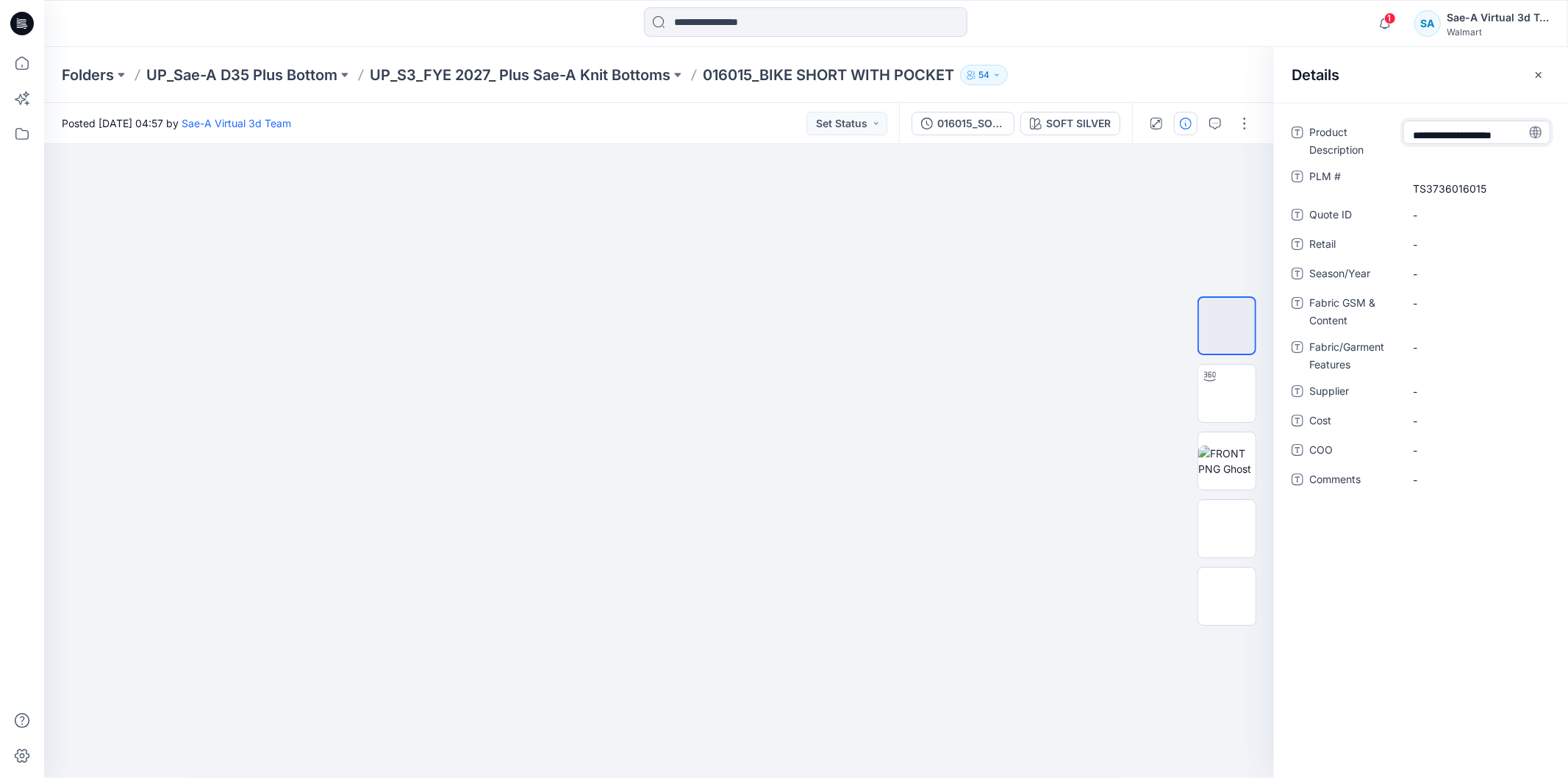
type textarea "**********"
click at [1429, 276] on div "**********" at bounding box center [1421, 314] width 258 height 388
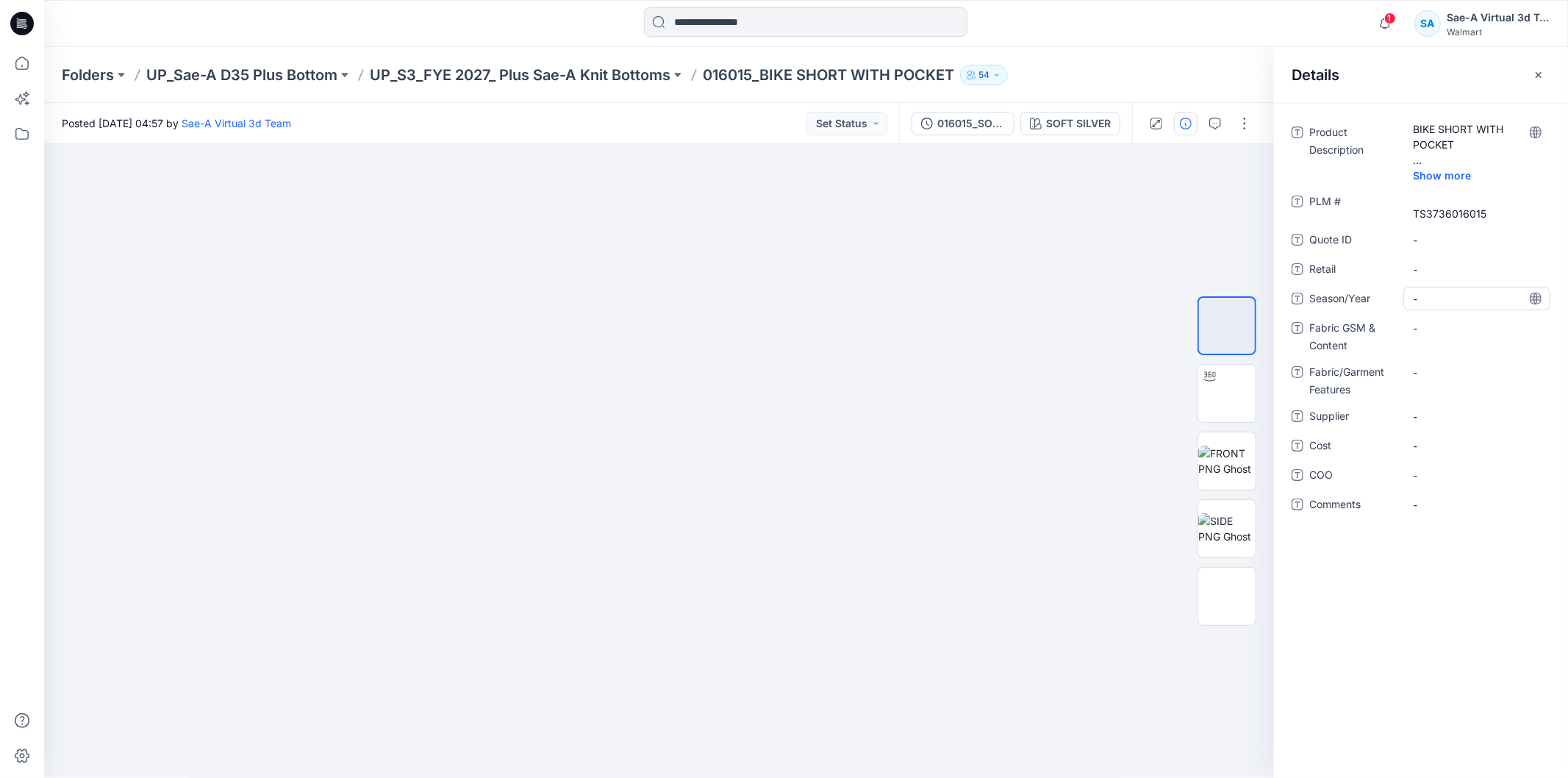
click at [1446, 297] on span "-" at bounding box center [1476, 299] width 128 height 16
type textarea "*******"
click at [1451, 339] on div "-" at bounding box center [1476, 327] width 147 height 23
type textarea "**********"
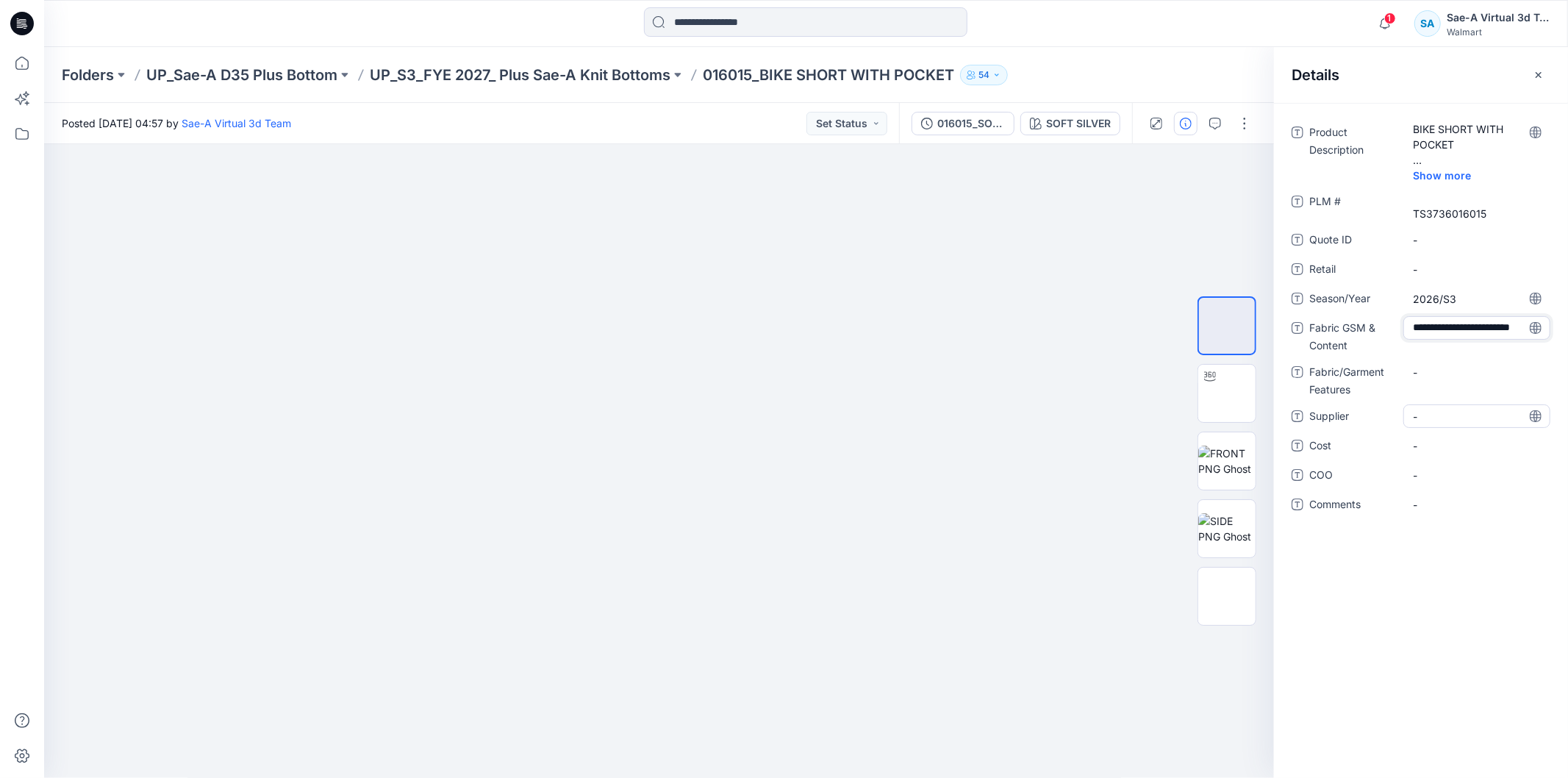
click at [1442, 418] on span "-" at bounding box center [1476, 416] width 128 height 16
type textarea "****"
click at [1451, 448] on span "-" at bounding box center [1476, 445] width 128 height 16
type textarea "***"
click at [1445, 375] on Features "-" at bounding box center [1476, 372] width 128 height 16
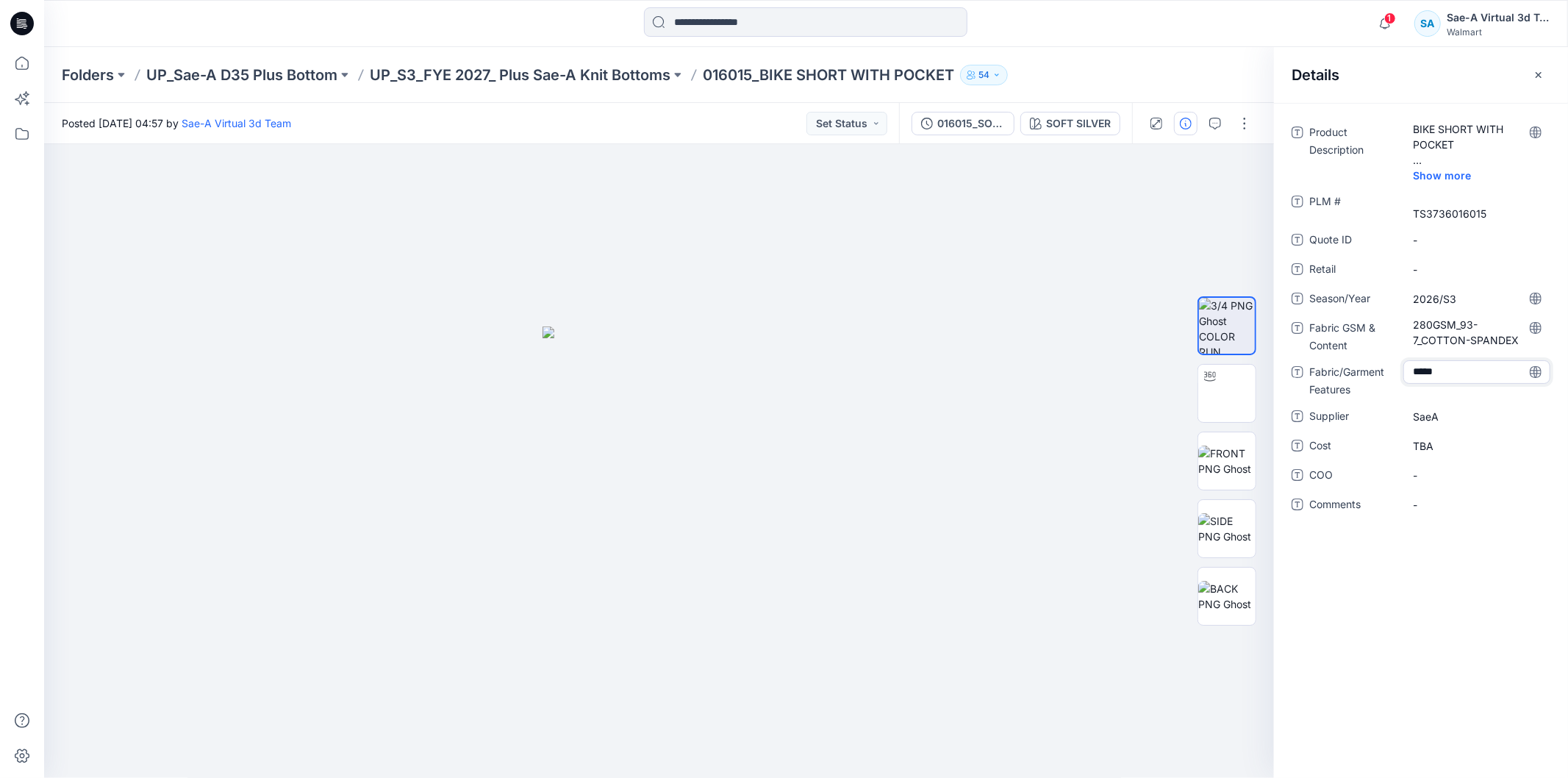
type textarea "******"
click at [1157, 31] on div at bounding box center [805, 23] width 761 height 32
click at [1435, 173] on span "Show more" at bounding box center [1451, 175] width 77 height 16
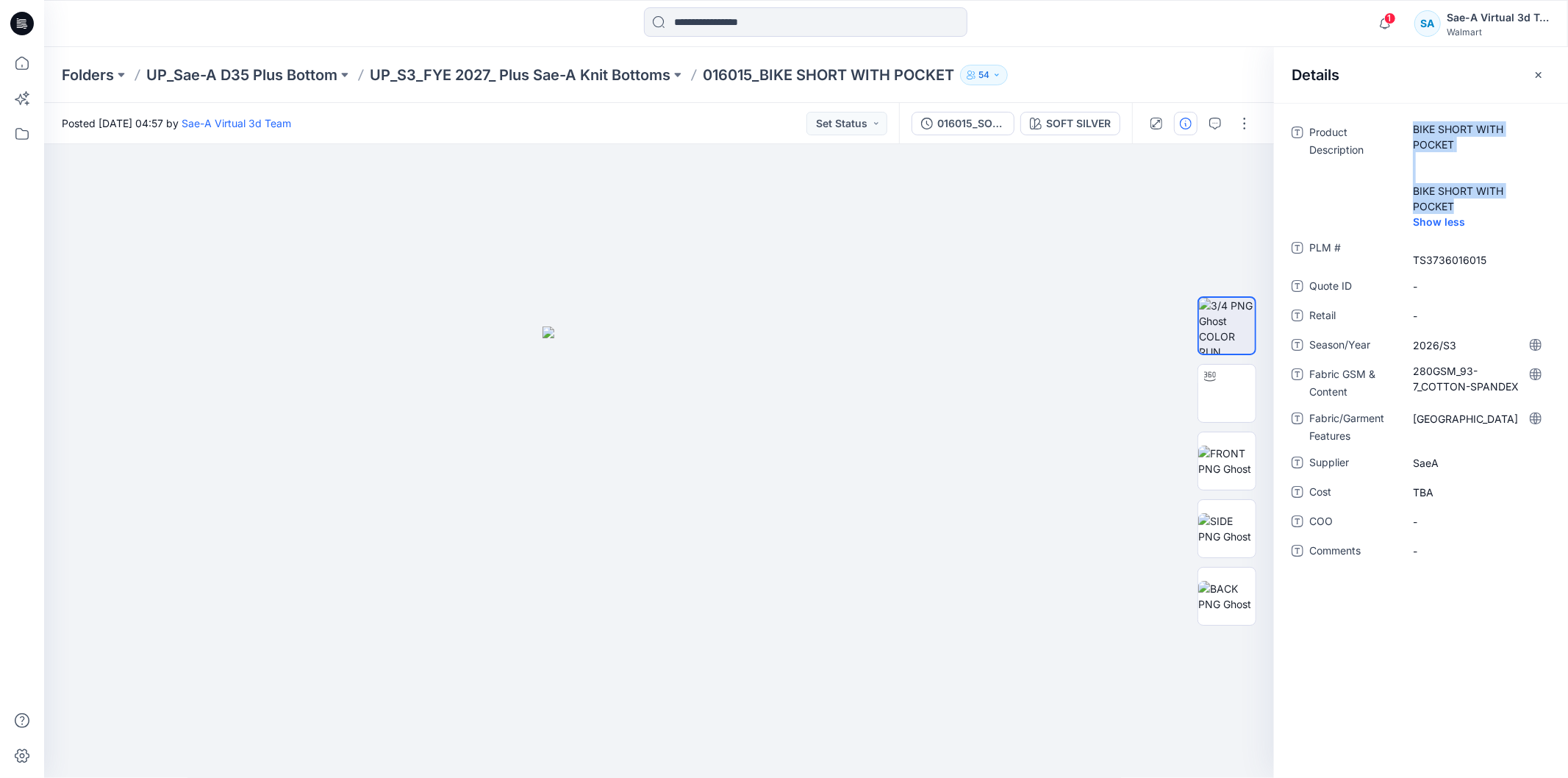
drag, startPoint x: 1437, startPoint y: 197, endPoint x: 1366, endPoint y: 174, distance: 74.6
click at [1366, 174] on div "Product Description BIKE SHORT WITH POCKET BIKE SHORT WITH POCKET Show less" at bounding box center [1421, 175] width 258 height 110
click at [1454, 166] on Description "BIKE SHORT WITH POCKET BIKE SHORT WITH POCKET" at bounding box center [1476, 167] width 128 height 93
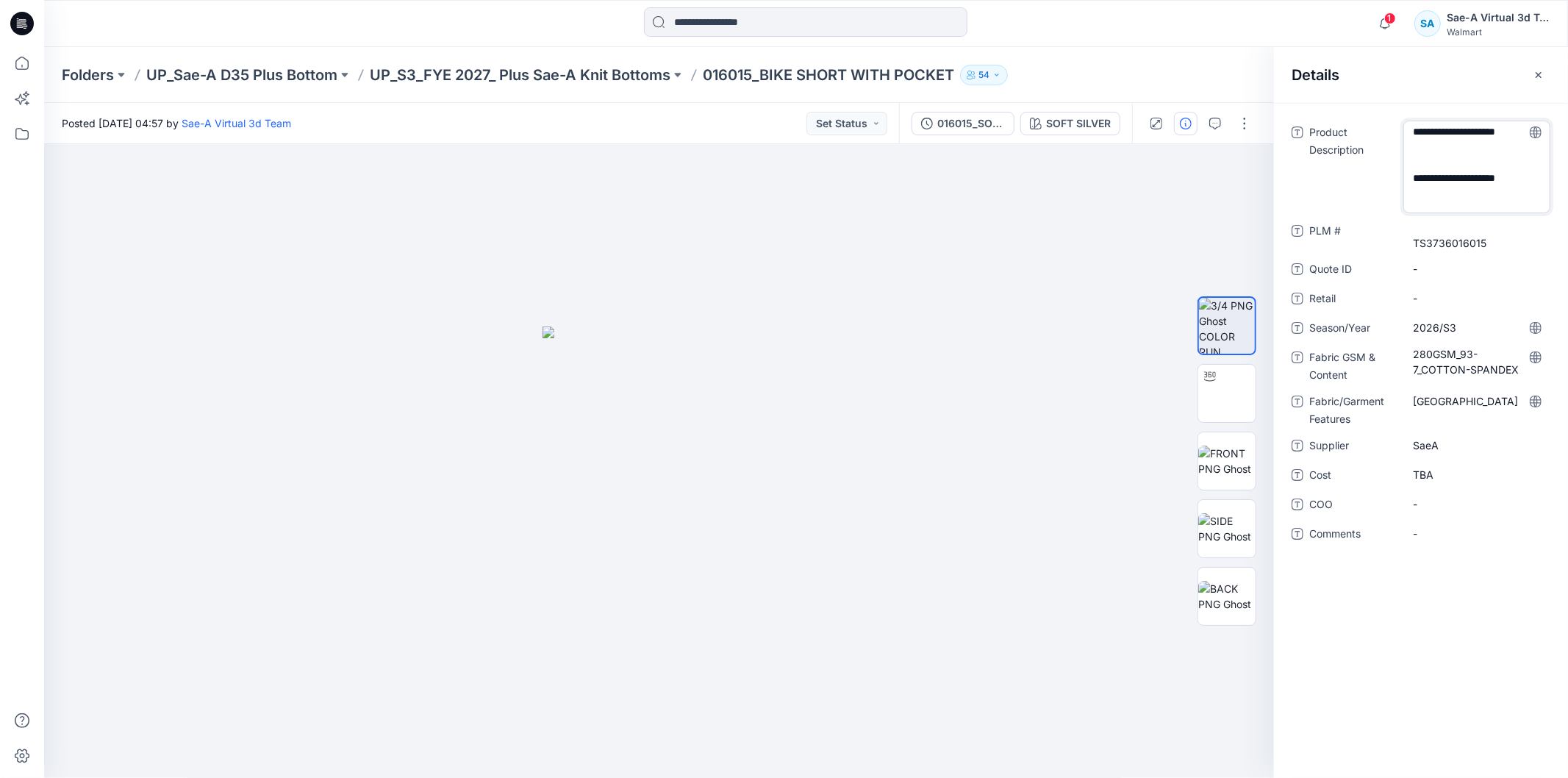
scroll to position [4, 0]
drag, startPoint x: 1425, startPoint y: 188, endPoint x: 1412, endPoint y: 179, distance: 15.8
click at [1412, 179] on textarea "**********" at bounding box center [1476, 167] width 147 height 93
type textarea "**********"
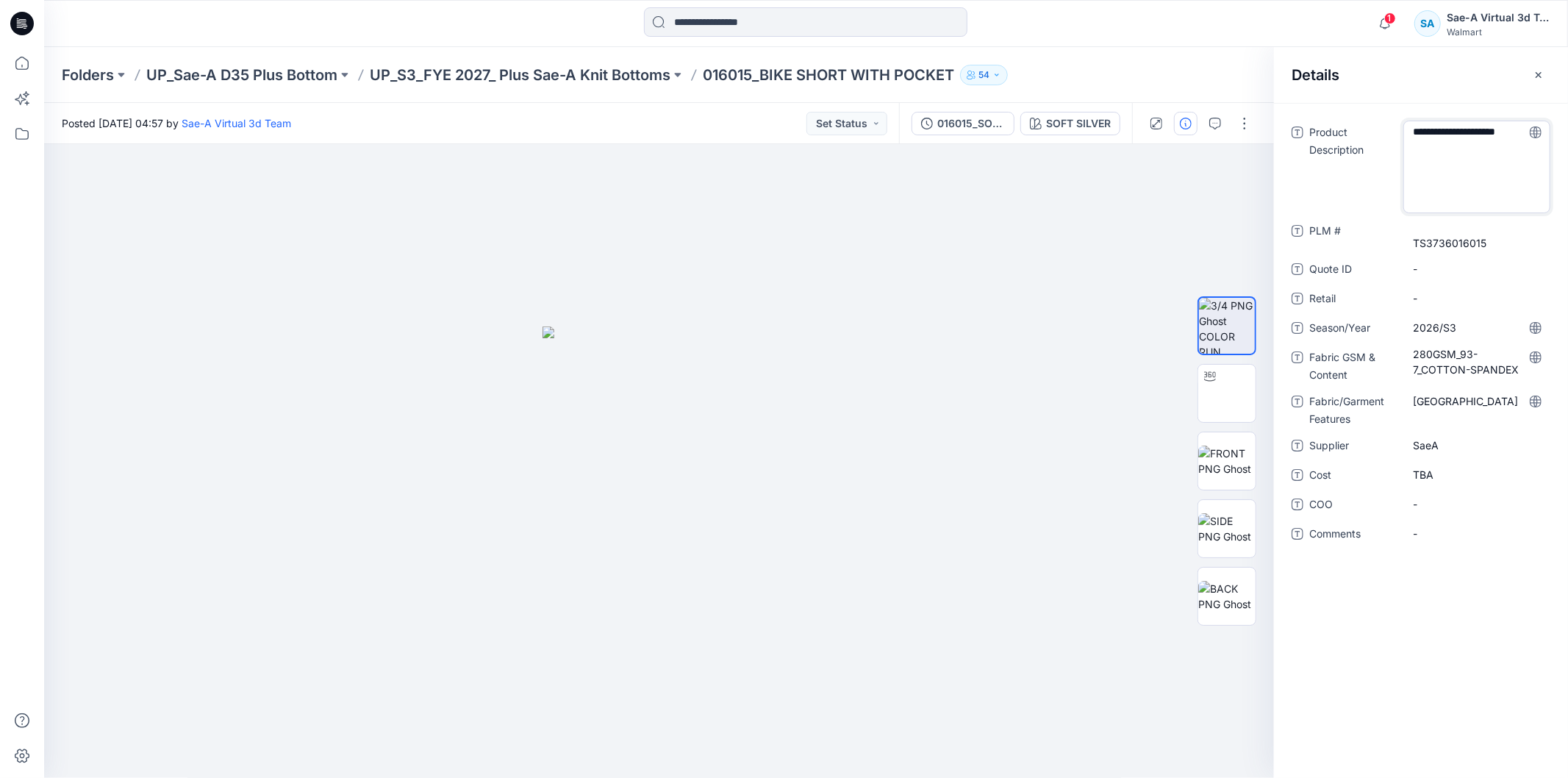
click at [1441, 191] on textarea "**********" at bounding box center [1476, 167] width 147 height 93
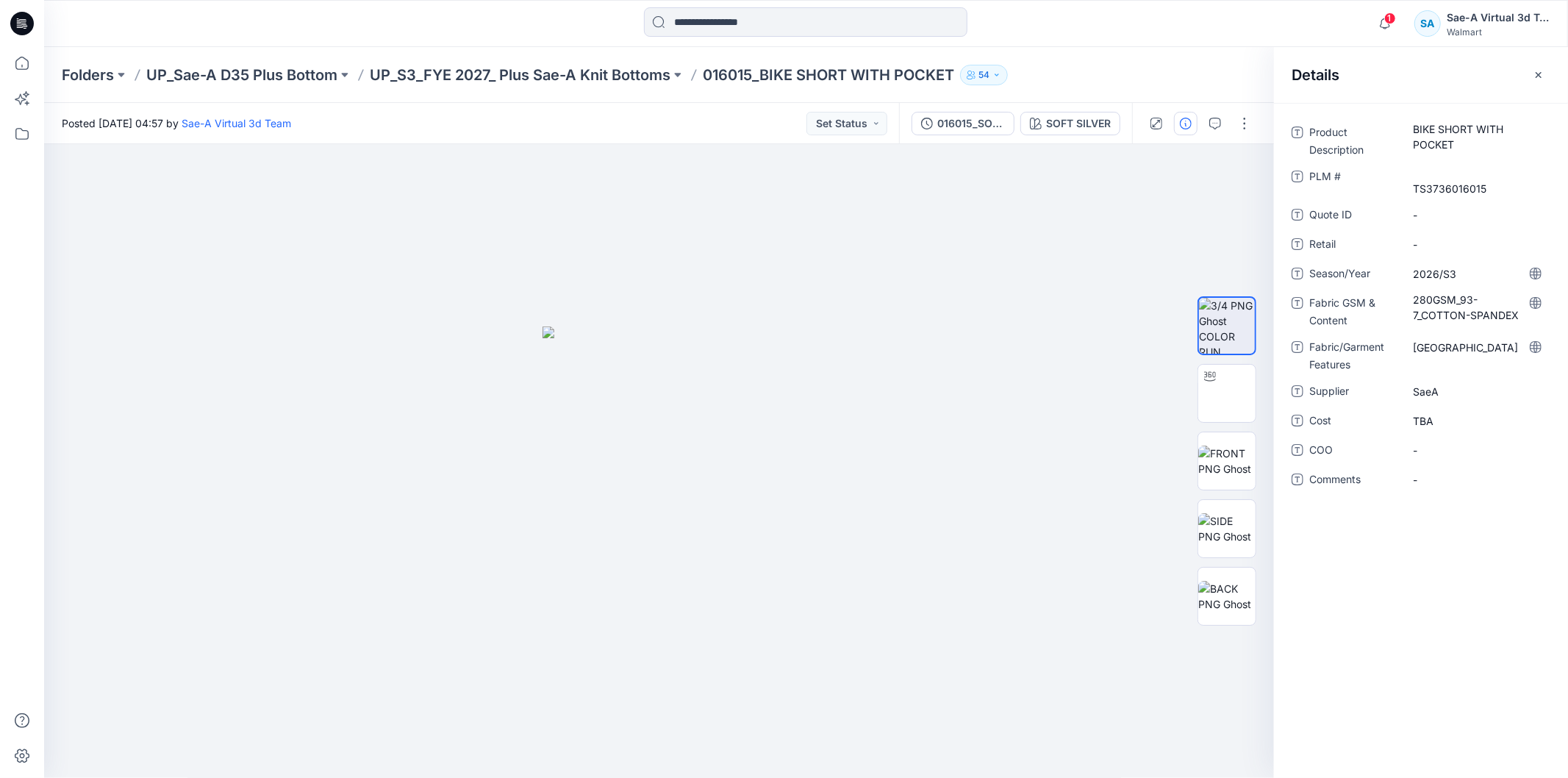
click at [1180, 73] on div "Folders UP_Sae-A D35 Plus Bottom UP_S3_FYE 2027_ Plus Sae-A Knit Bottoms 016015…" at bounding box center [749, 75] width 1374 height 21
click at [1227, 393] on img at bounding box center [1227, 393] width 0 height 0
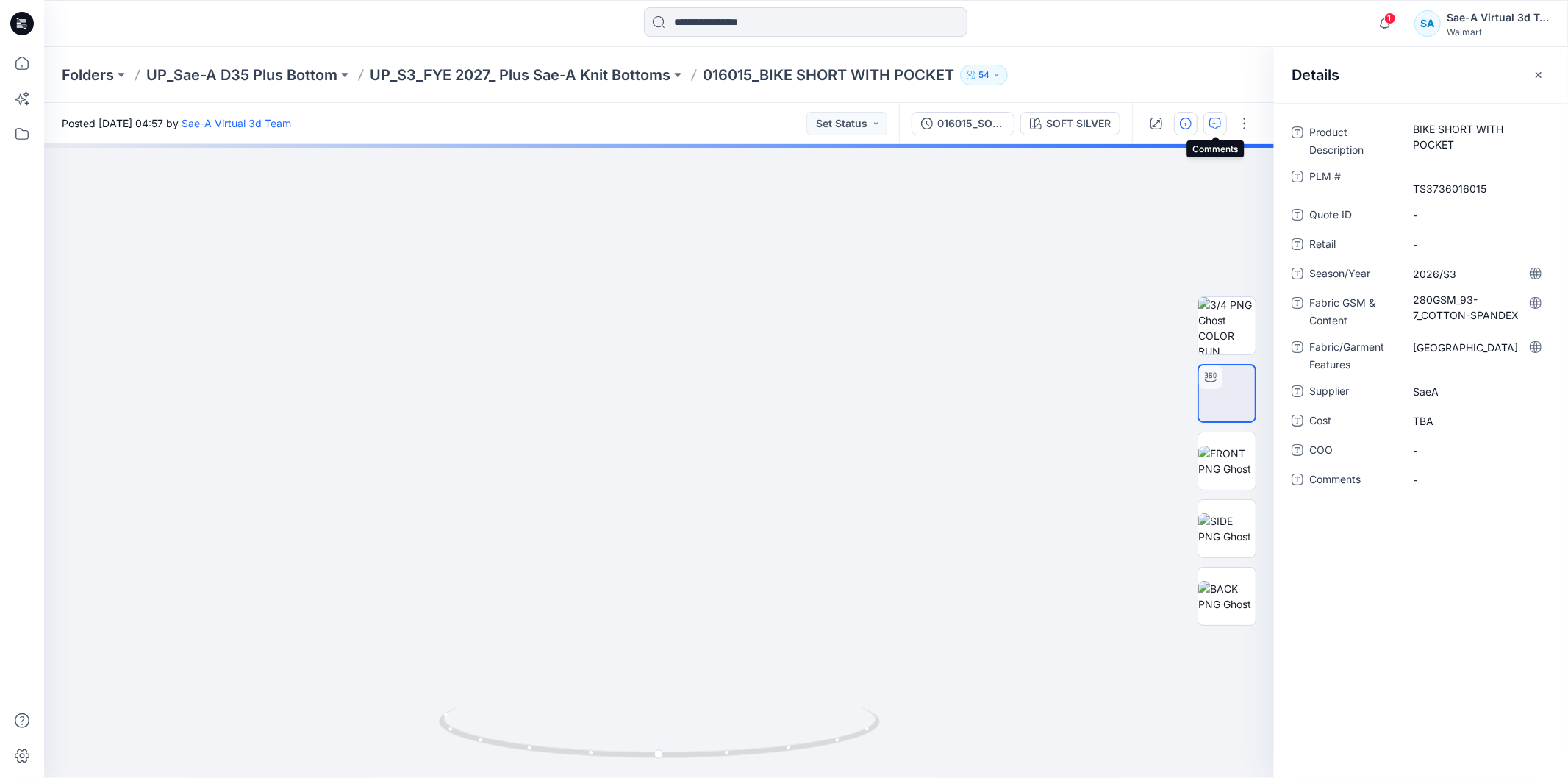
click at [1210, 117] on icon "button" at bounding box center [1215, 123] width 12 height 12
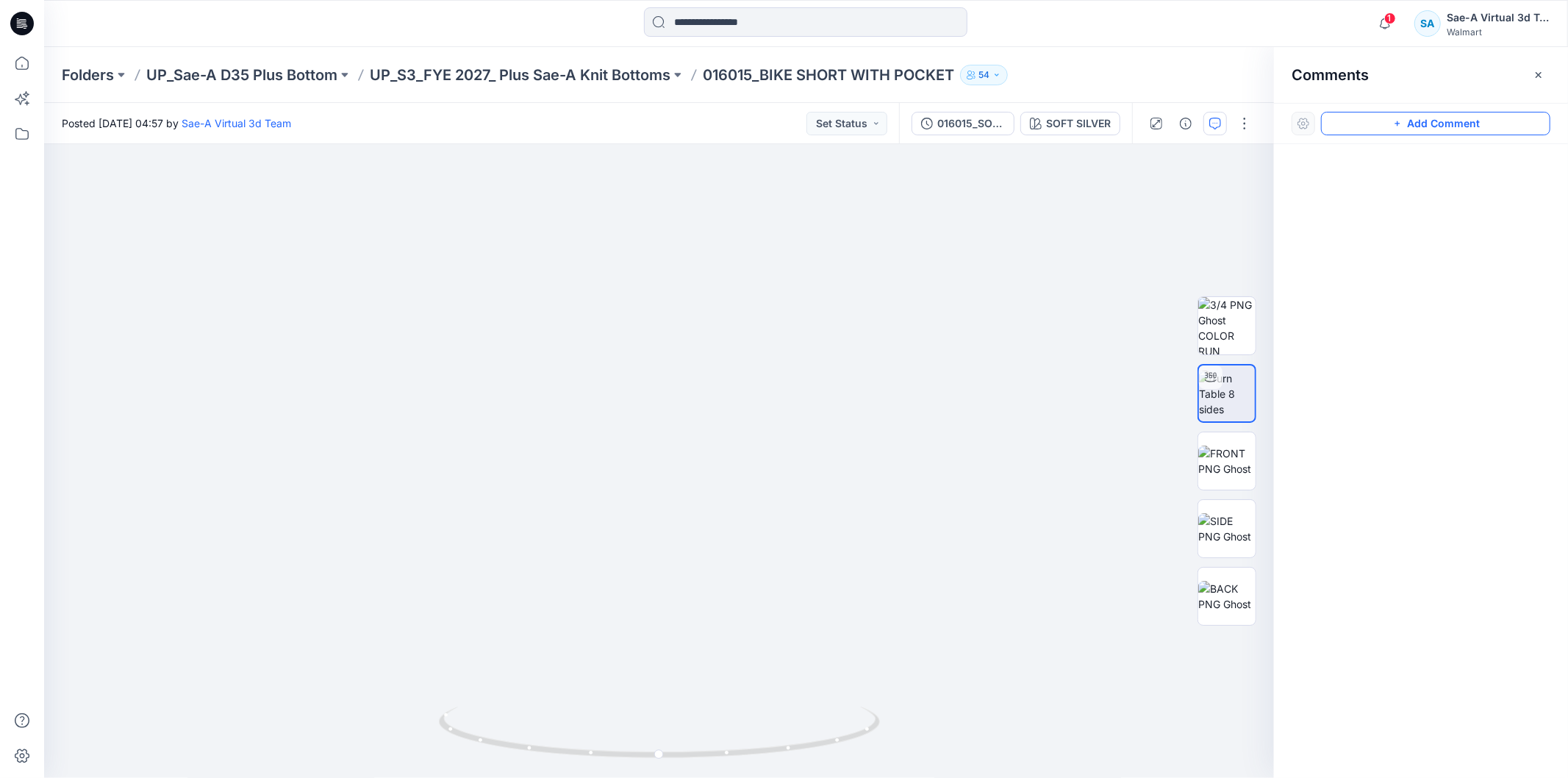
click at [1420, 122] on button "Add Comment" at bounding box center [1435, 123] width 229 height 23
click at [122, 281] on div "1" at bounding box center [659, 461] width 1230 height 634
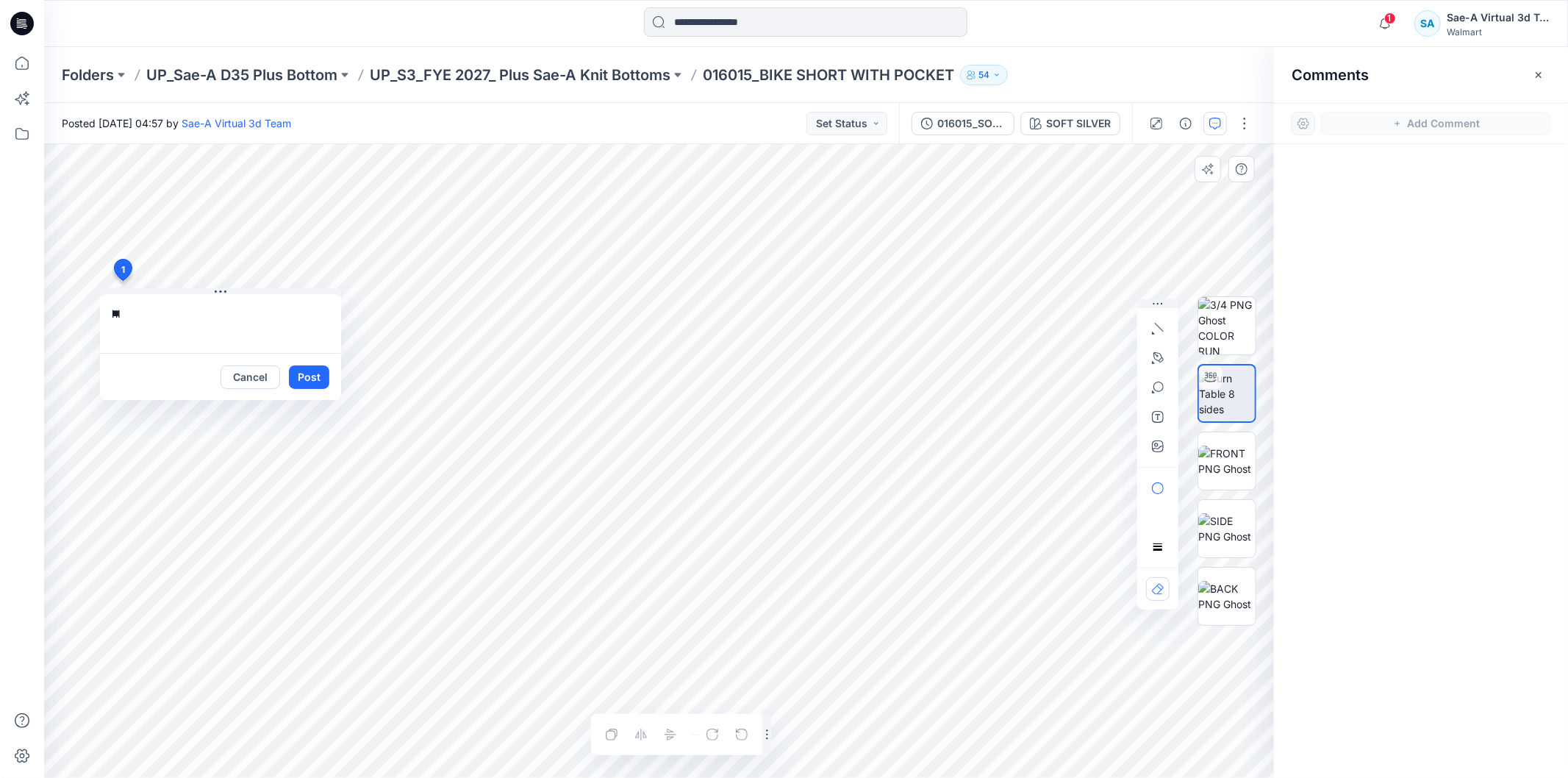
type textarea "*"
click at [193, 318] on textarea "**********" at bounding box center [220, 324] width 241 height 59
click at [167, 336] on textarea "**********" at bounding box center [220, 324] width 241 height 59
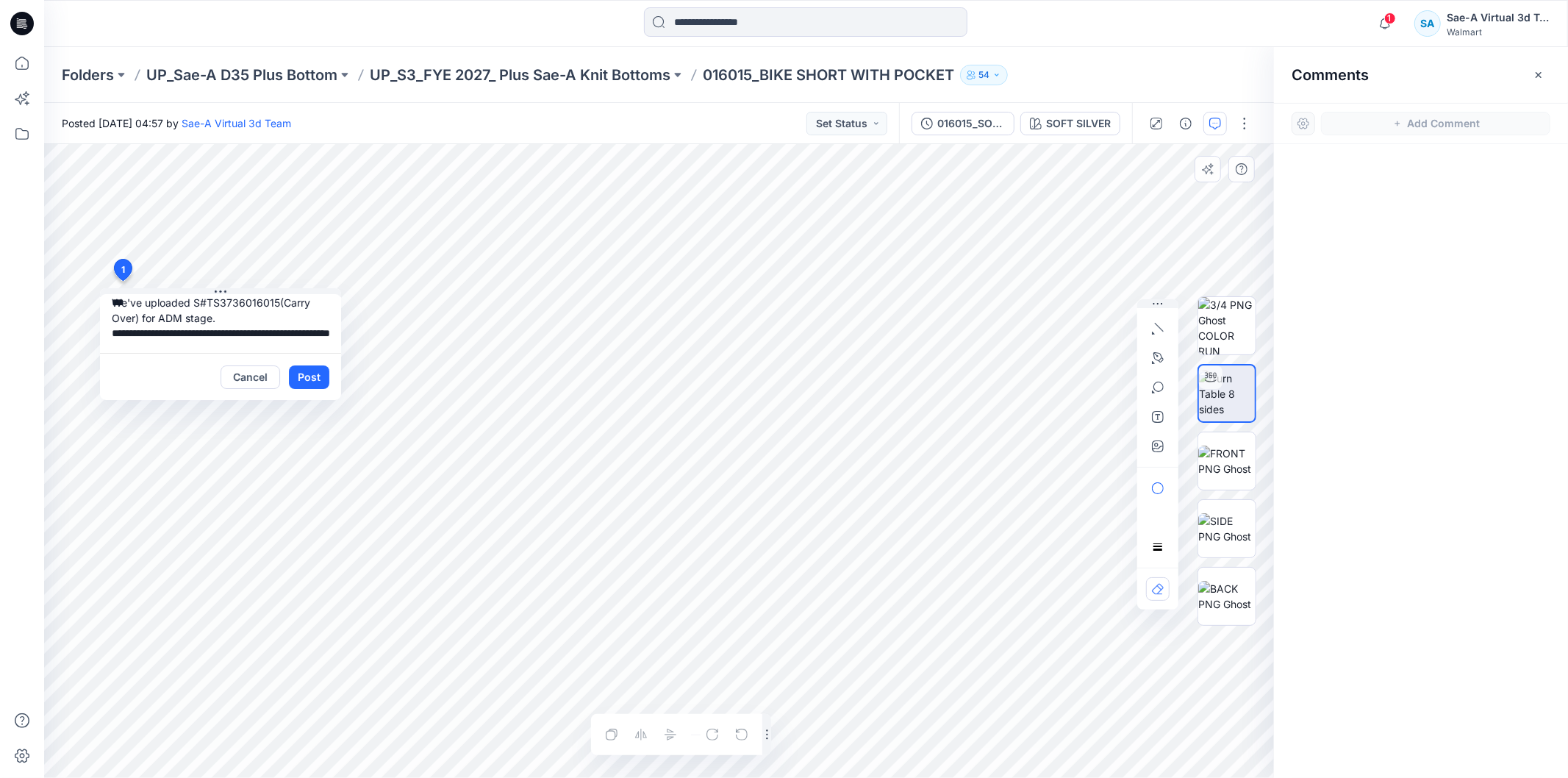
paste textarea "**********"
type textarea "**********"
click at [316, 368] on button "Post" at bounding box center [309, 377] width 40 height 23
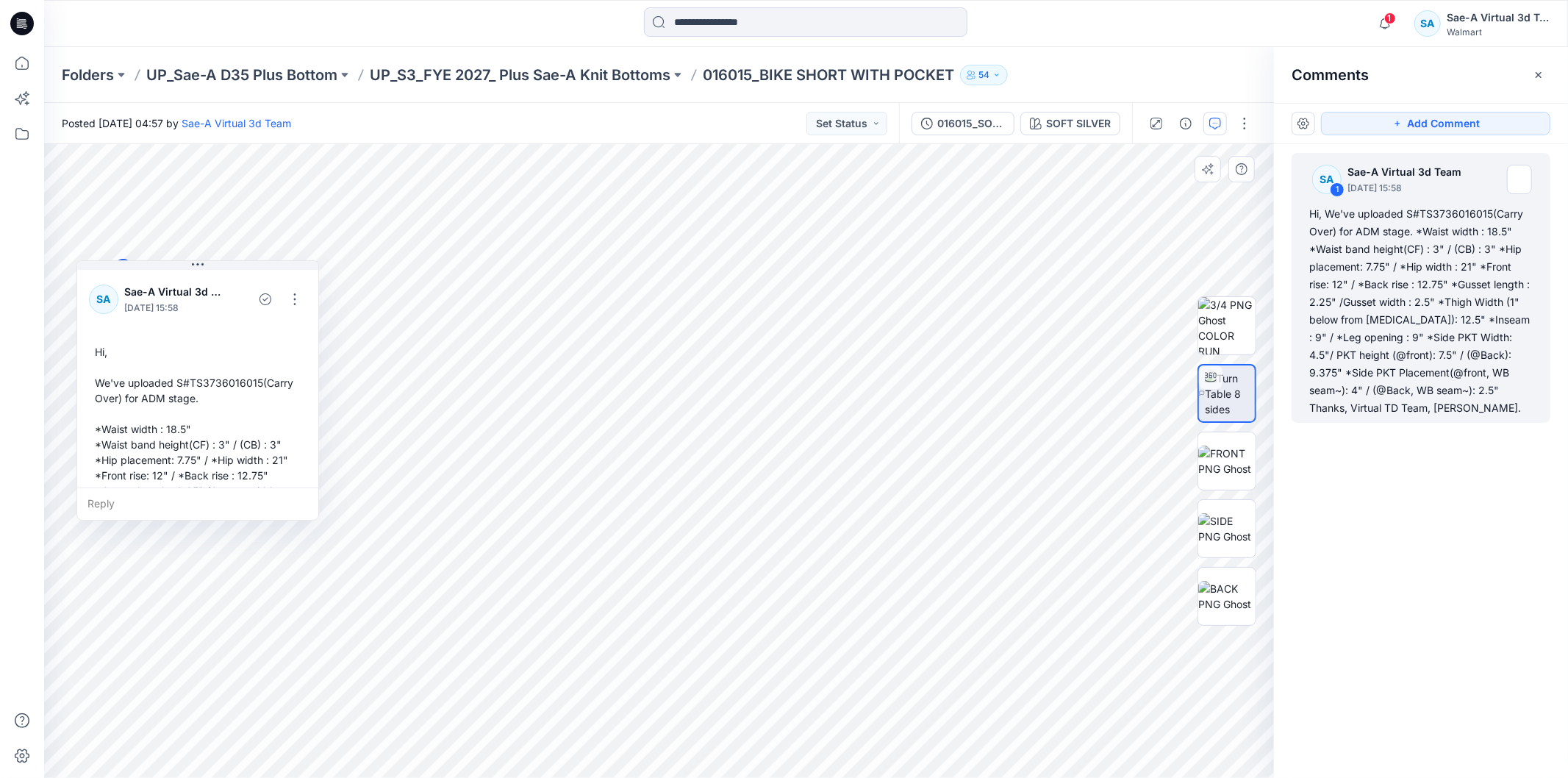
drag, startPoint x: 341, startPoint y: 388, endPoint x: 317, endPoint y: 333, distance: 60.0
click at [317, 333] on div "SA Sae-A Virtual 3d Team September 18, 2025 15:58 Hi, We've uploaded S#TS373601…" at bounding box center [197, 475] width 241 height 416
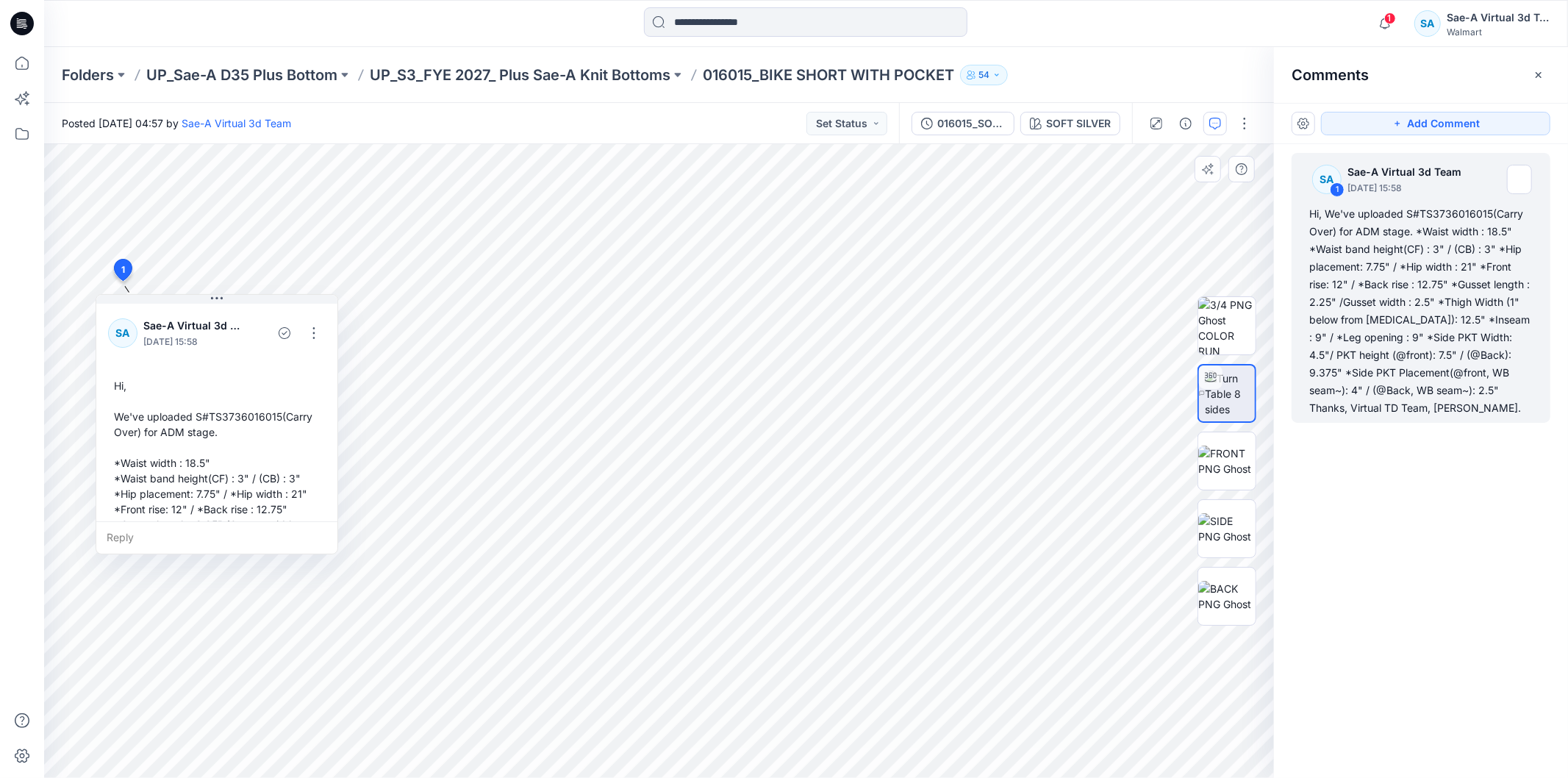
drag, startPoint x: 312, startPoint y: 320, endPoint x: 340, endPoint y: 351, distance: 41.8
click at [333, 354] on div "SA Sae-A Virtual 3d Team September 18, 2025 15:58 Hi, We've uploaded S#TS373601…" at bounding box center [217, 508] width 241 height 416
click at [960, 120] on div "016015_SOFT SILVER" at bounding box center [970, 123] width 68 height 16
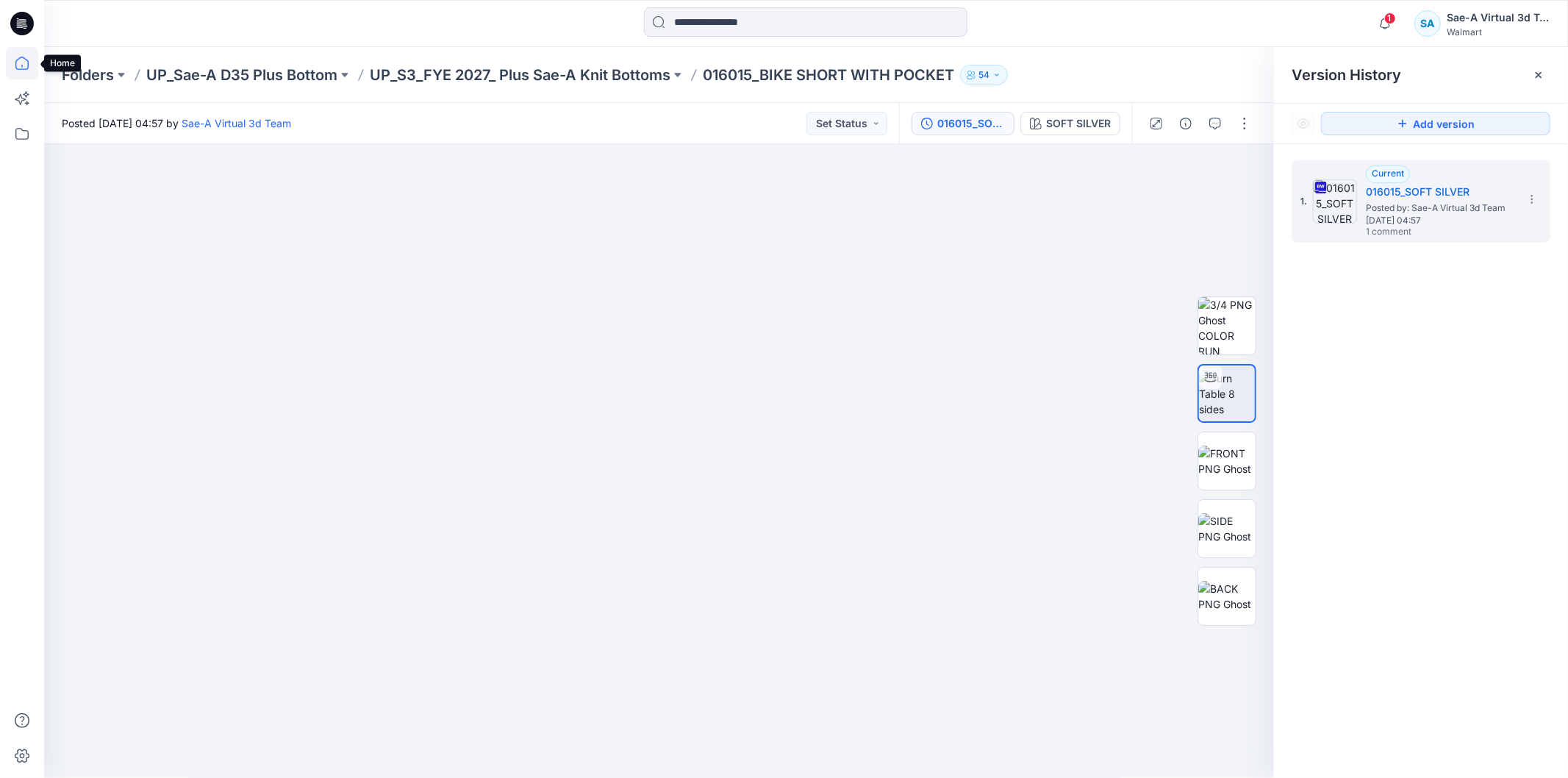
click at [22, 61] on icon at bounding box center [22, 63] width 32 height 32
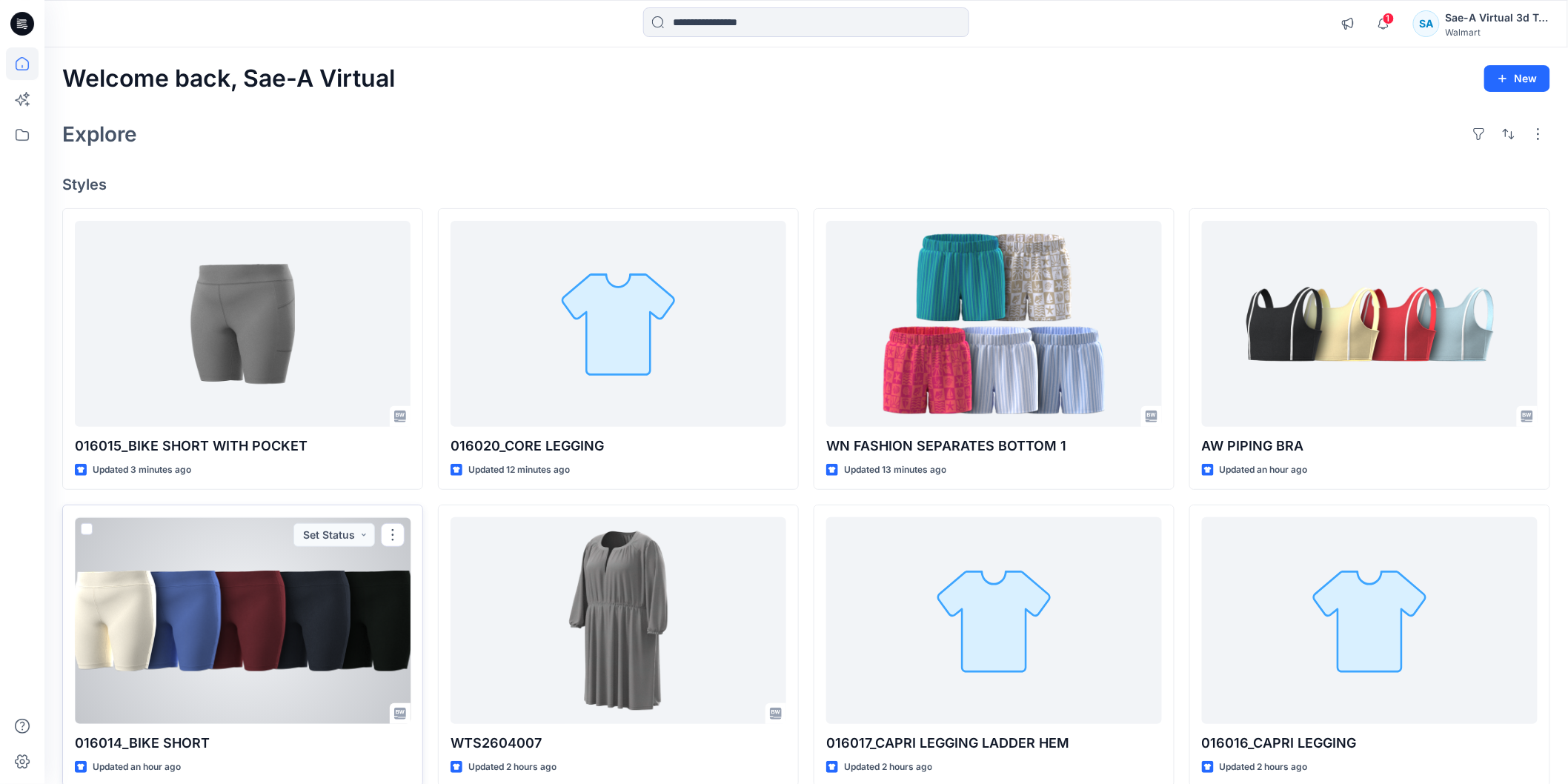
click at [227, 650] on div at bounding box center [243, 621] width 336 height 206
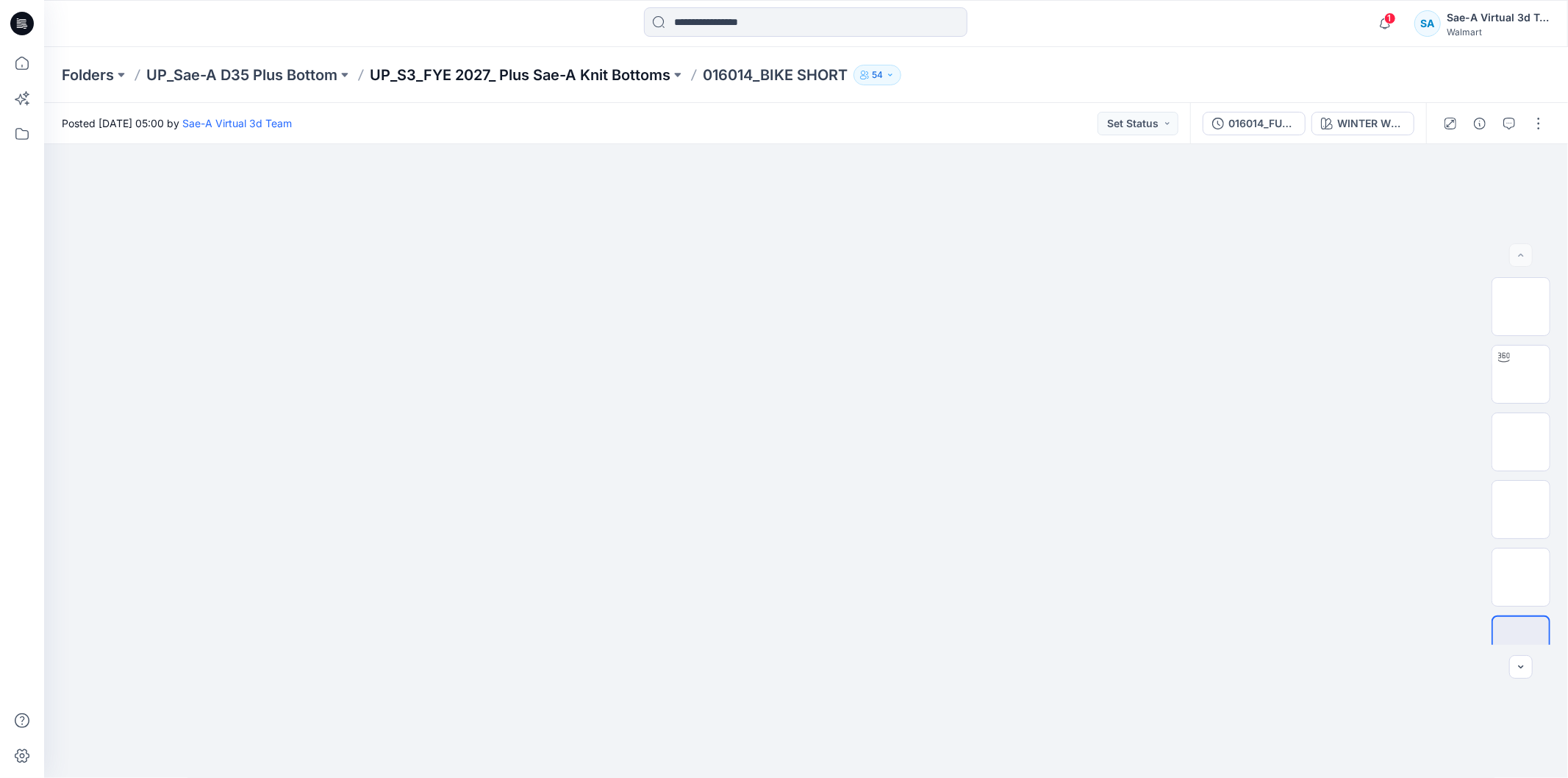
click at [619, 67] on p "UP_S3_FYE 2027_ Plus Sae-A Knit Bottoms" at bounding box center [520, 75] width 300 height 21
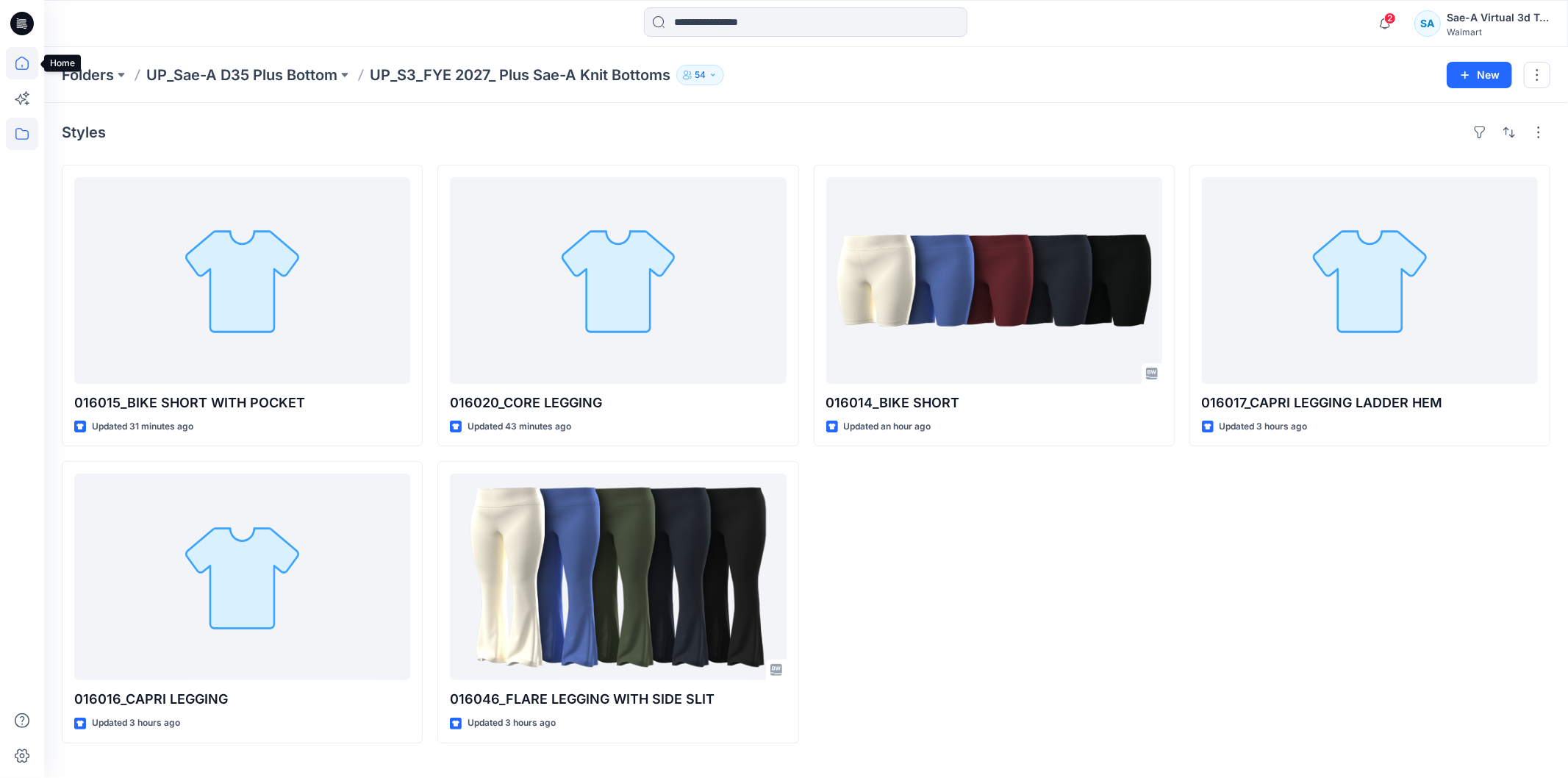
click at [31, 64] on icon at bounding box center [22, 63] width 32 height 32
